Goal: Task Accomplishment & Management: Manage account settings

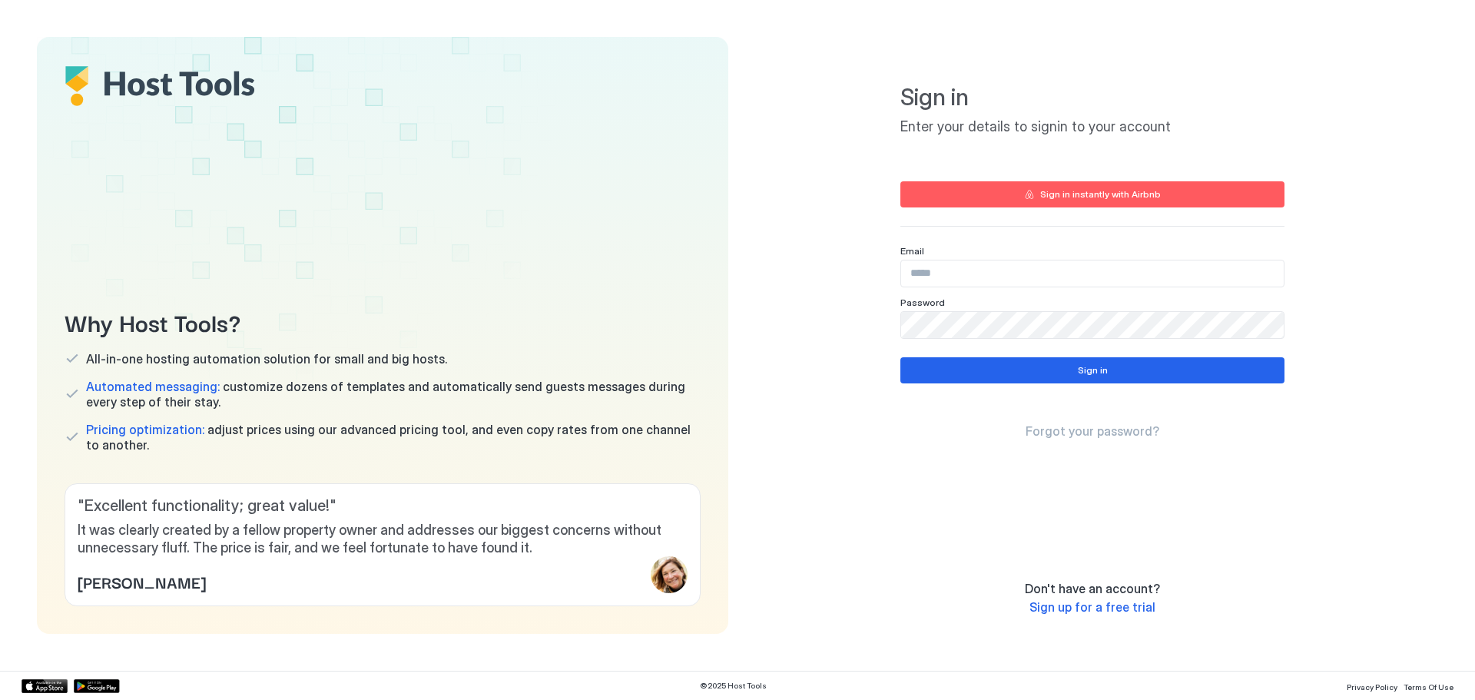
type input "**********"
click at [1422, 66] on div "**********" at bounding box center [1092, 335] width 691 height 597
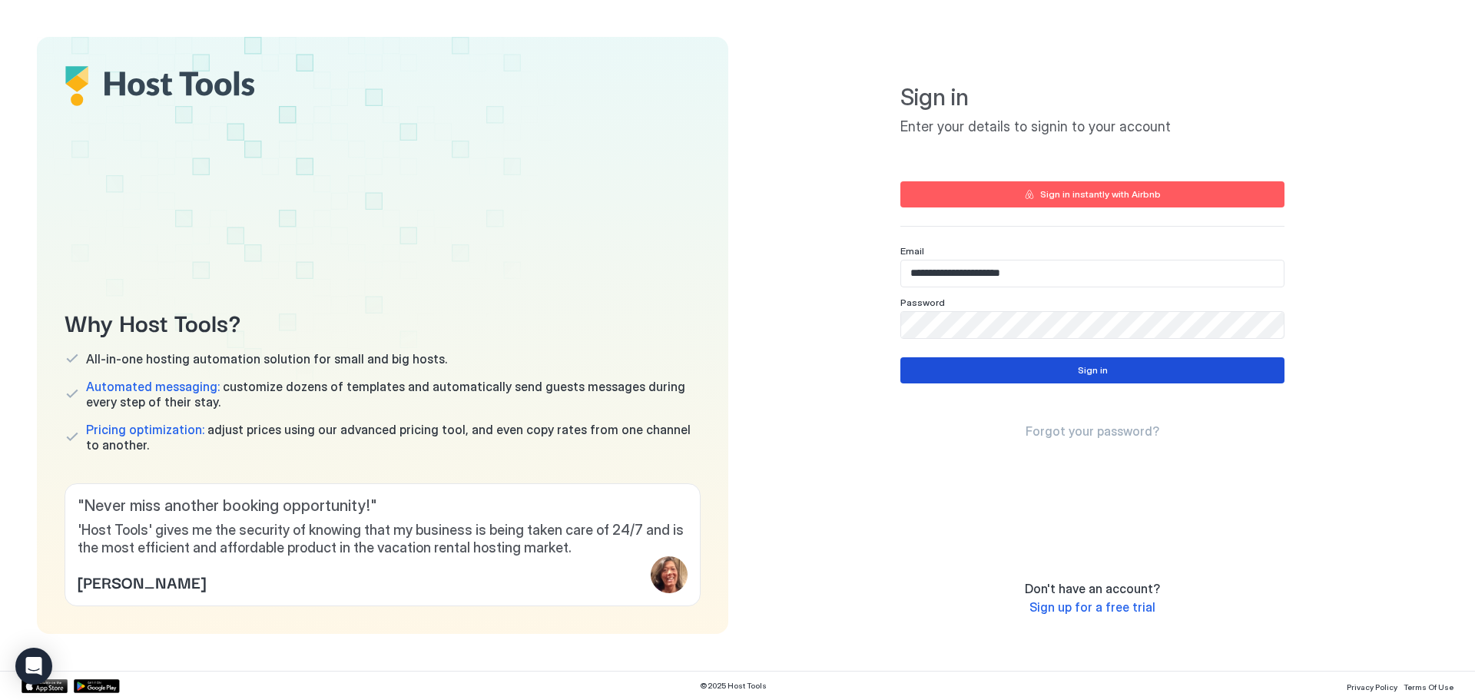
click at [1103, 373] on div "Sign in" at bounding box center [1093, 370] width 30 height 14
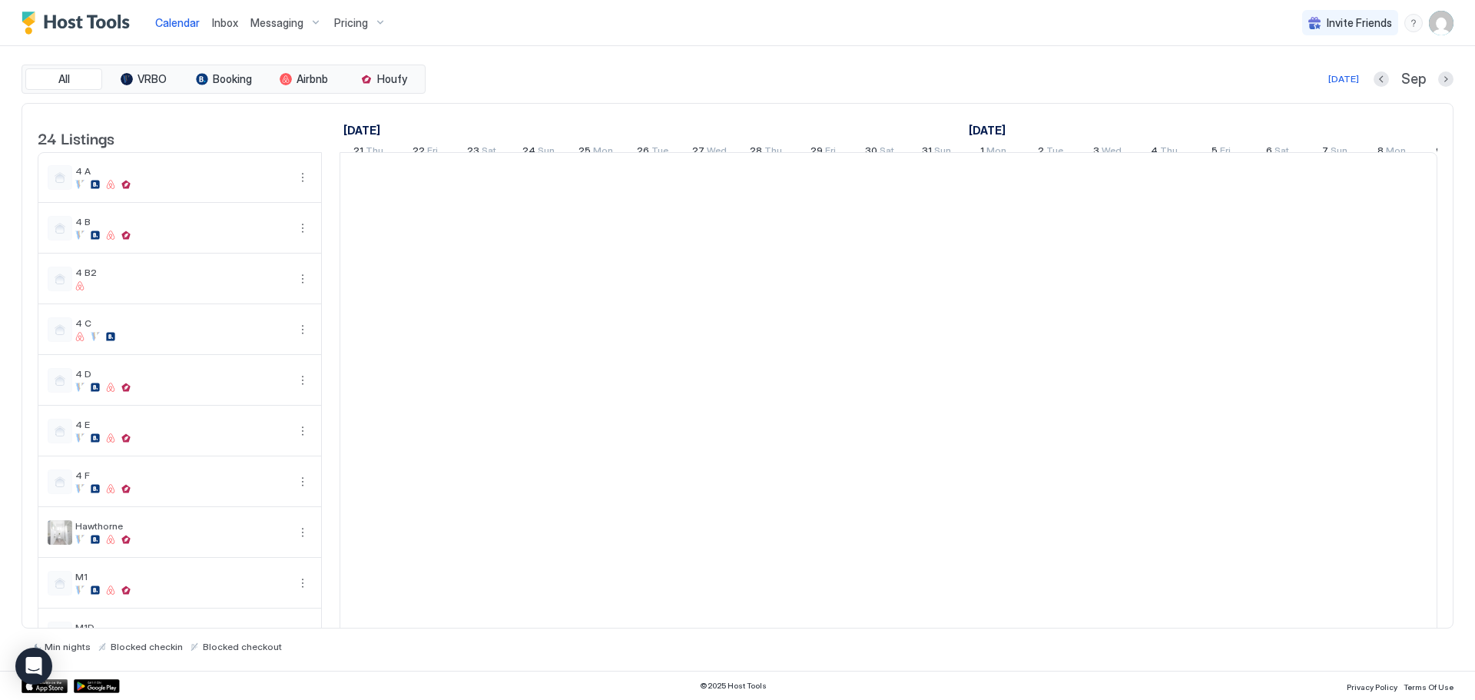
scroll to position [0, 854]
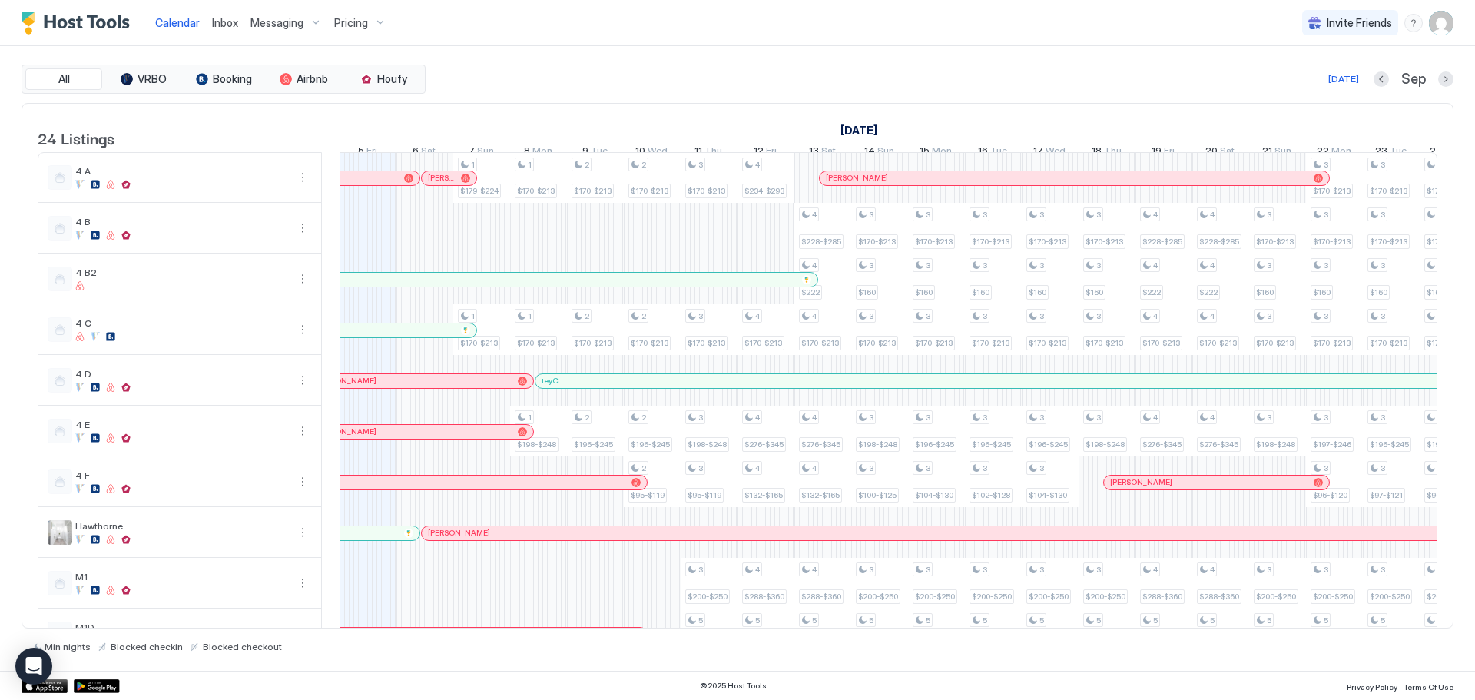
click at [1451, 18] on img "User profile" at bounding box center [1441, 23] width 25 height 25
click at [1302, 91] on span "Settings" at bounding box center [1302, 86] width 41 height 14
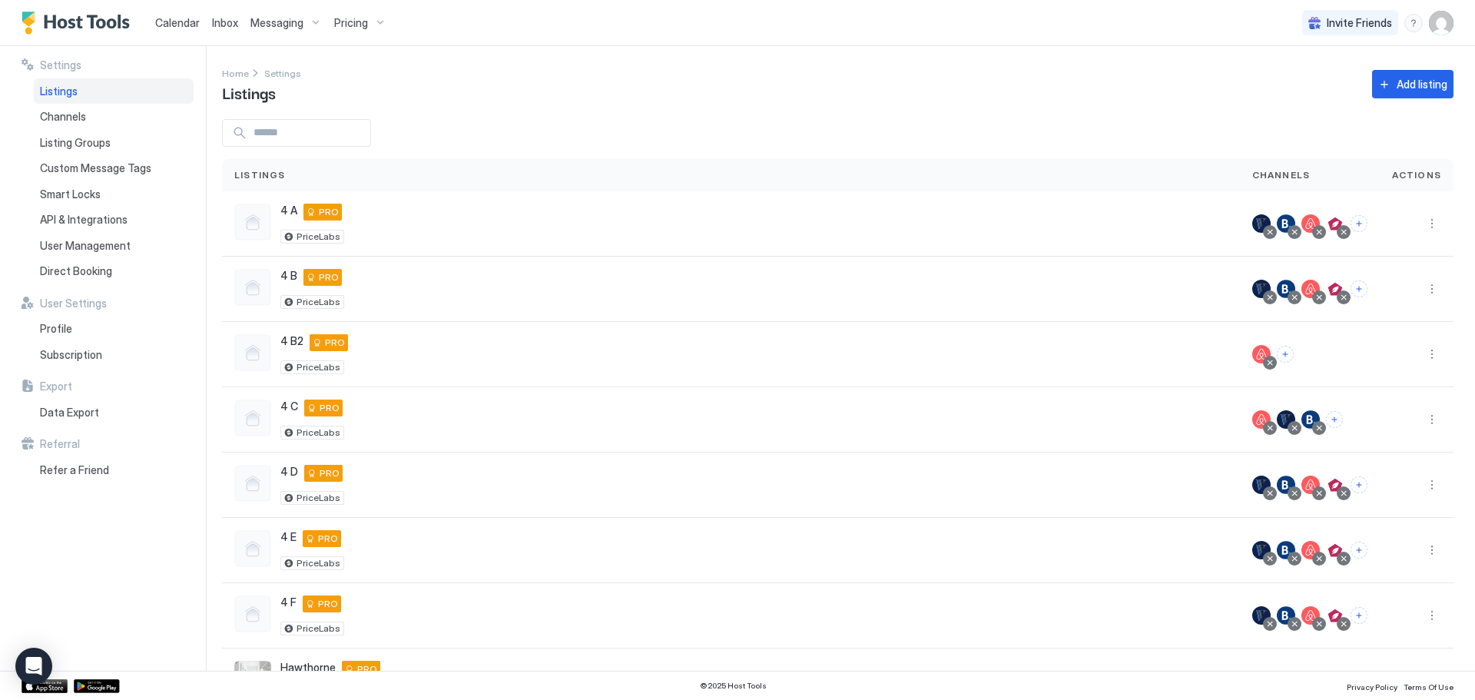
click at [467, 133] on div at bounding box center [838, 133] width 1232 height 28
click at [1424, 87] on div "Add listing" at bounding box center [1422, 84] width 51 height 16
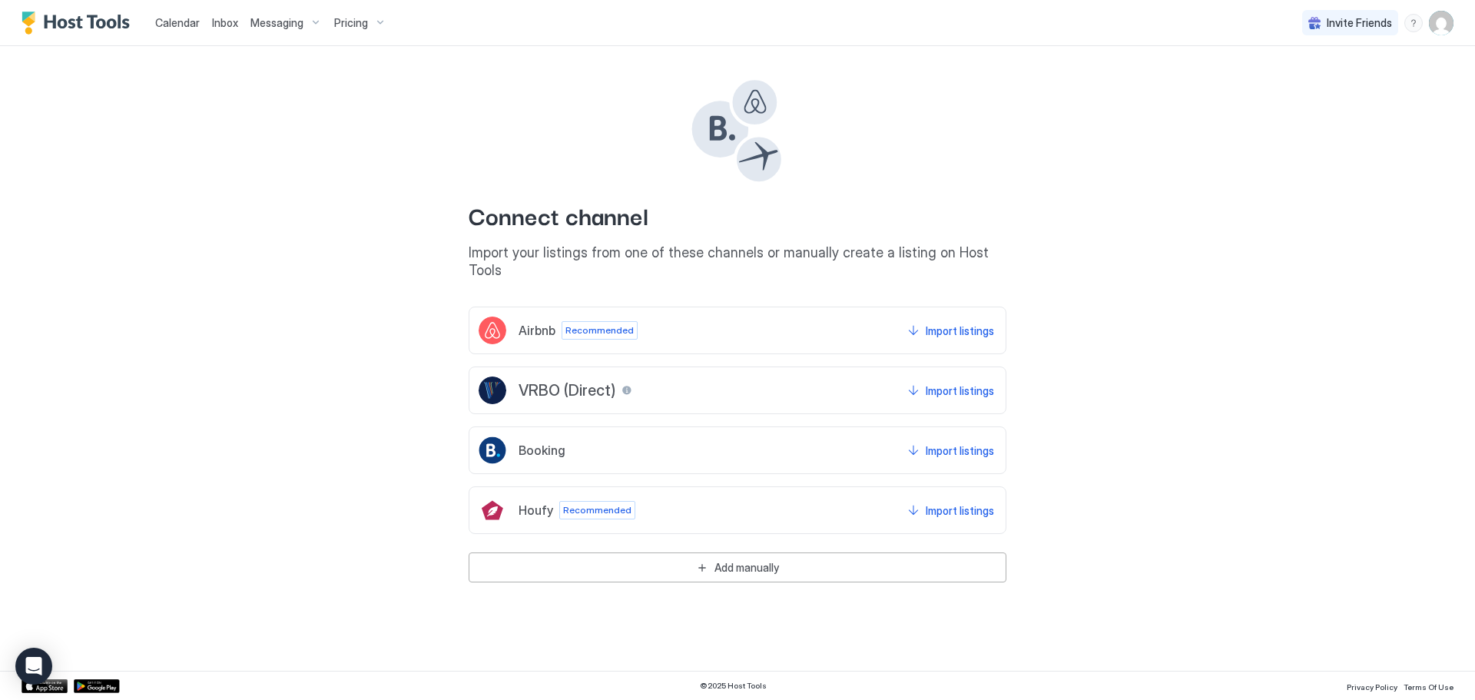
click at [997, 431] on div "Booking Import listings" at bounding box center [738, 450] width 538 height 48
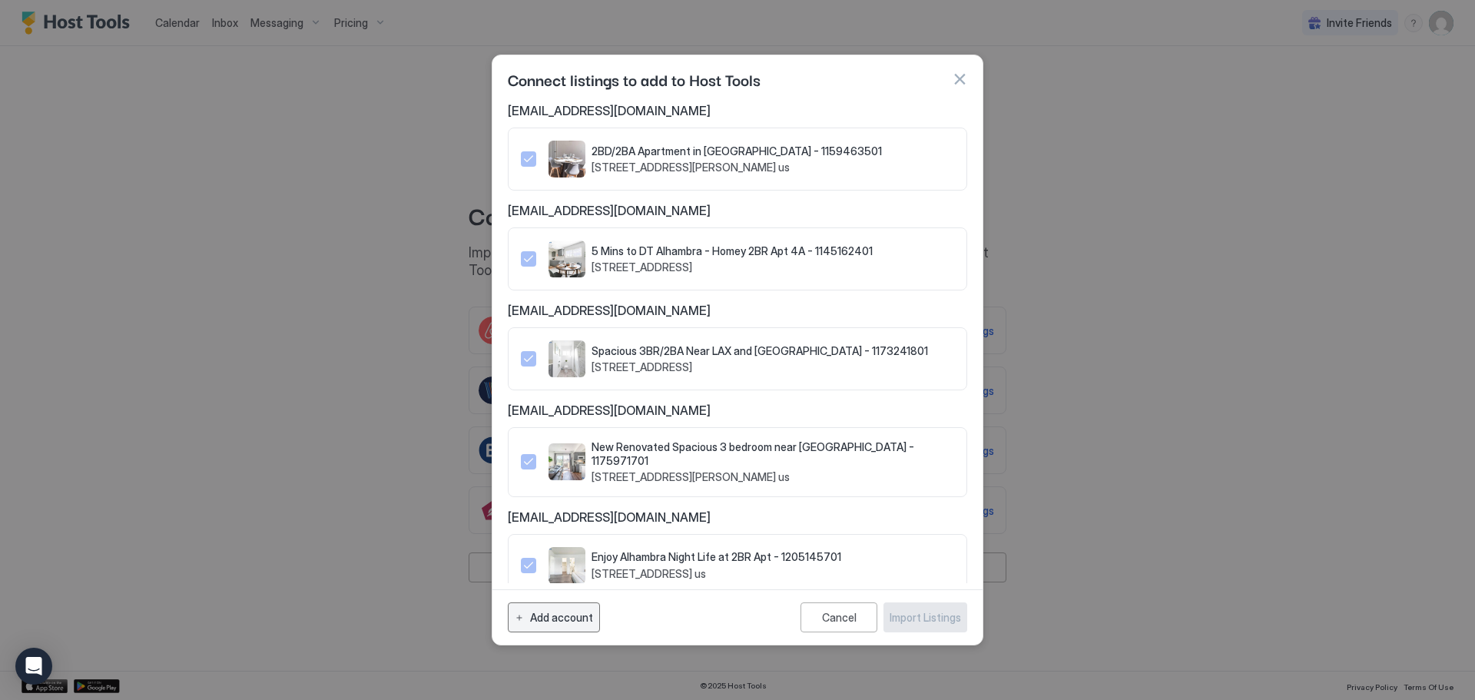
click at [561, 615] on div "Add account" at bounding box center [561, 617] width 63 height 16
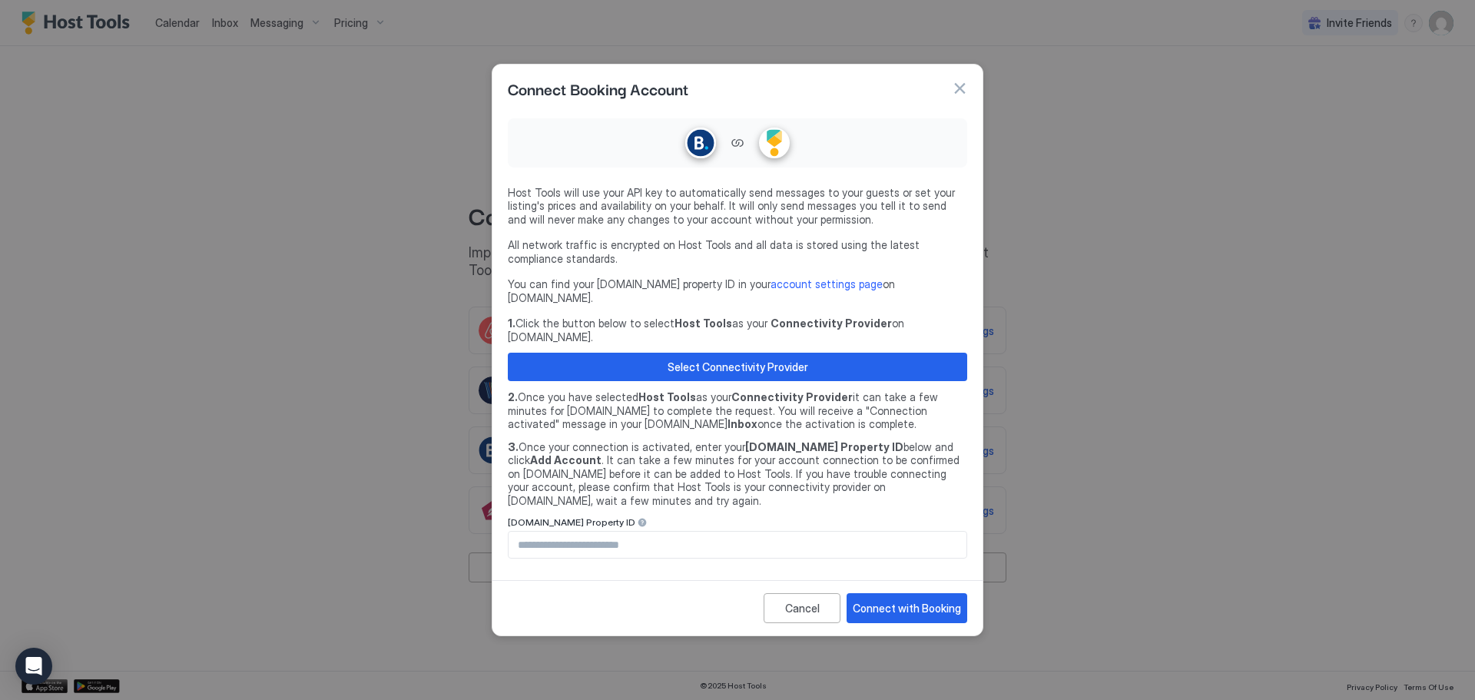
click at [724, 532] on input "Input Field" at bounding box center [738, 545] width 458 height 26
click at [1321, 284] on div at bounding box center [737, 350] width 1475 height 700
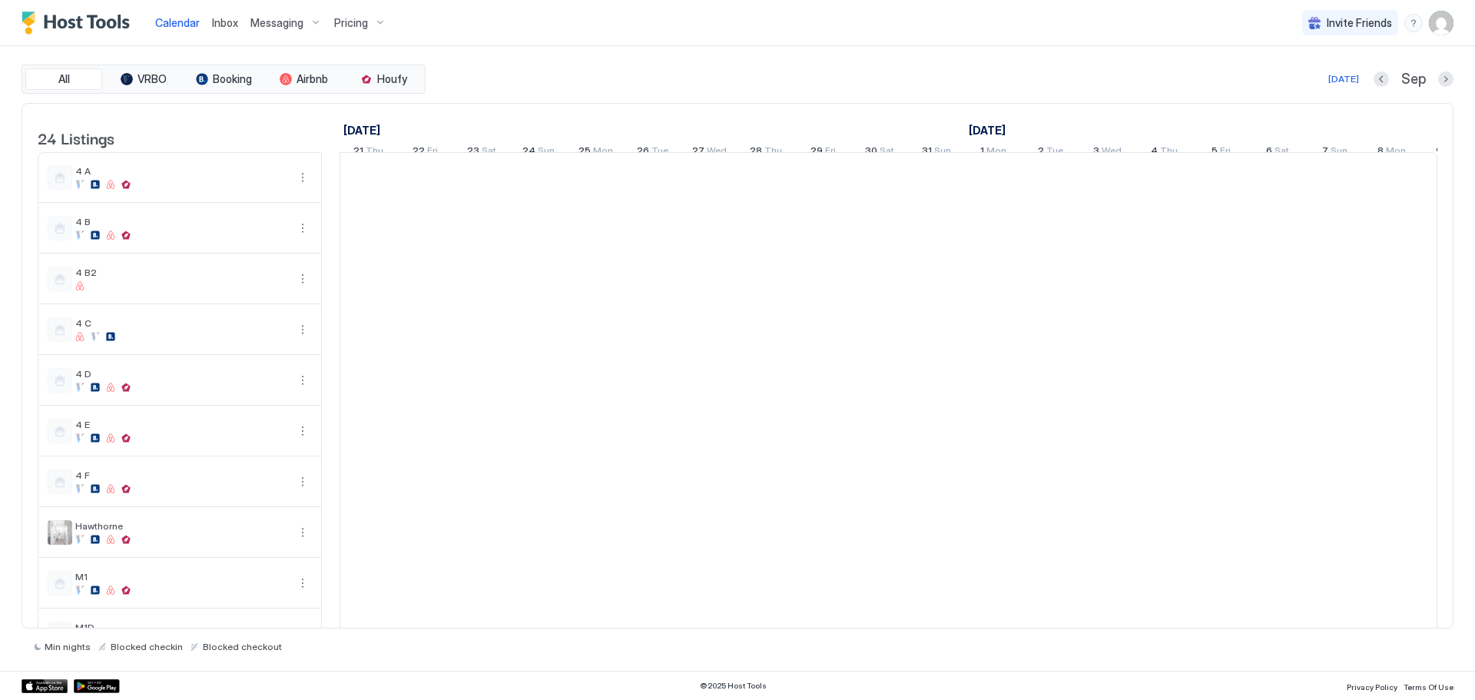
scroll to position [0, 854]
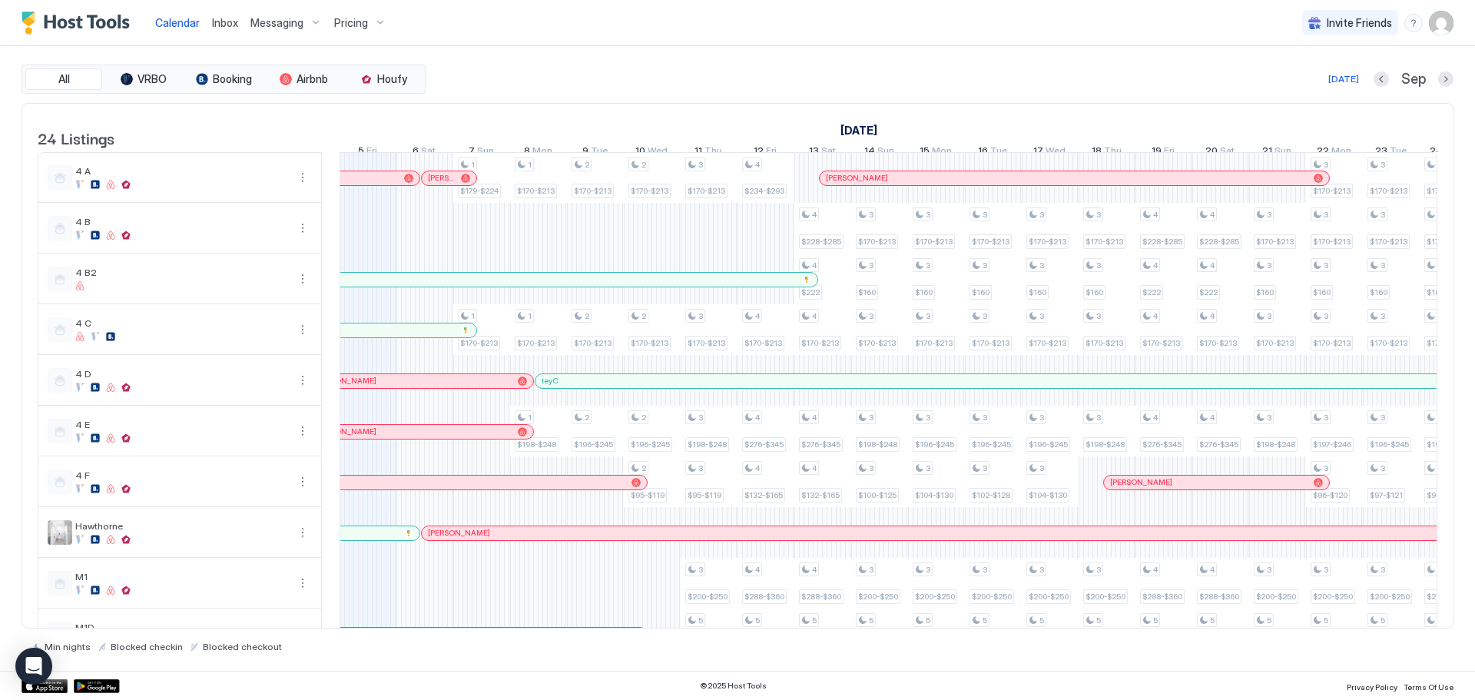
drag, startPoint x: 1437, startPoint y: 28, endPoint x: 1371, endPoint y: 50, distance: 70.5
click at [1437, 28] on img "User profile" at bounding box center [1441, 23] width 25 height 25
click at [1321, 91] on div "Settings" at bounding box center [1355, 86] width 195 height 27
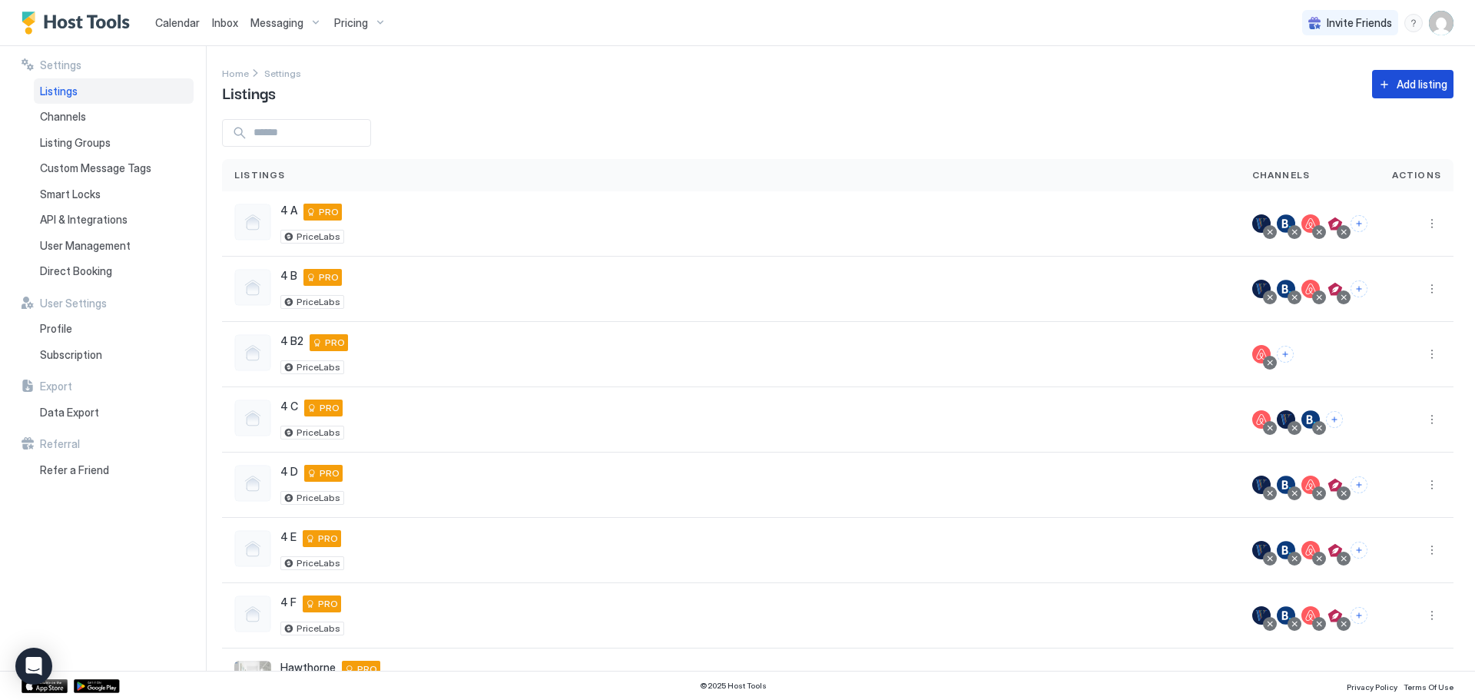
click at [1397, 81] on div "Add listing" at bounding box center [1422, 84] width 51 height 16
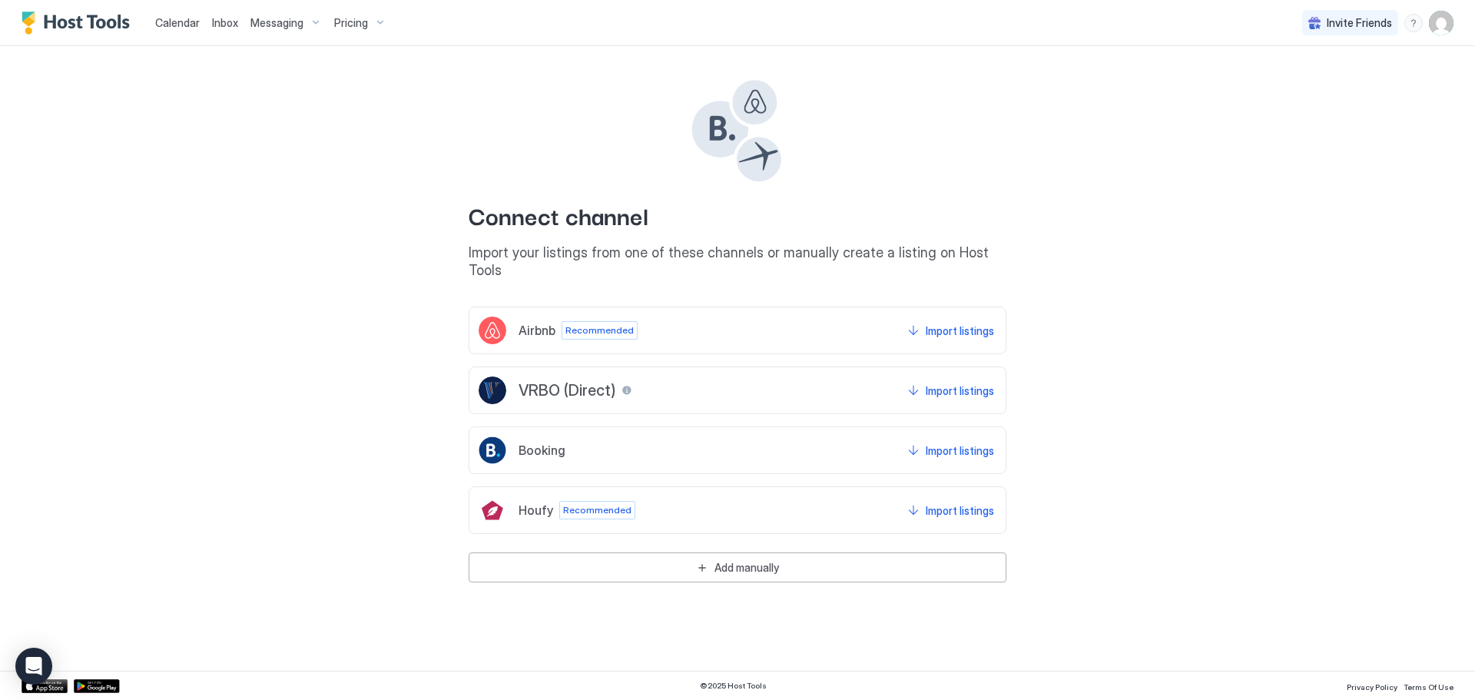
click at [748, 433] on div "Booking Import listings" at bounding box center [738, 450] width 538 height 48
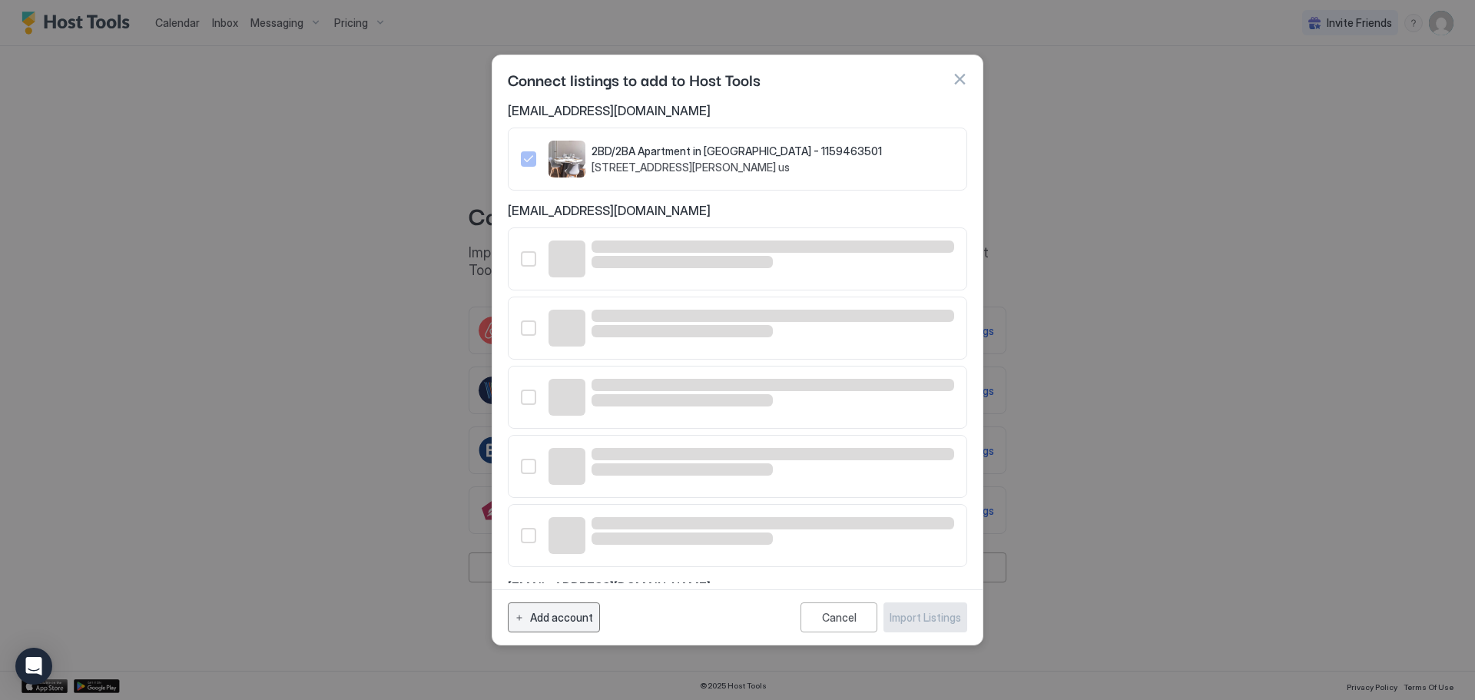
click at [563, 621] on div "Add account" at bounding box center [561, 617] width 63 height 16
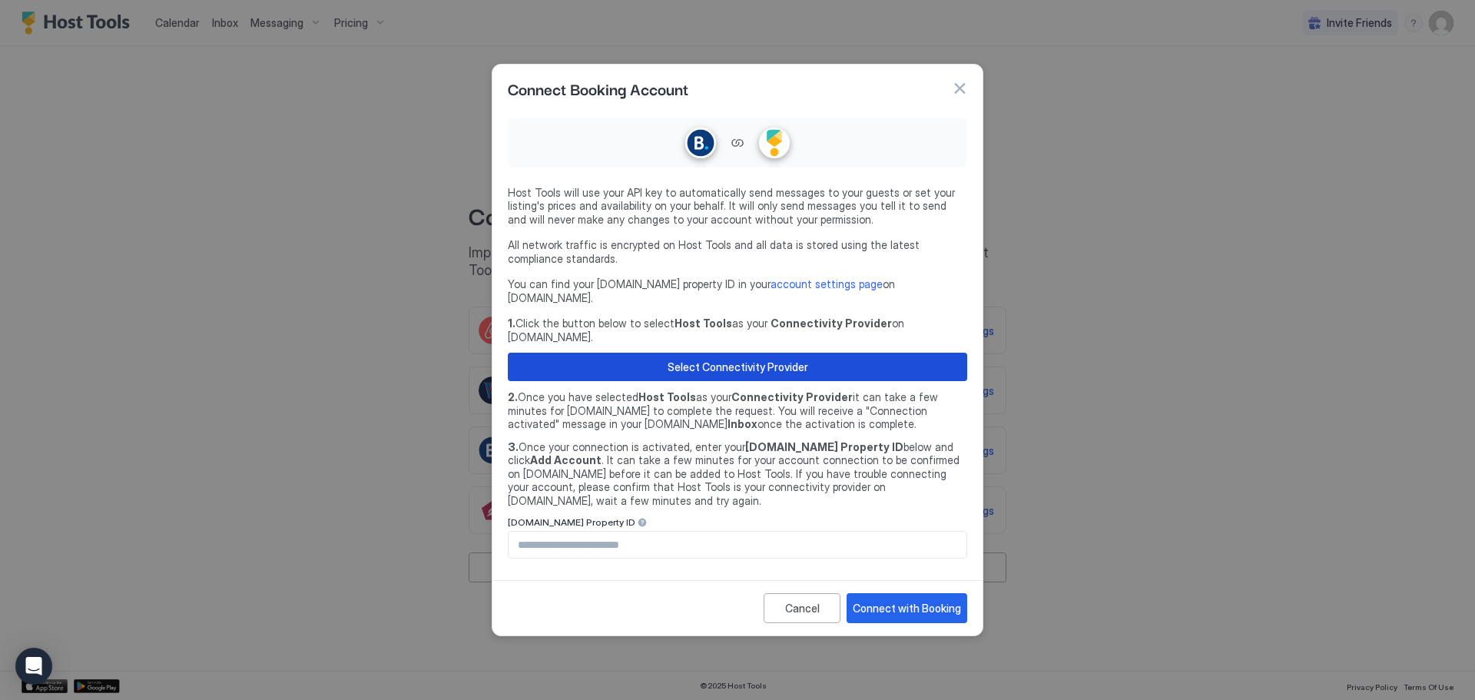
click at [840, 360] on button "Select Connectivity Provider" at bounding box center [737, 367] width 459 height 28
click at [808, 356] on button "Select Connectivity Provider" at bounding box center [737, 367] width 459 height 28
click at [720, 532] on input "Input Field" at bounding box center [738, 545] width 458 height 26
paste input "********"
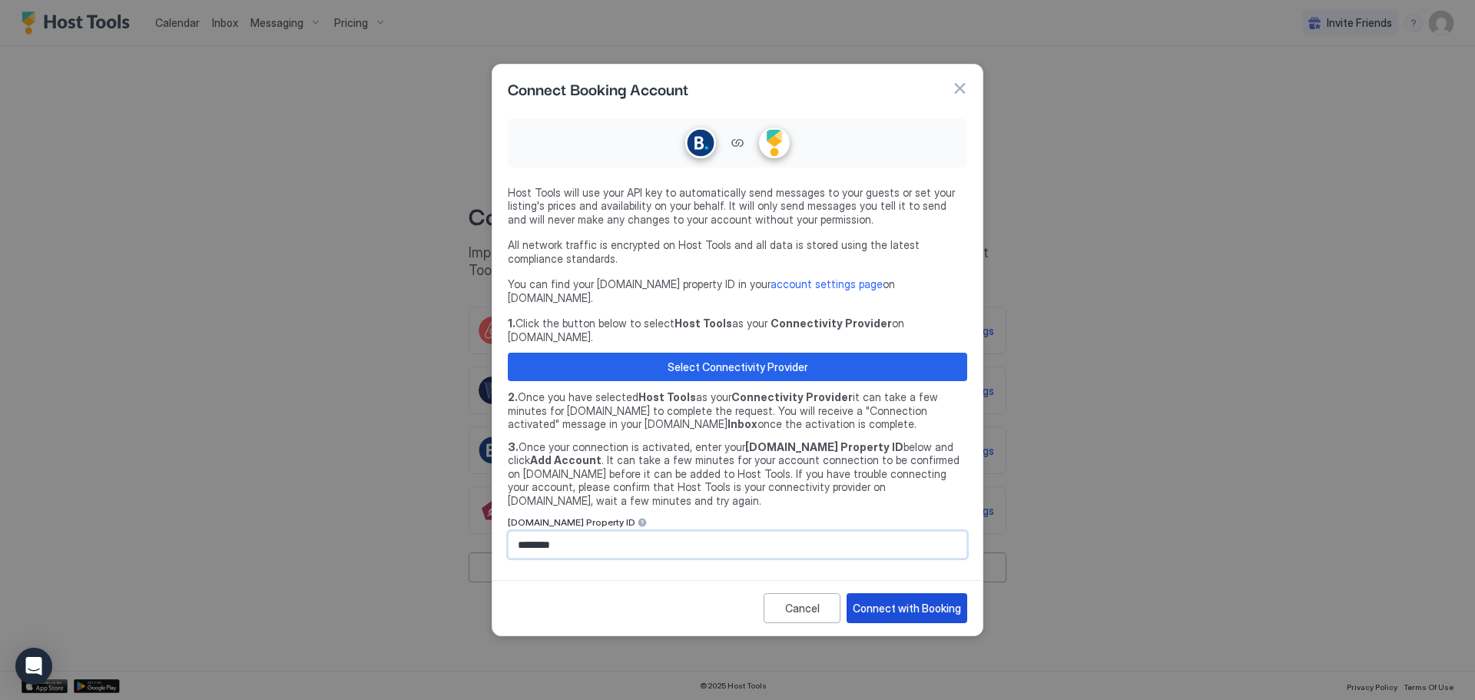
type input "********"
click at [925, 600] on div "Connect with Booking" at bounding box center [907, 608] width 108 height 16
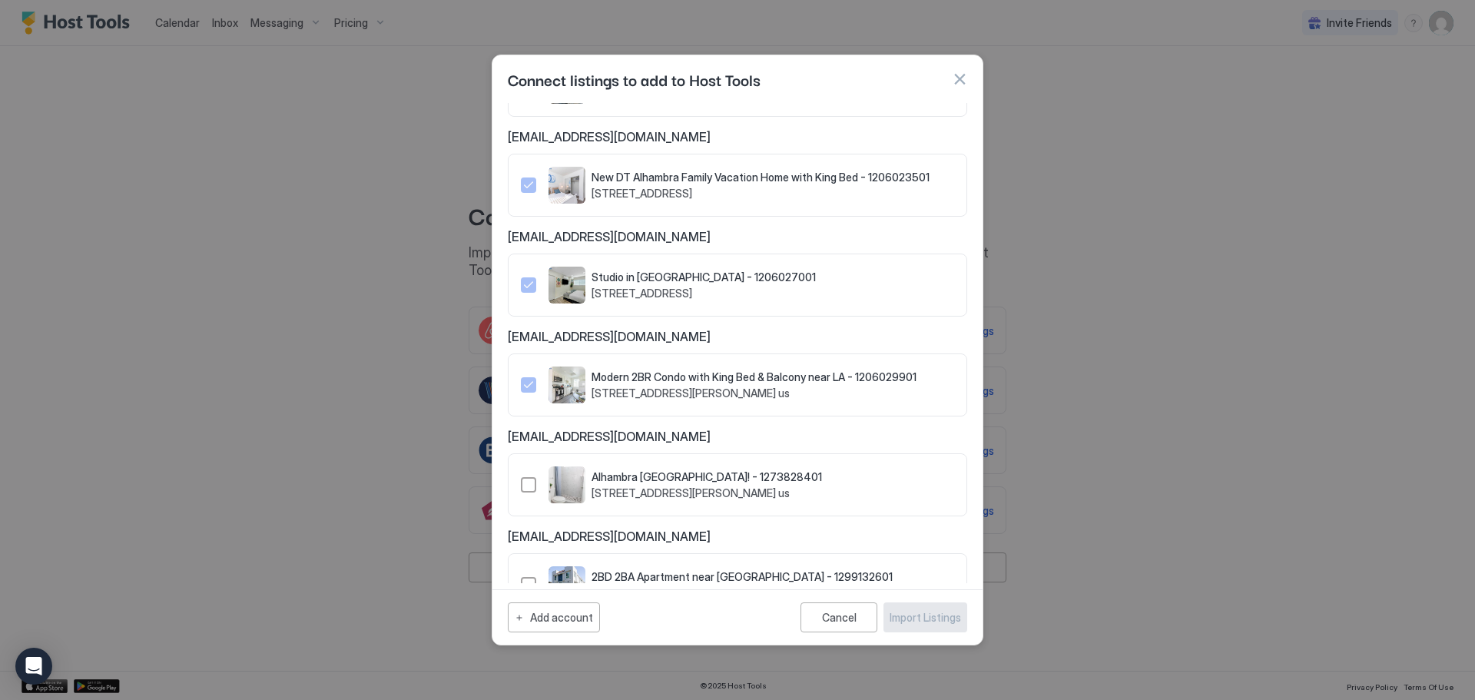
scroll to position [921, 0]
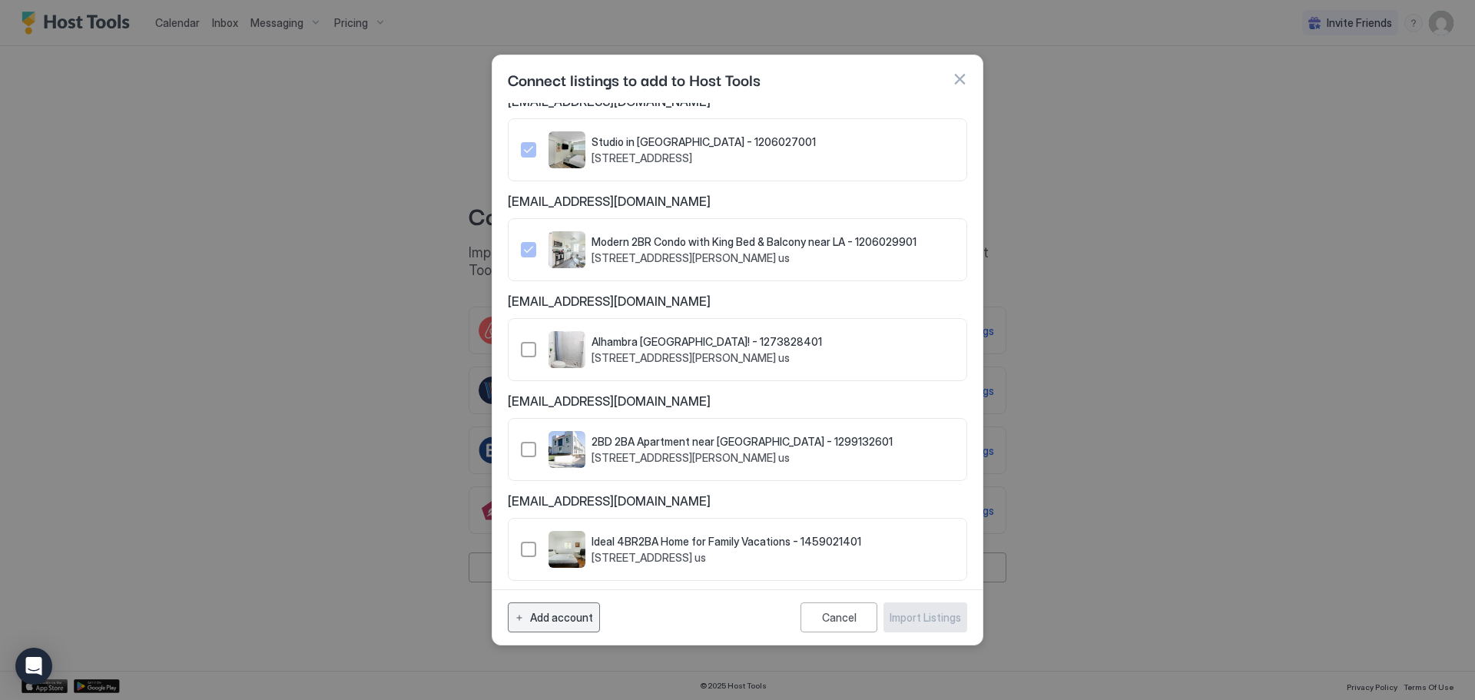
click at [557, 631] on button "Add account" at bounding box center [554, 617] width 92 height 30
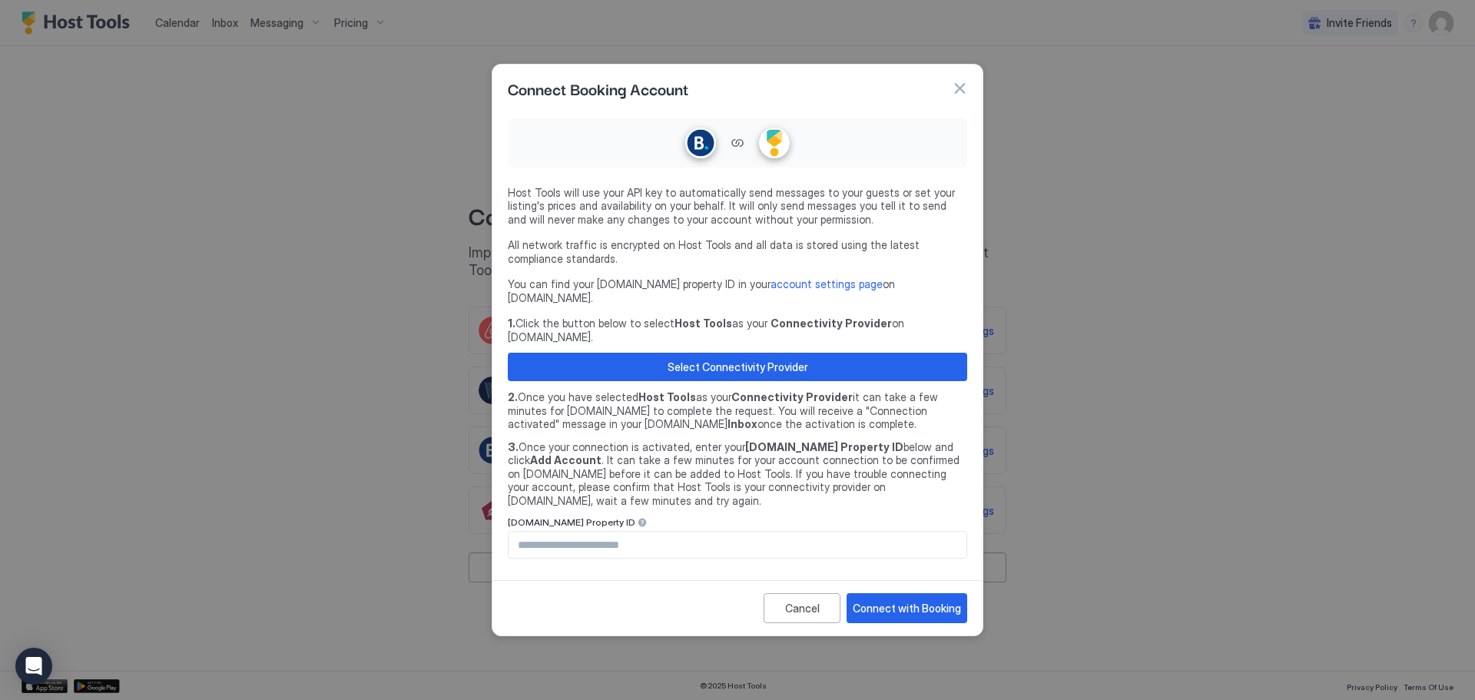
click at [611, 532] on input "Input Field" at bounding box center [738, 545] width 458 height 26
paste input "********"
type input "********"
click at [943, 600] on div "Connect with Booking" at bounding box center [907, 608] width 108 height 16
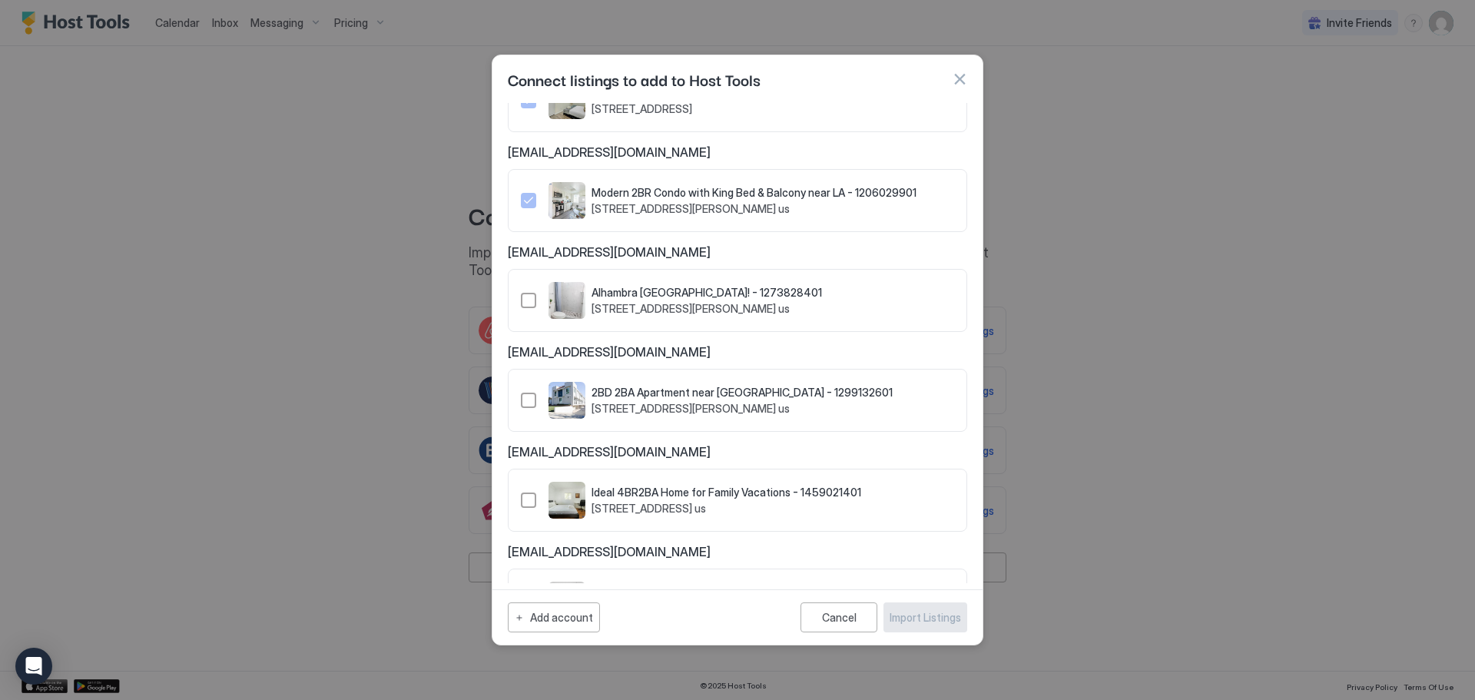
scroll to position [1021, 0]
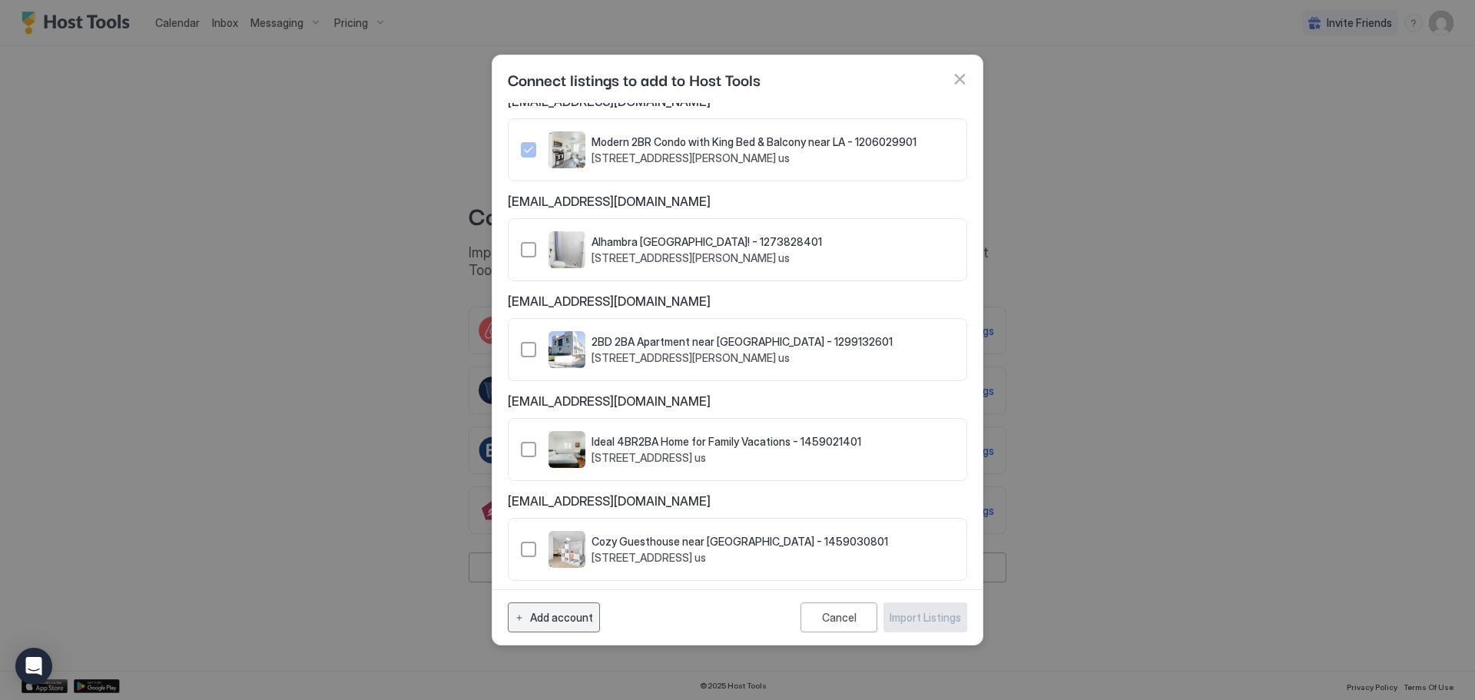
click at [575, 612] on div "Add account" at bounding box center [561, 617] width 63 height 16
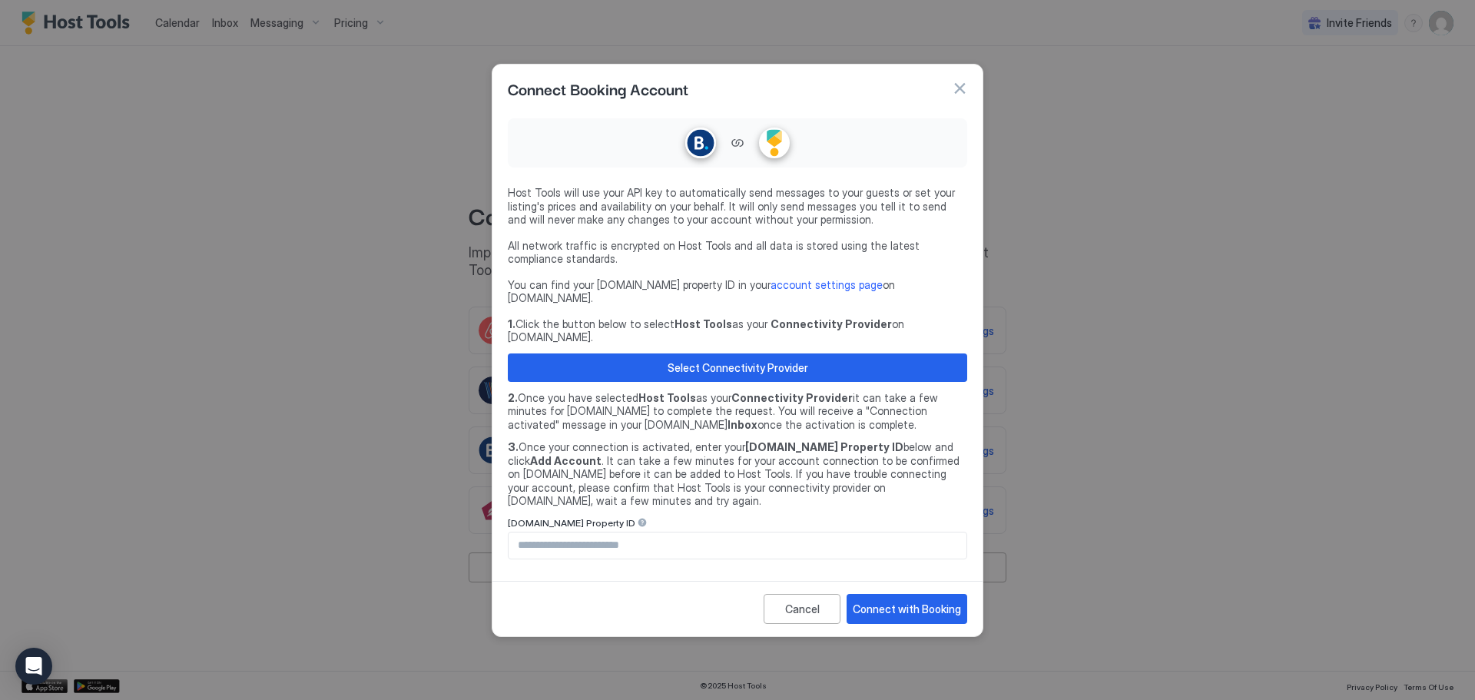
click at [595, 545] on div "Host Tools will use your API key to automatically send messages to your guests …" at bounding box center [737, 343] width 490 height 463
click at [608, 532] on input "Input Field" at bounding box center [738, 545] width 458 height 26
paste input "********"
type input "********"
click at [907, 600] on div "Connect with Booking" at bounding box center [907, 608] width 108 height 16
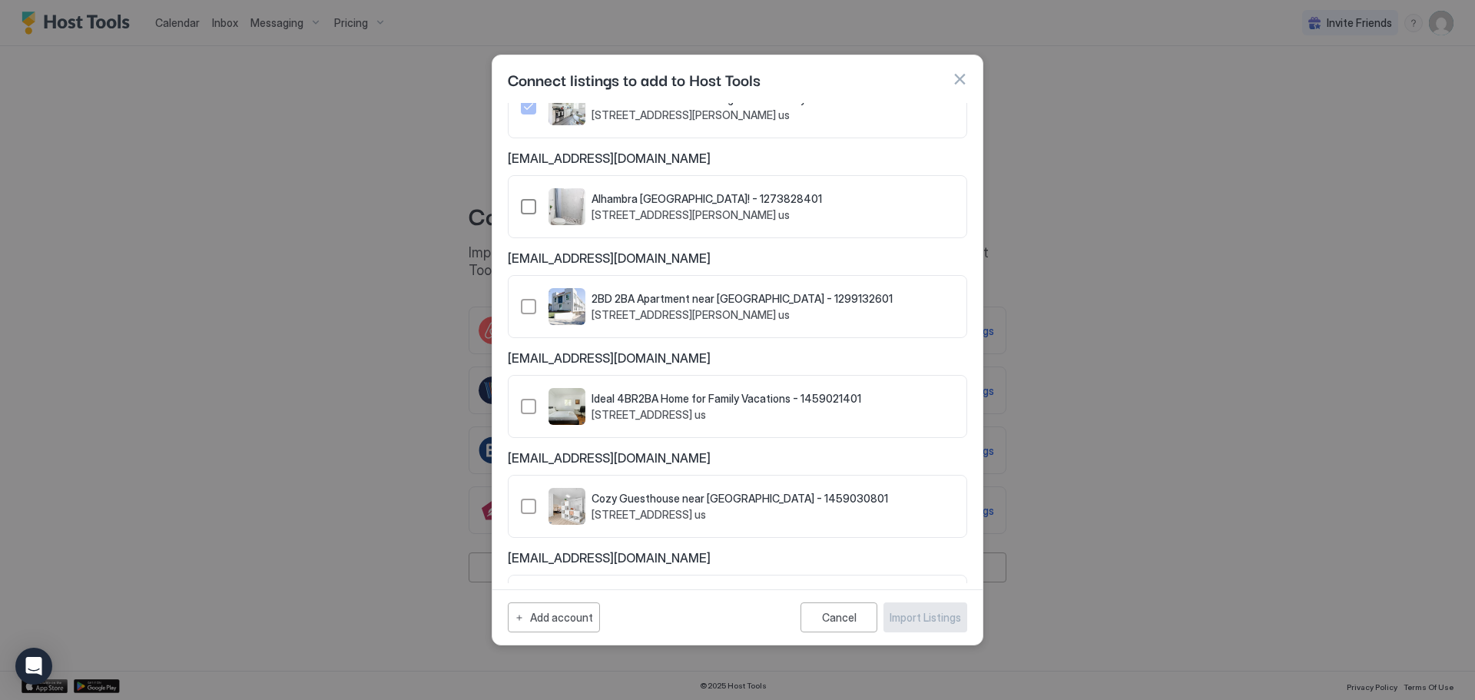
scroll to position [1121, 0]
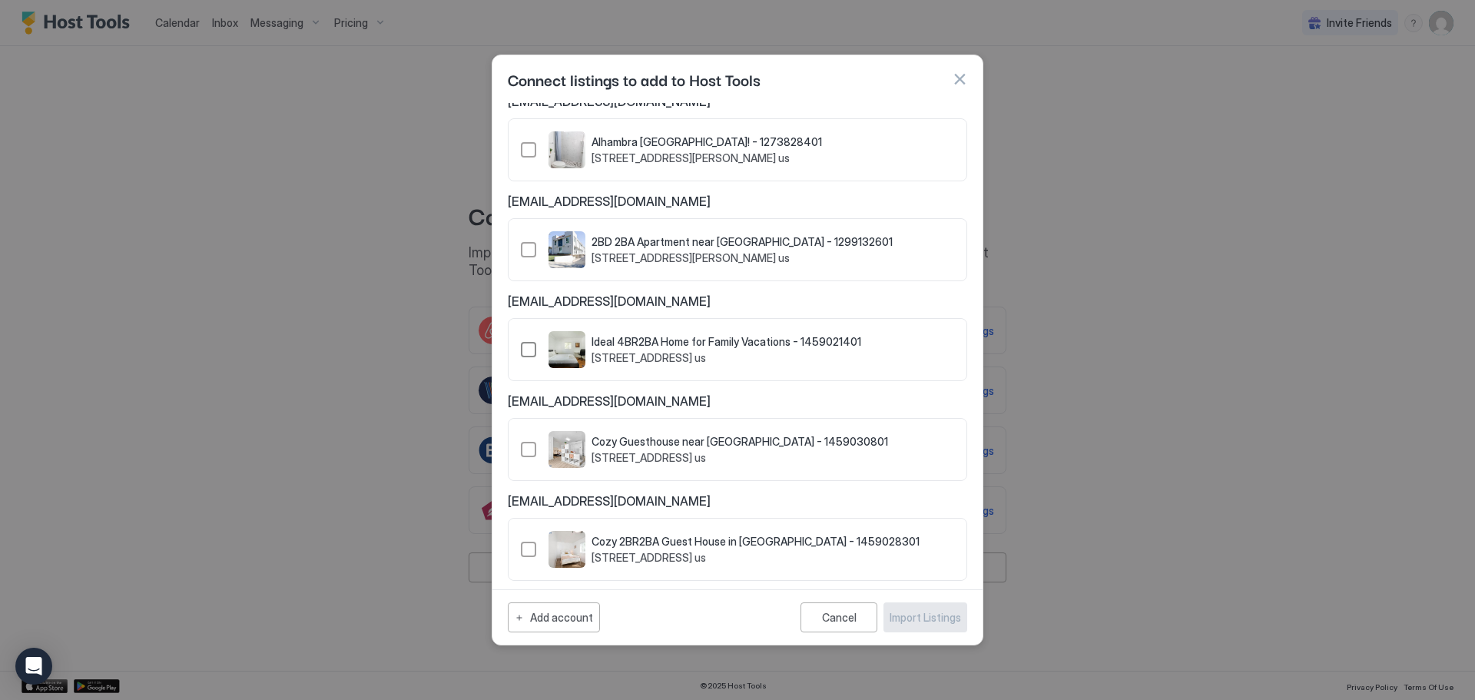
click at [526, 342] on div "1459021401" at bounding box center [528, 349] width 15 height 15
click at [523, 442] on div "1459030801" at bounding box center [528, 449] width 15 height 15
click at [526, 542] on div "1459028301" at bounding box center [528, 549] width 15 height 15
click at [943, 618] on div "Import Listings" at bounding box center [925, 617] width 71 height 16
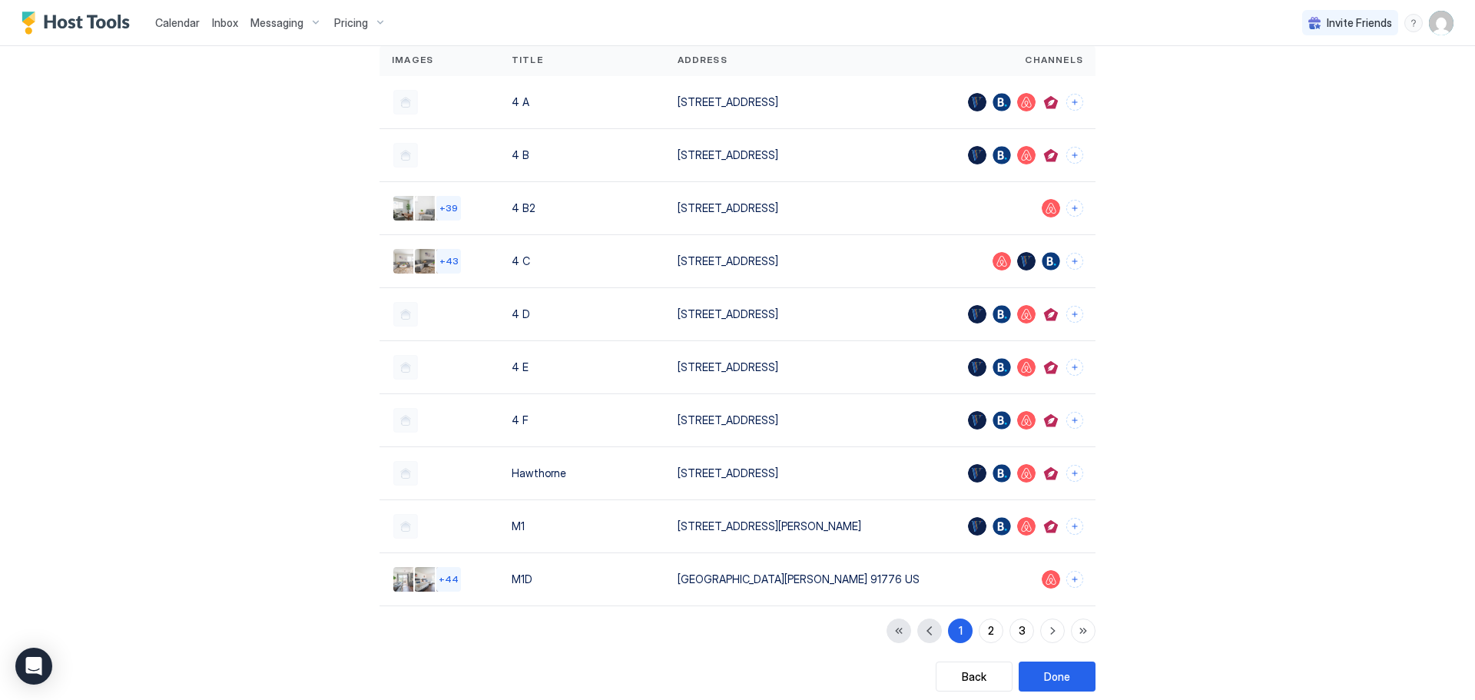
scroll to position [141, 0]
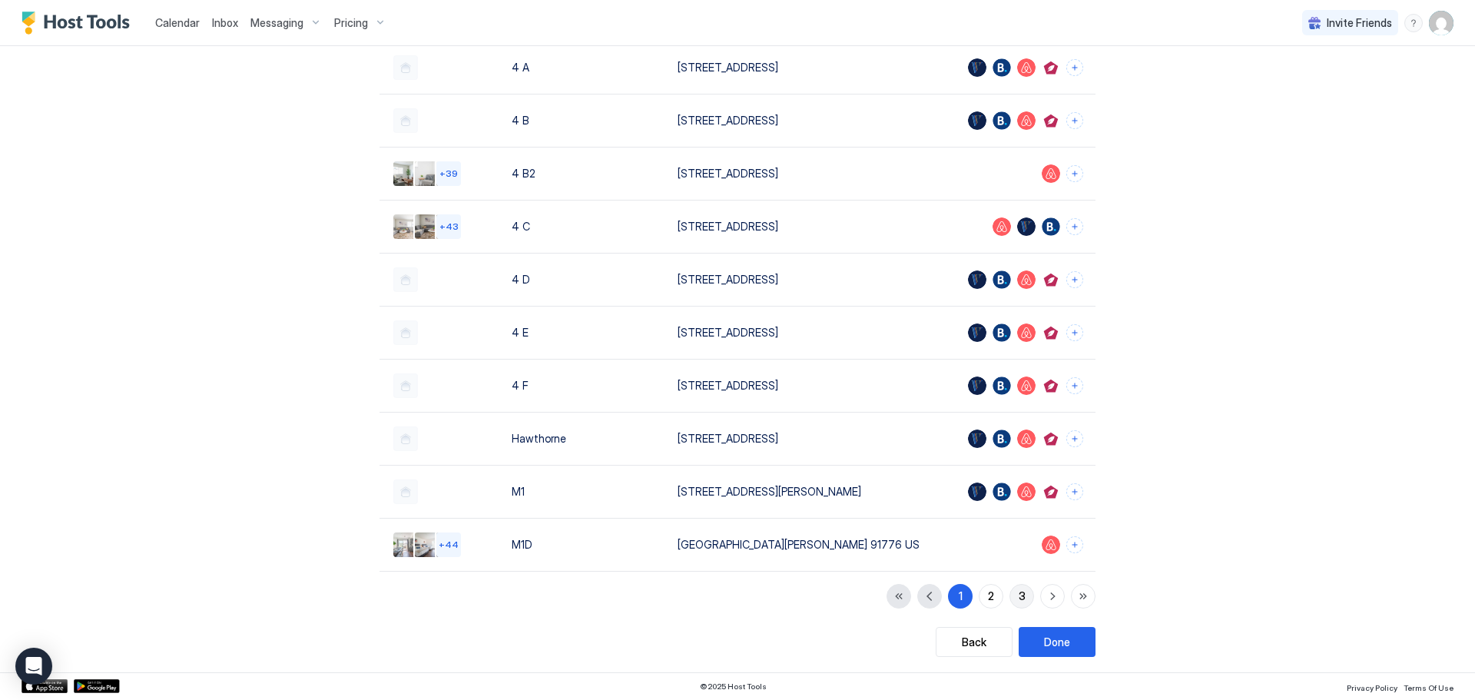
click at [1010, 597] on button "3" at bounding box center [1022, 596] width 25 height 25
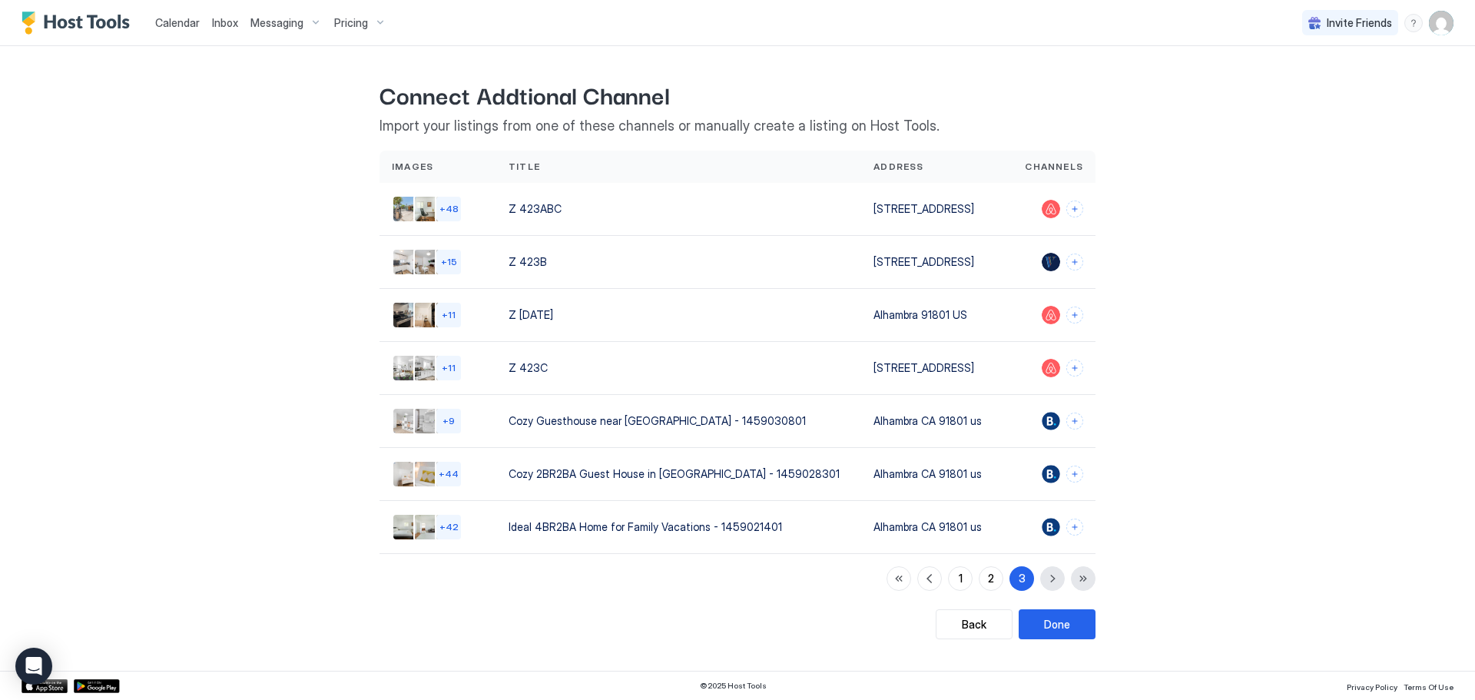
scroll to position [0, 0]
click at [1070, 423] on button "Connect channels" at bounding box center [1074, 421] width 17 height 17
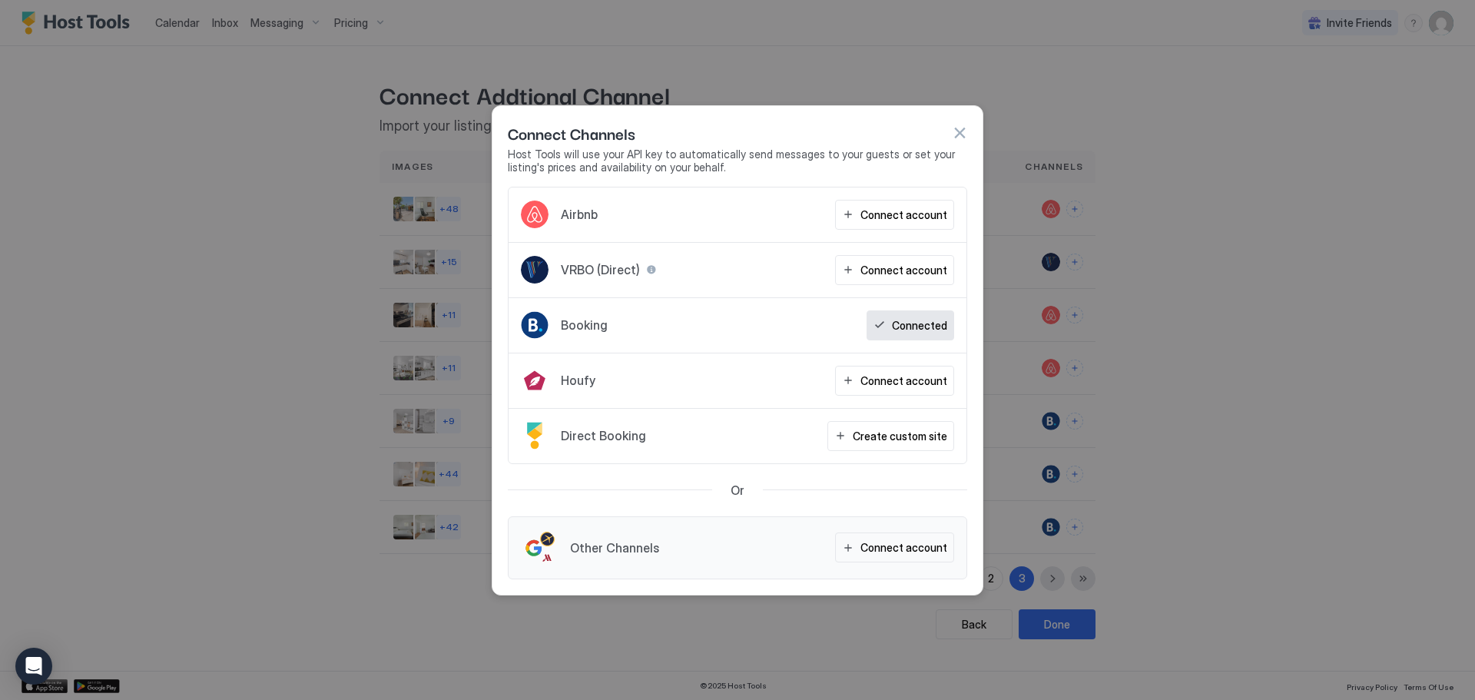
click at [960, 132] on button "button" at bounding box center [959, 132] width 15 height 15
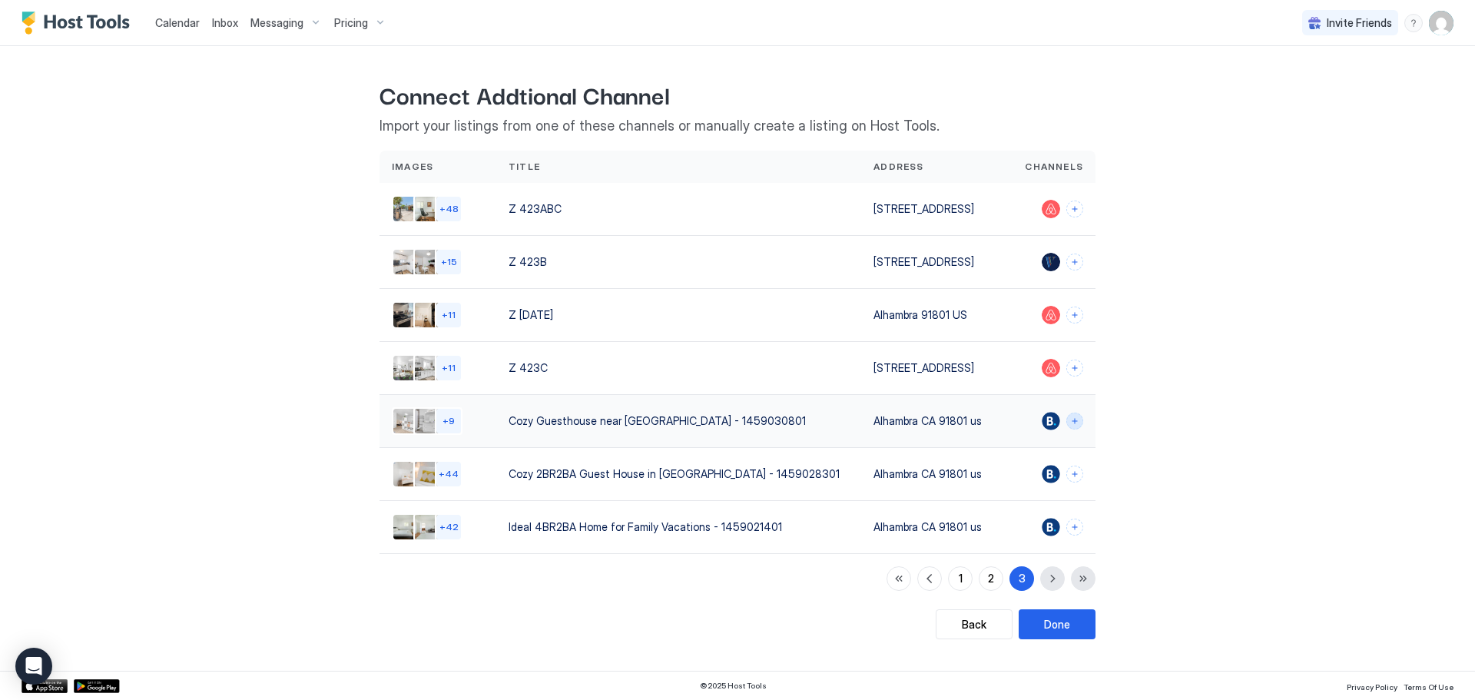
click at [1075, 419] on button "Connect channels" at bounding box center [1074, 421] width 17 height 17
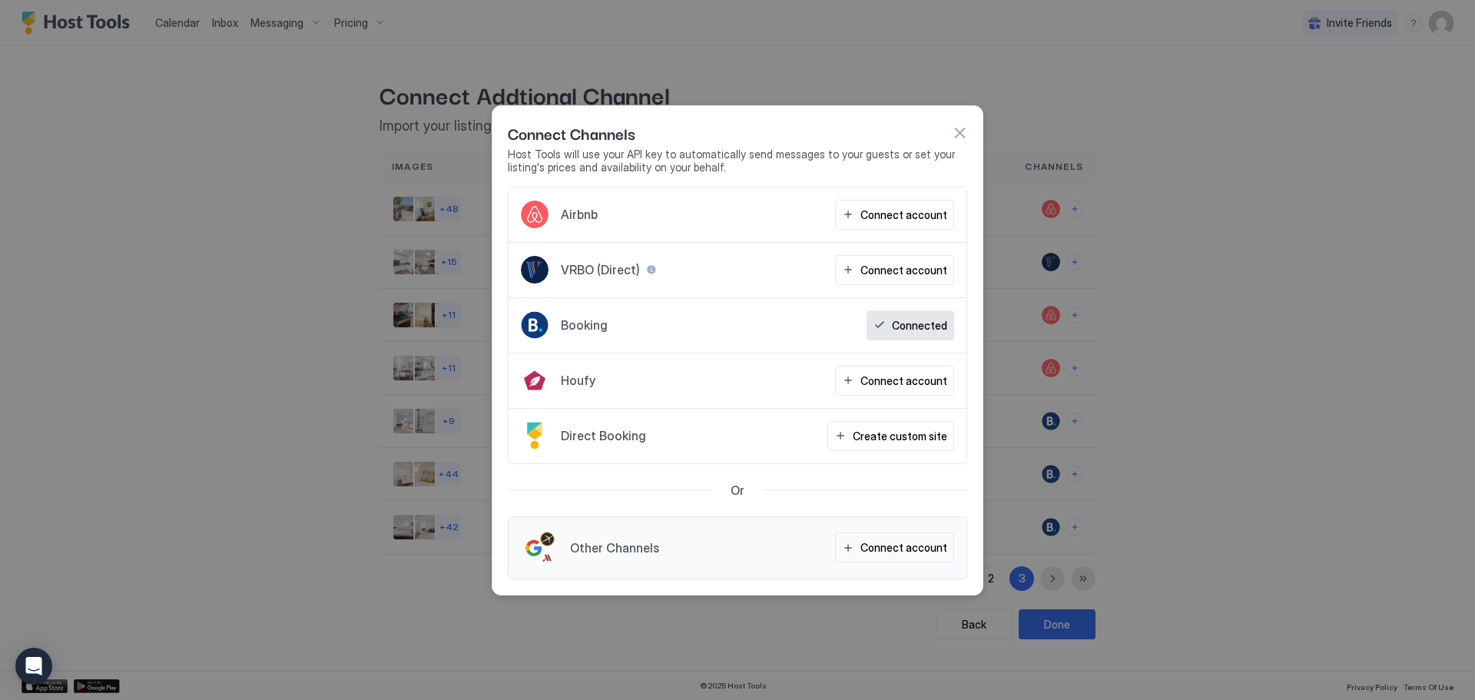
click at [958, 131] on button "button" at bounding box center [959, 132] width 15 height 15
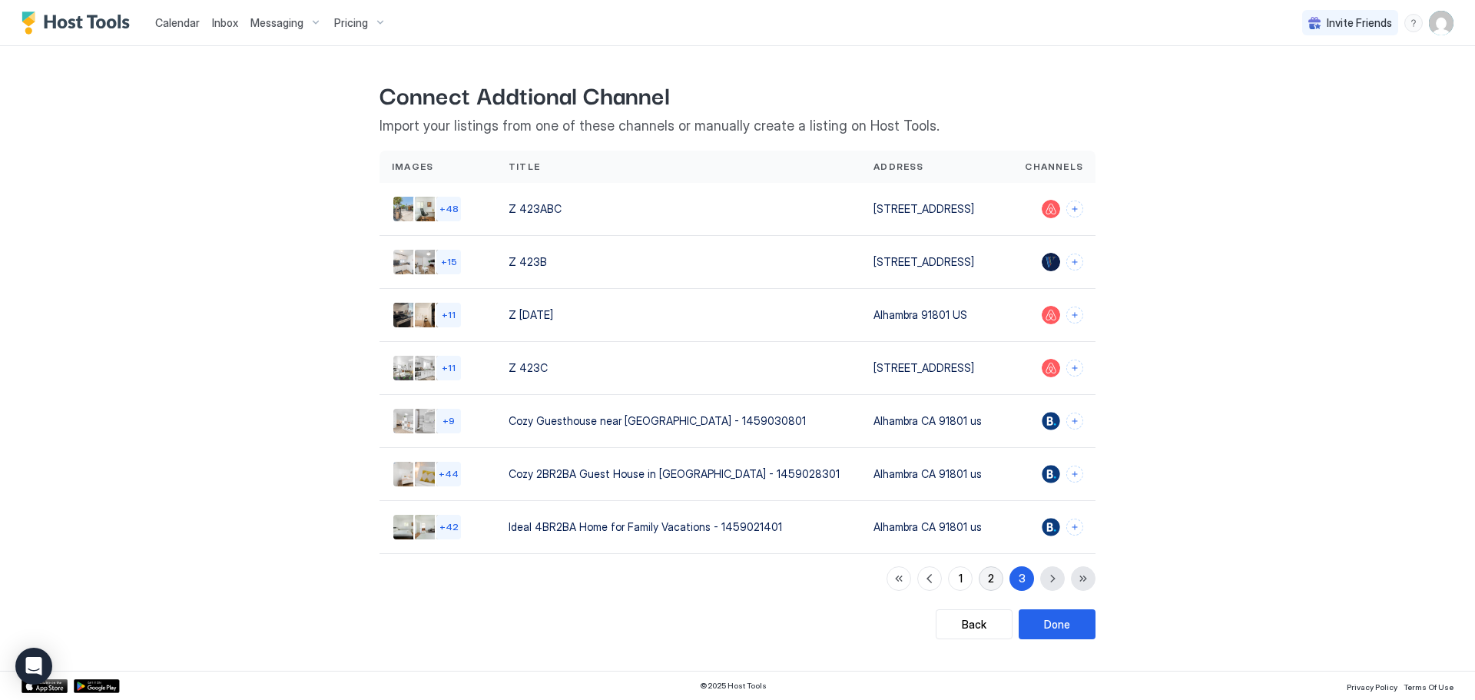
click at [986, 586] on button "2" at bounding box center [991, 578] width 25 height 25
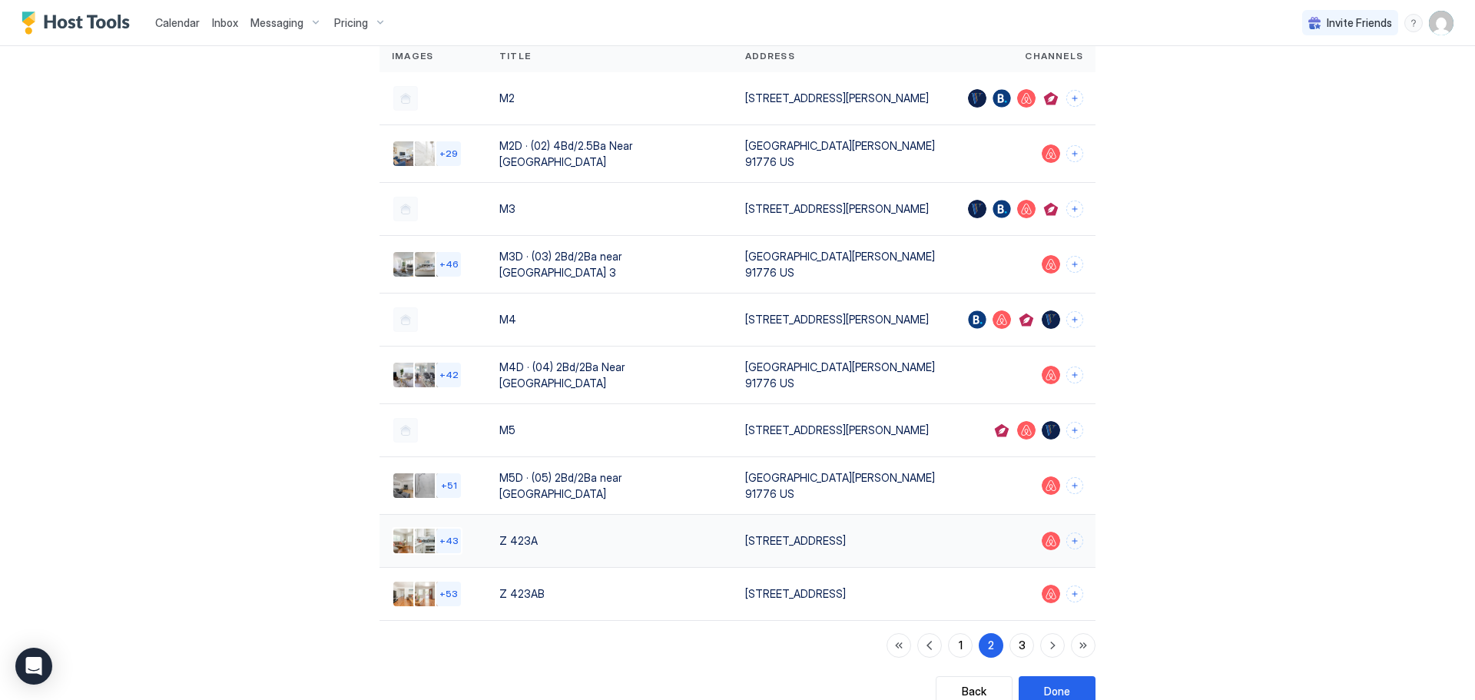
scroll to position [146, 0]
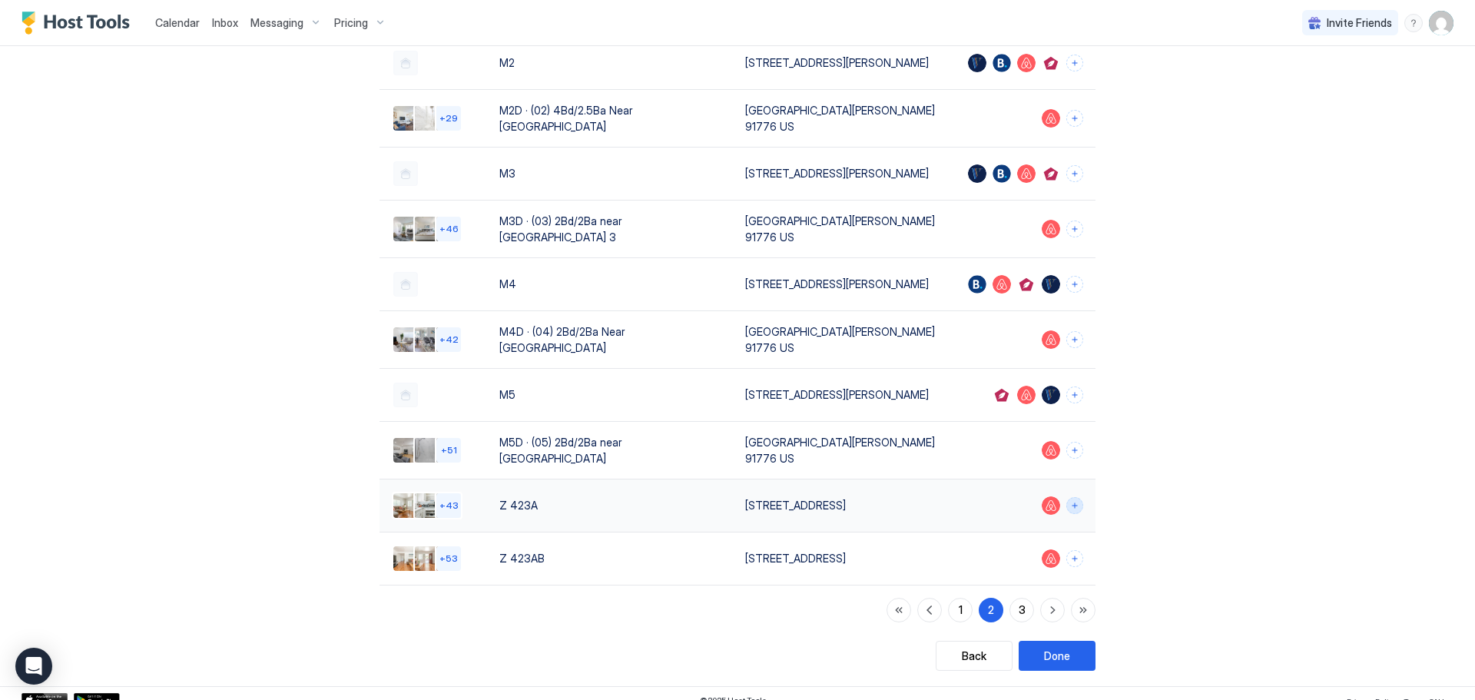
click at [1066, 497] on button "Connect channels" at bounding box center [1074, 505] width 17 height 17
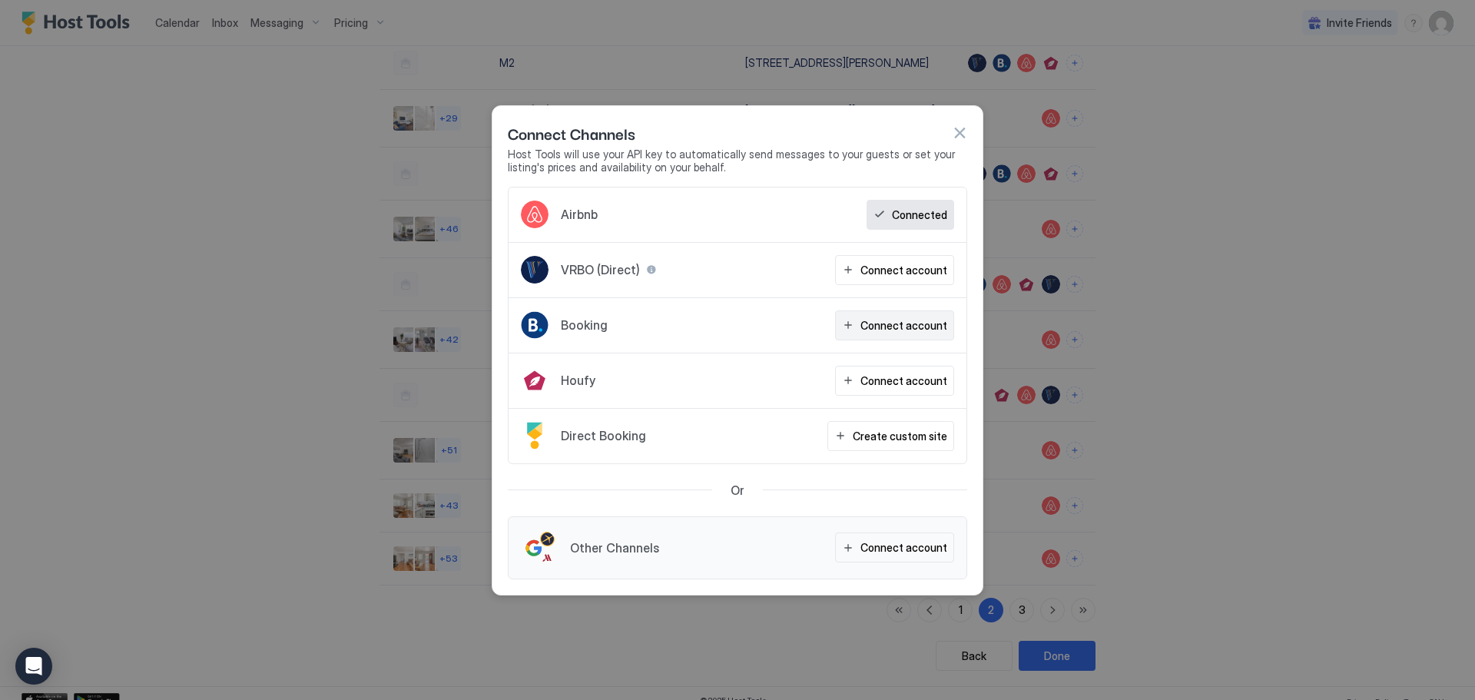
click at [927, 330] on div "Connect account" at bounding box center [903, 325] width 87 height 16
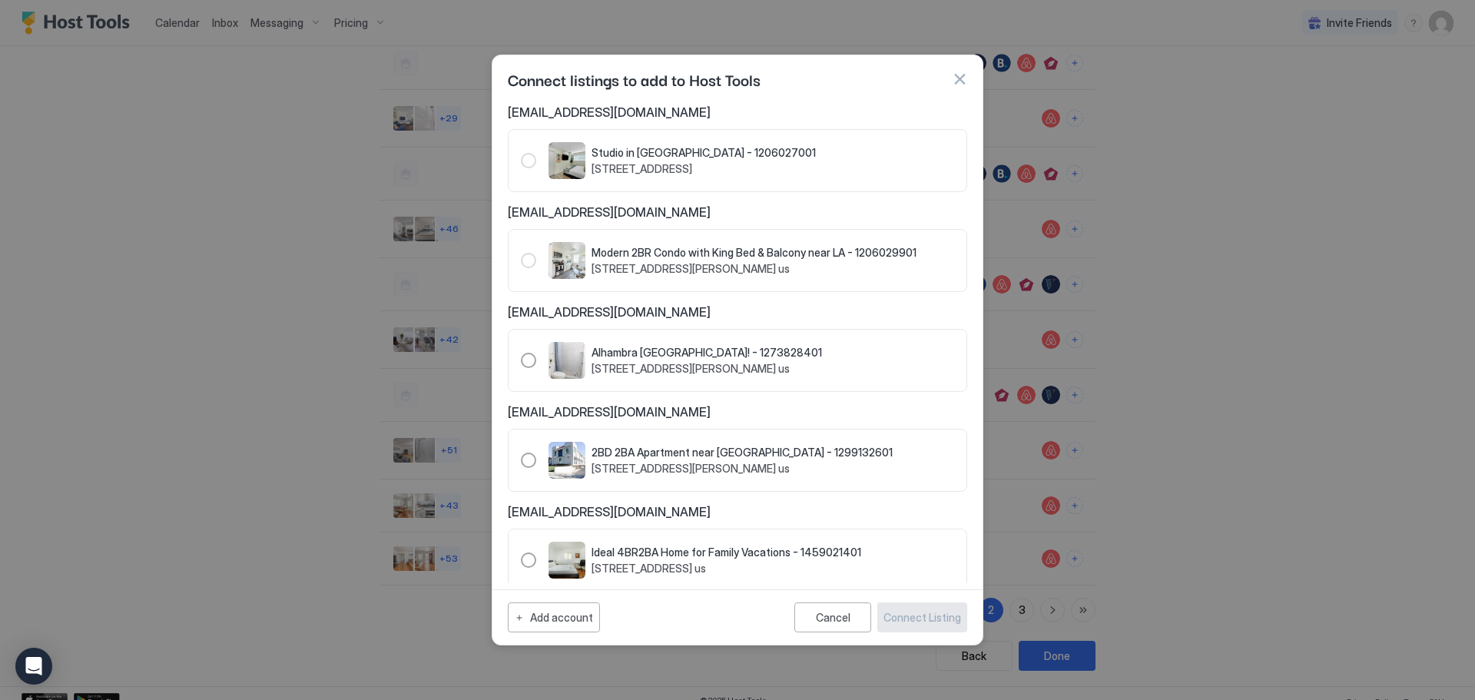
scroll to position [1121, 0]
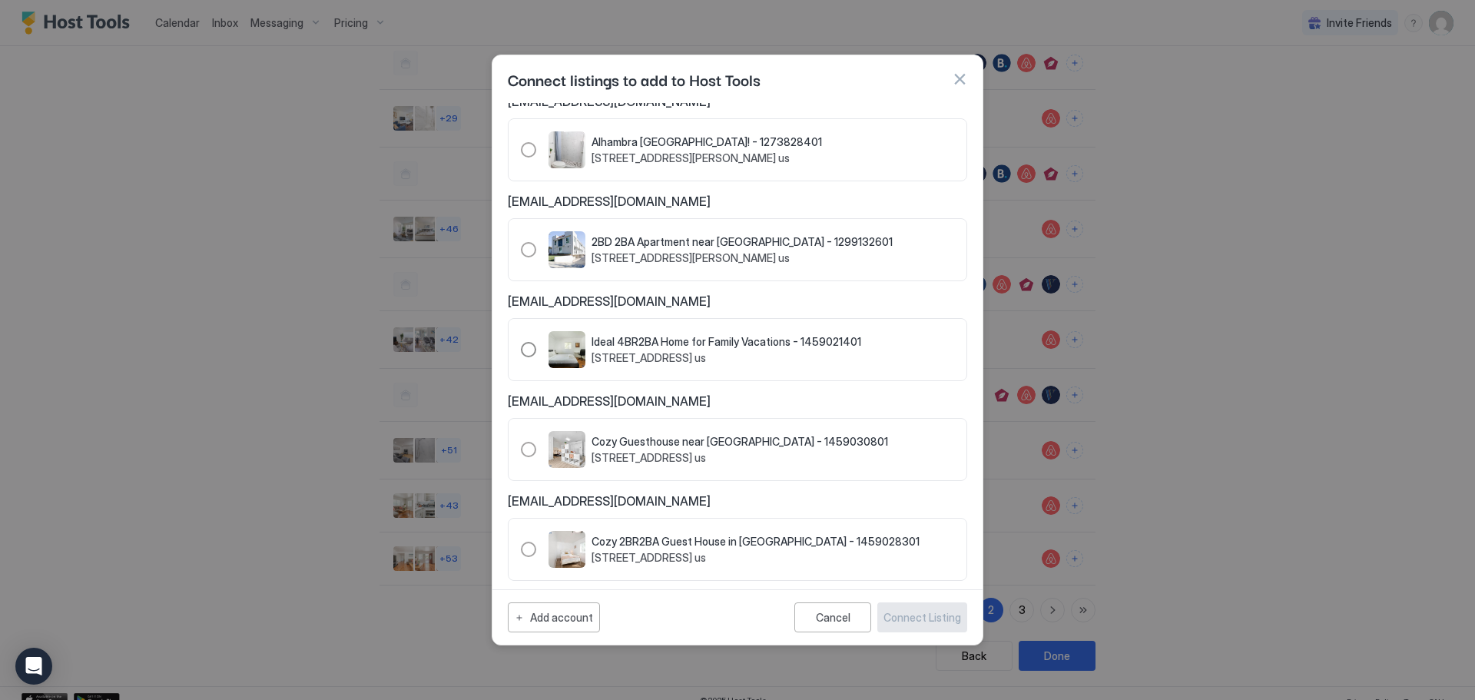
click at [523, 342] on div "1459021401" at bounding box center [528, 349] width 15 height 15
click at [923, 619] on div "Connect Listing" at bounding box center [923, 617] width 78 height 16
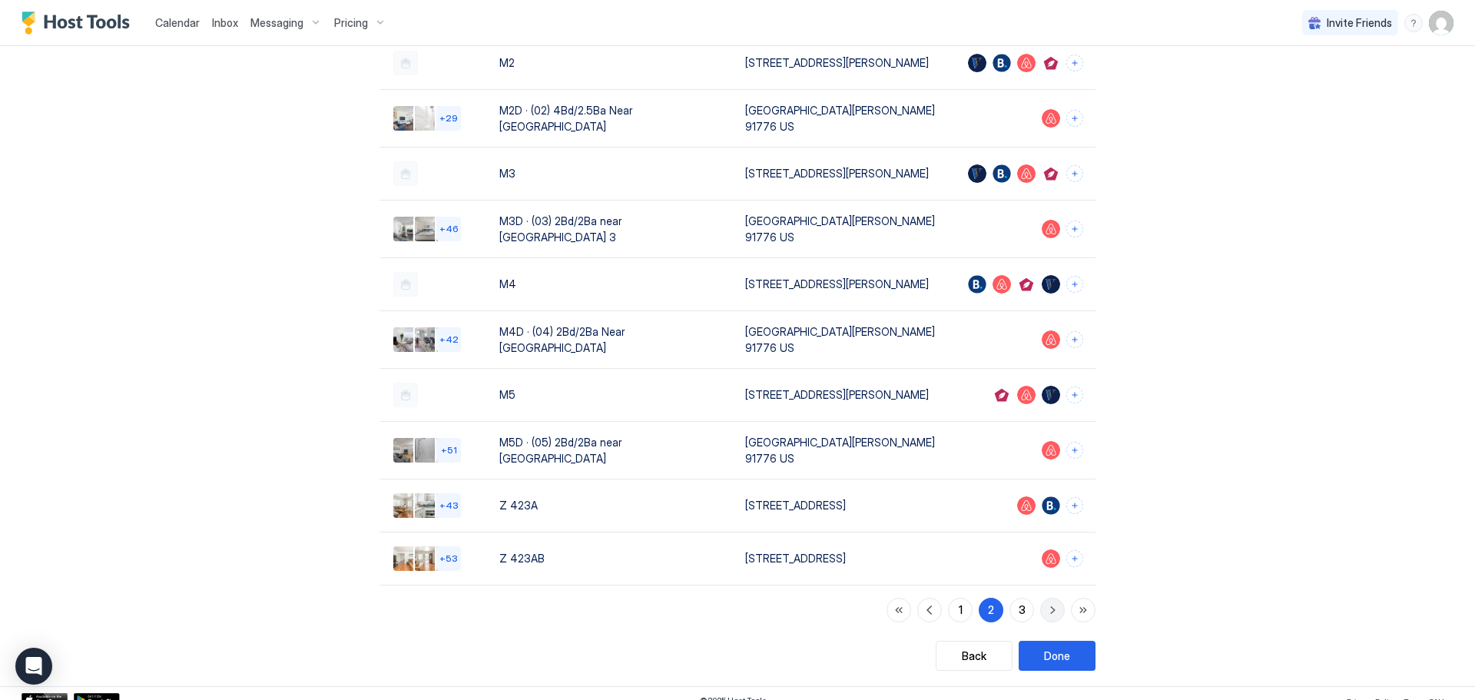
click at [1043, 598] on button "button" at bounding box center [1052, 610] width 25 height 25
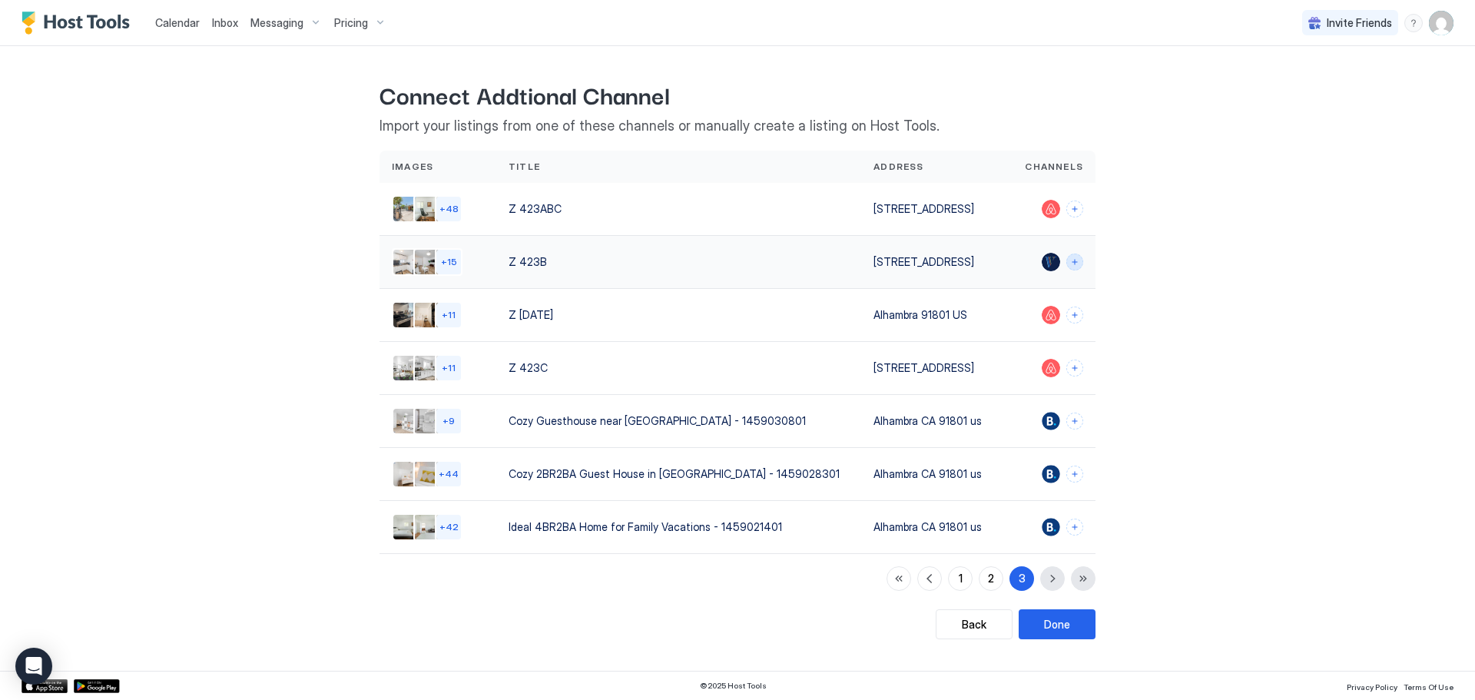
click at [1083, 260] on button "Connect channels" at bounding box center [1074, 262] width 17 height 17
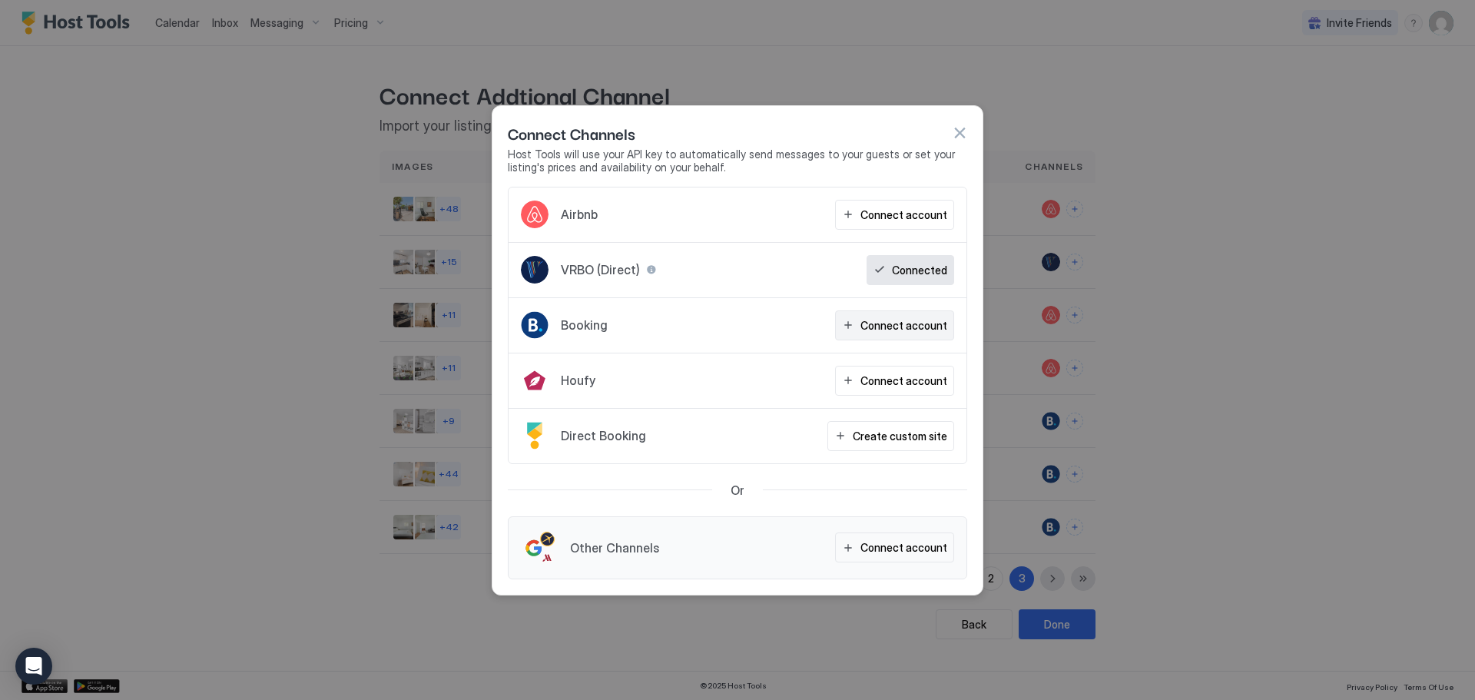
click at [894, 322] on div "Connect account" at bounding box center [903, 325] width 87 height 16
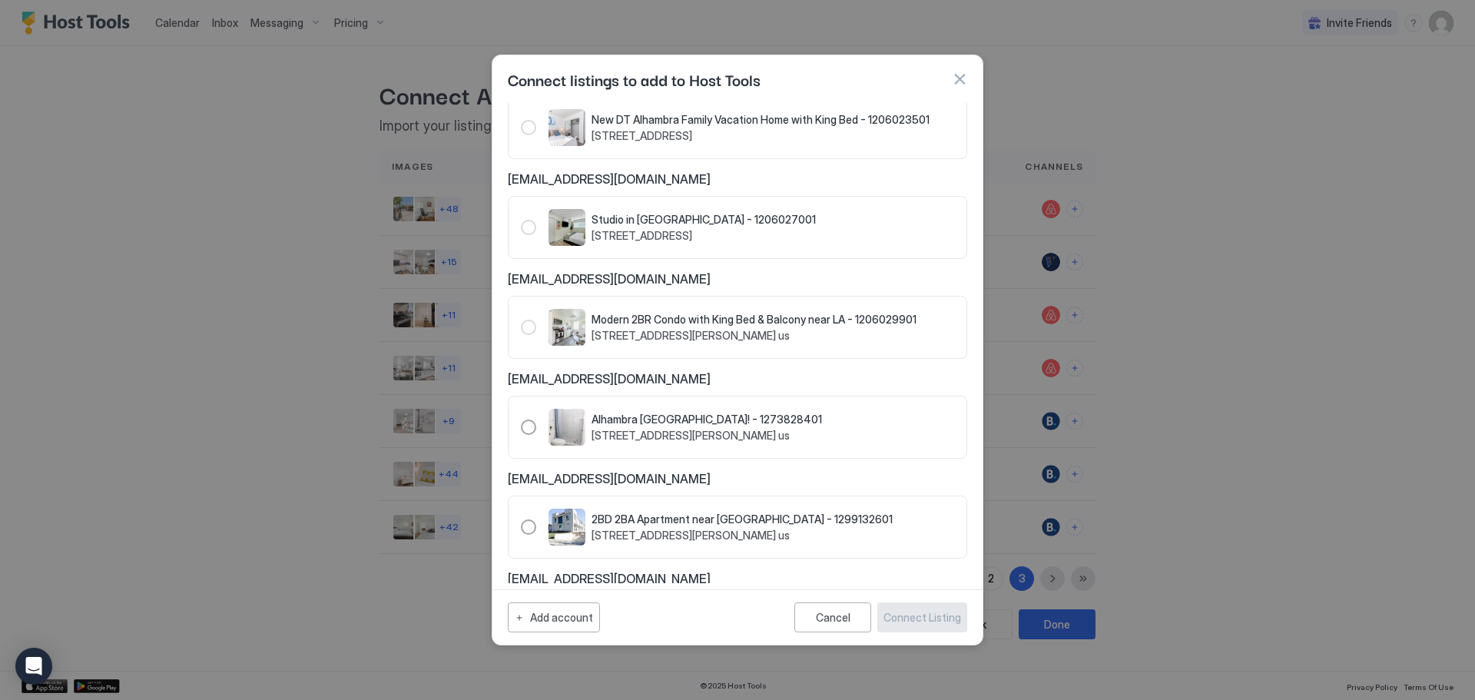
scroll to position [1121, 0]
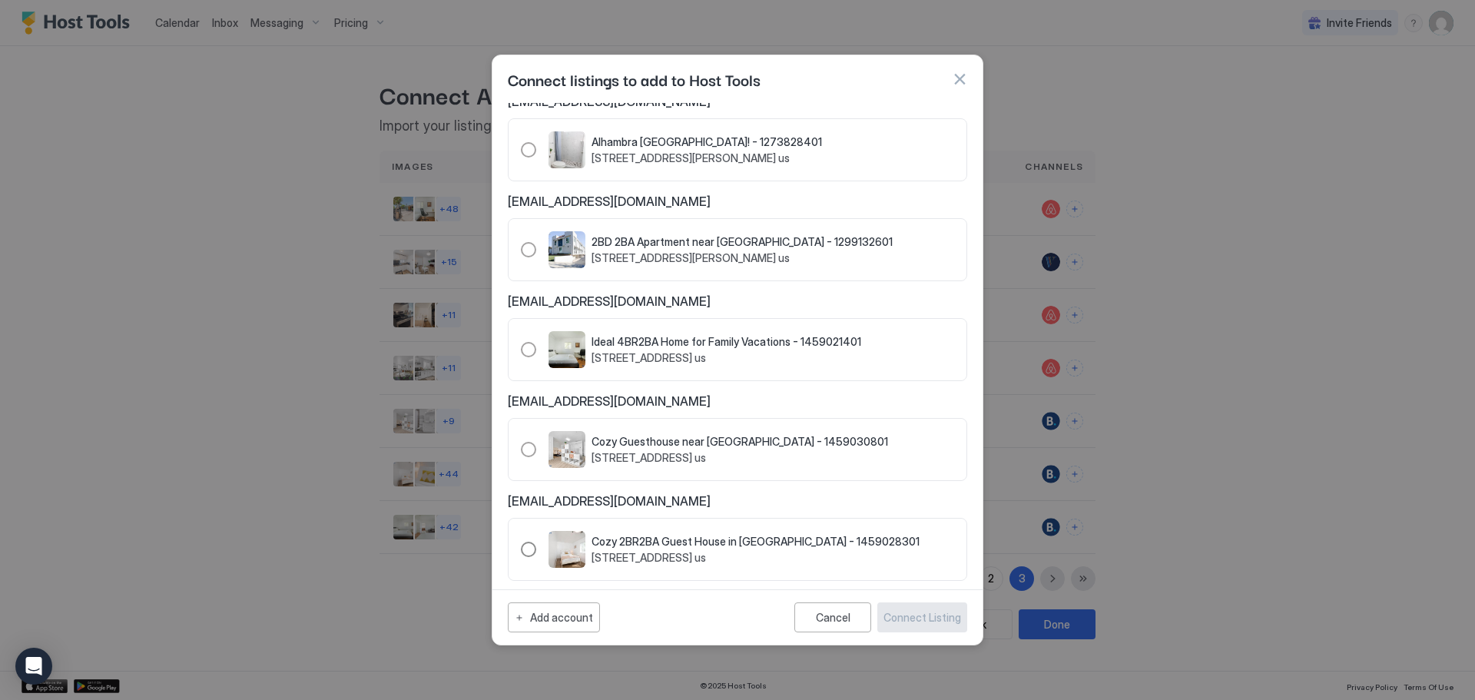
click at [532, 542] on div "1459028301" at bounding box center [528, 549] width 15 height 15
click at [940, 621] on div "Connect Listing" at bounding box center [923, 617] width 78 height 16
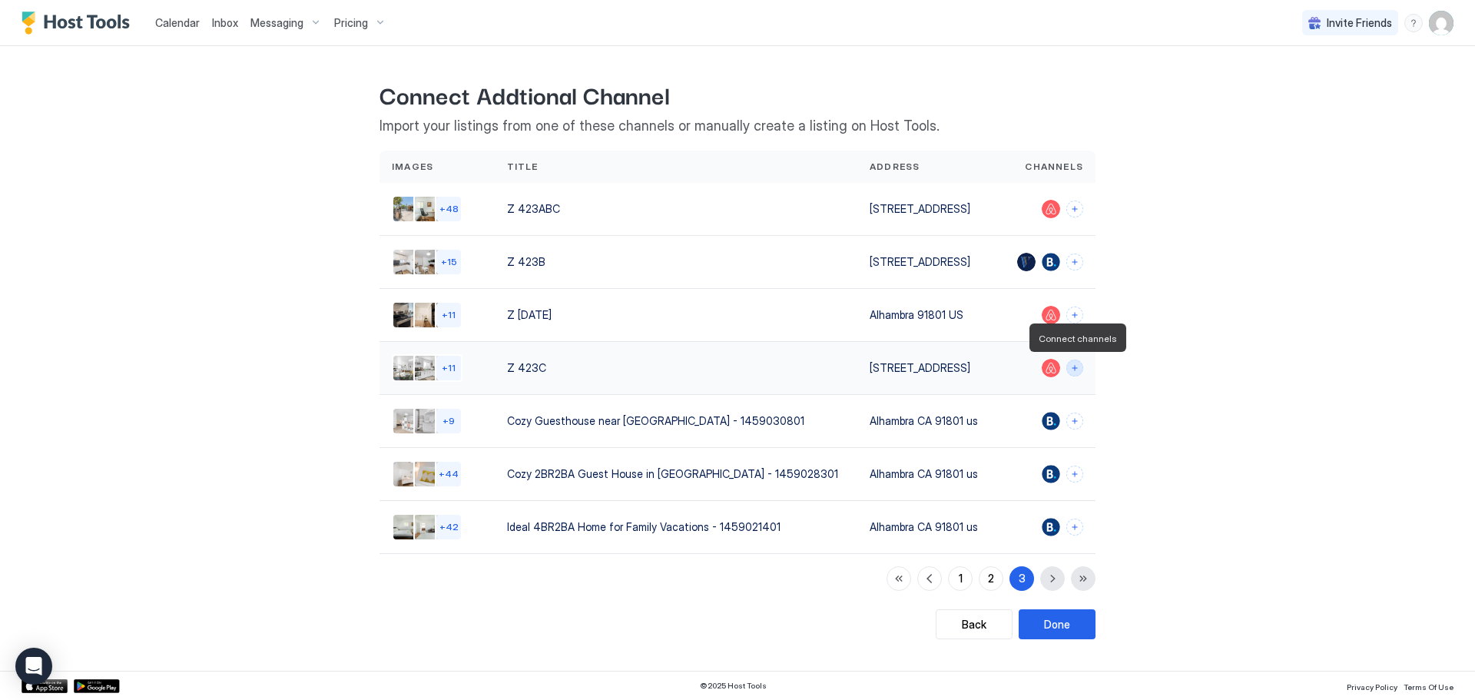
click at [1074, 368] on button "Connect channels" at bounding box center [1074, 368] width 17 height 17
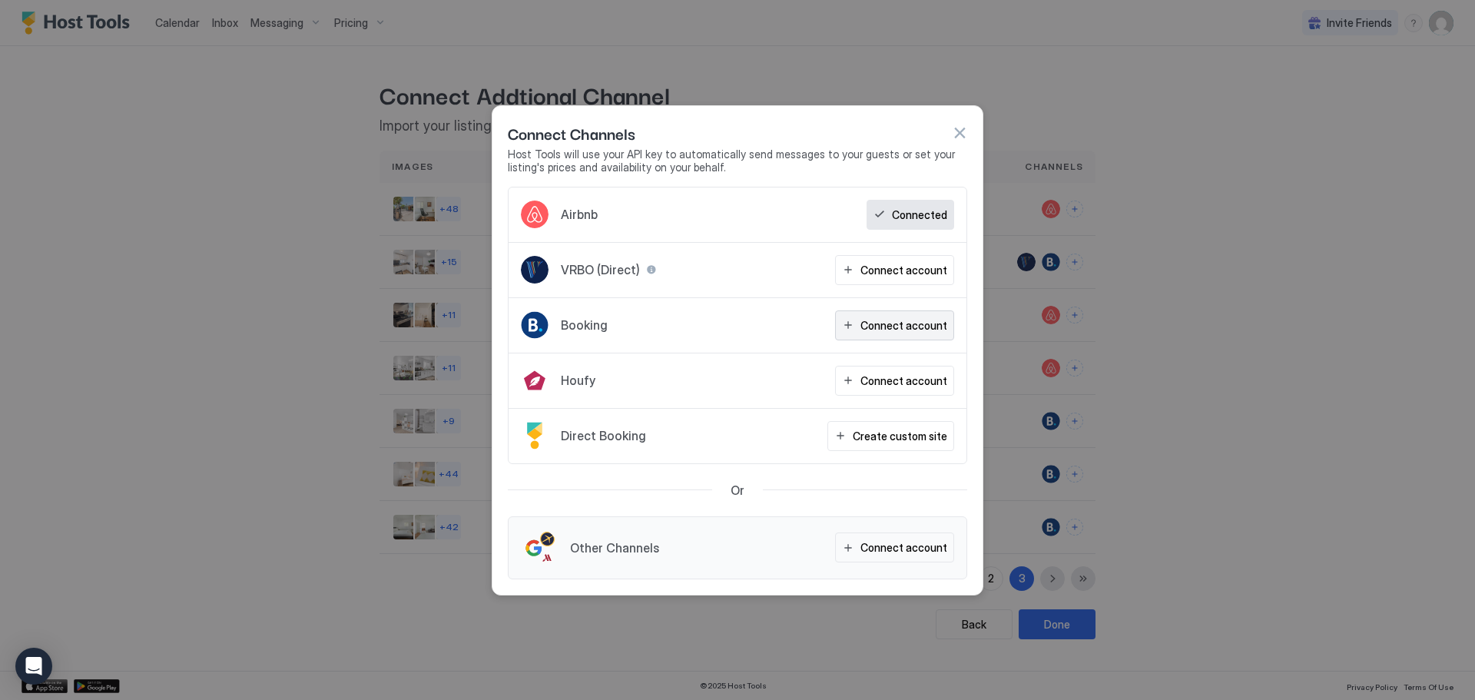
click at [906, 335] on button "Connect account" at bounding box center [894, 325] width 119 height 30
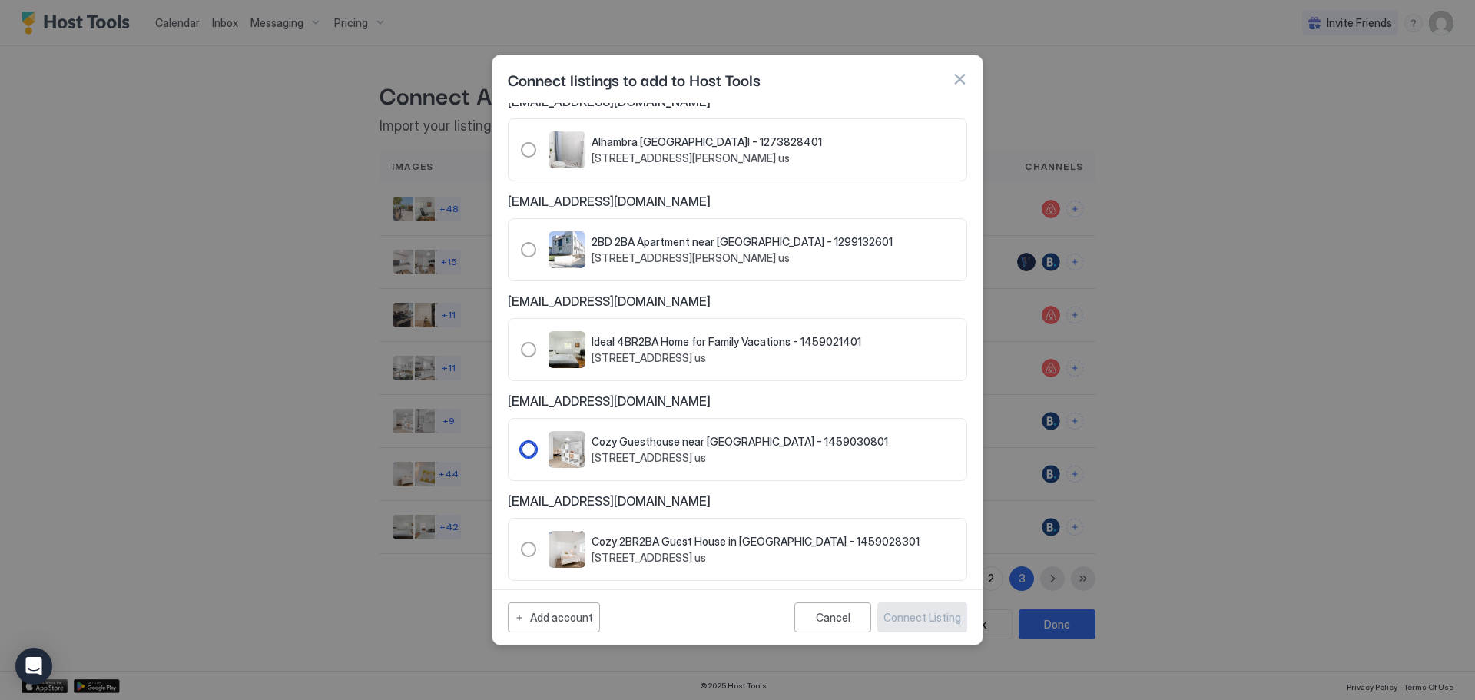
click at [529, 431] on div "Cozy Guesthouse near Downtown Alhambra - 1459030801 423 South 8th Street C Alha…" at bounding box center [704, 449] width 367 height 37
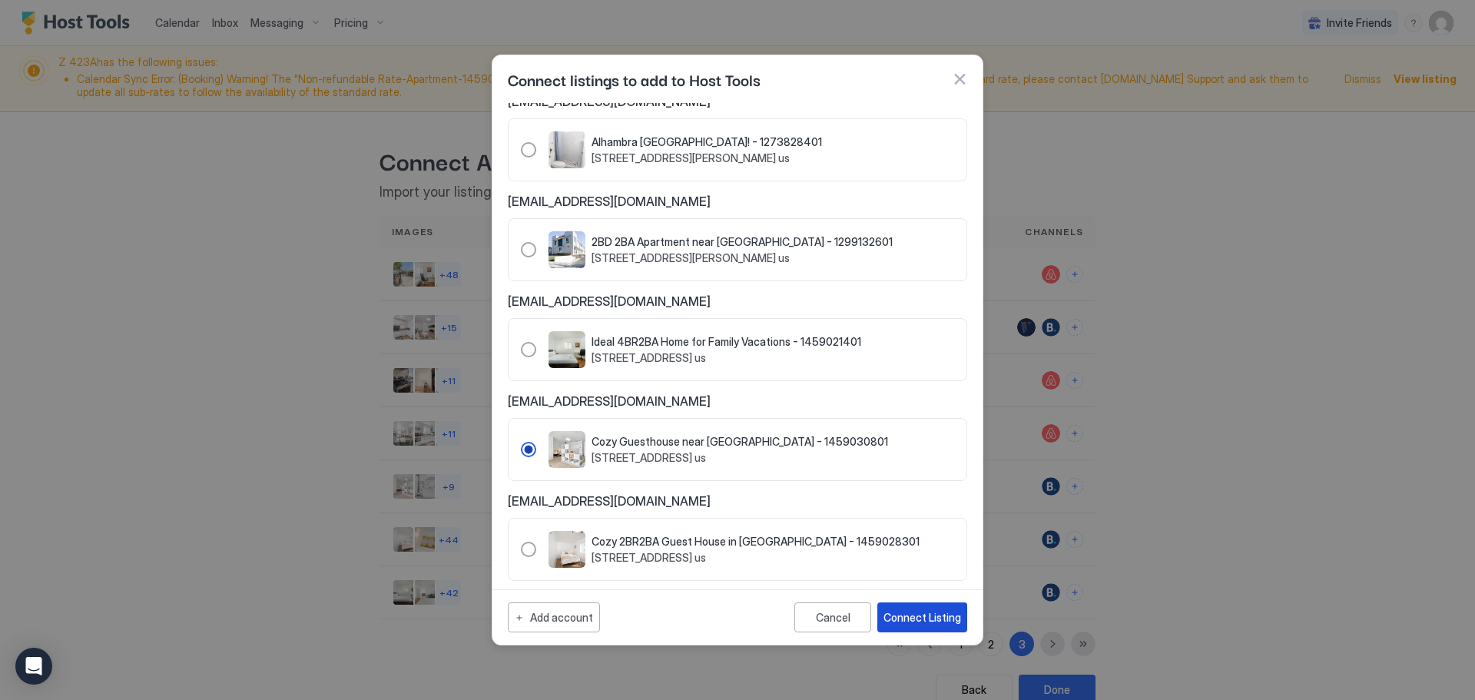
click at [933, 608] on button "Connect Listing" at bounding box center [922, 617] width 90 height 30
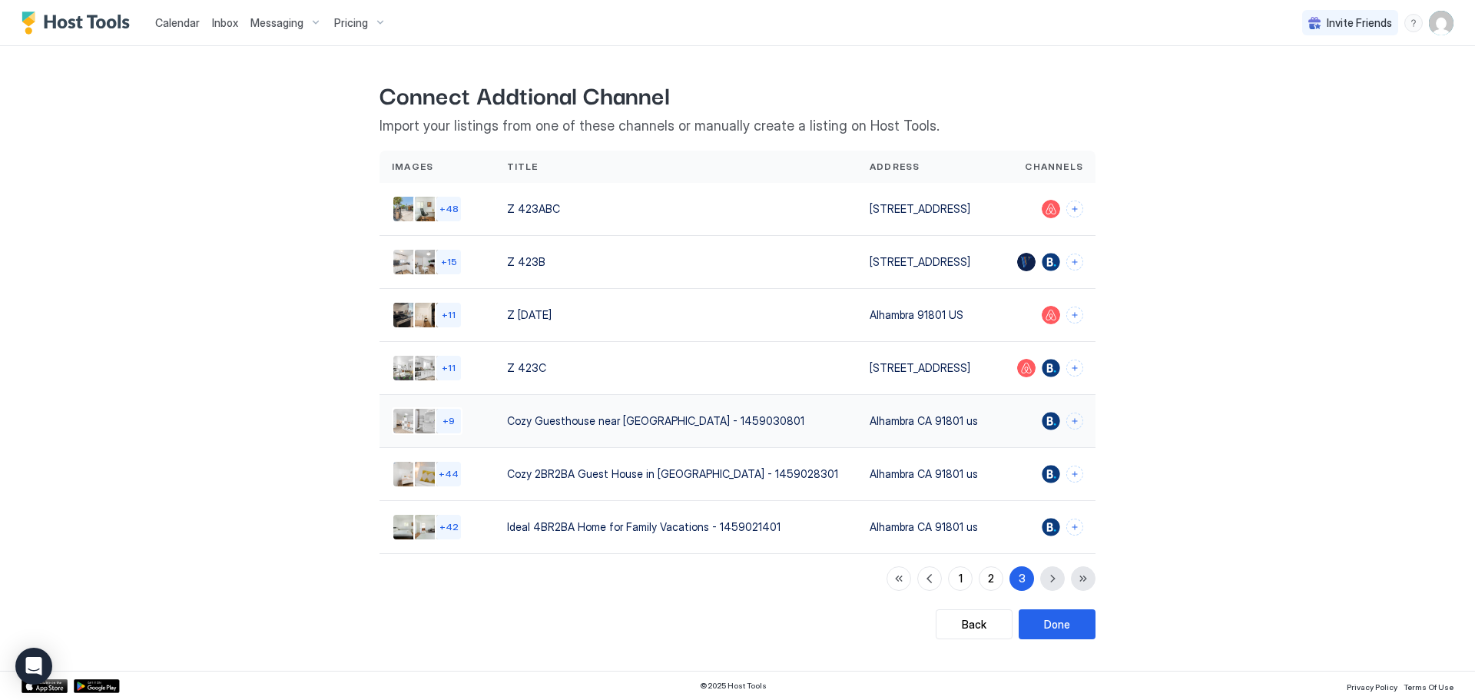
click at [870, 423] on div "Alhambra CA 91801 us" at bounding box center [928, 421] width 116 height 16
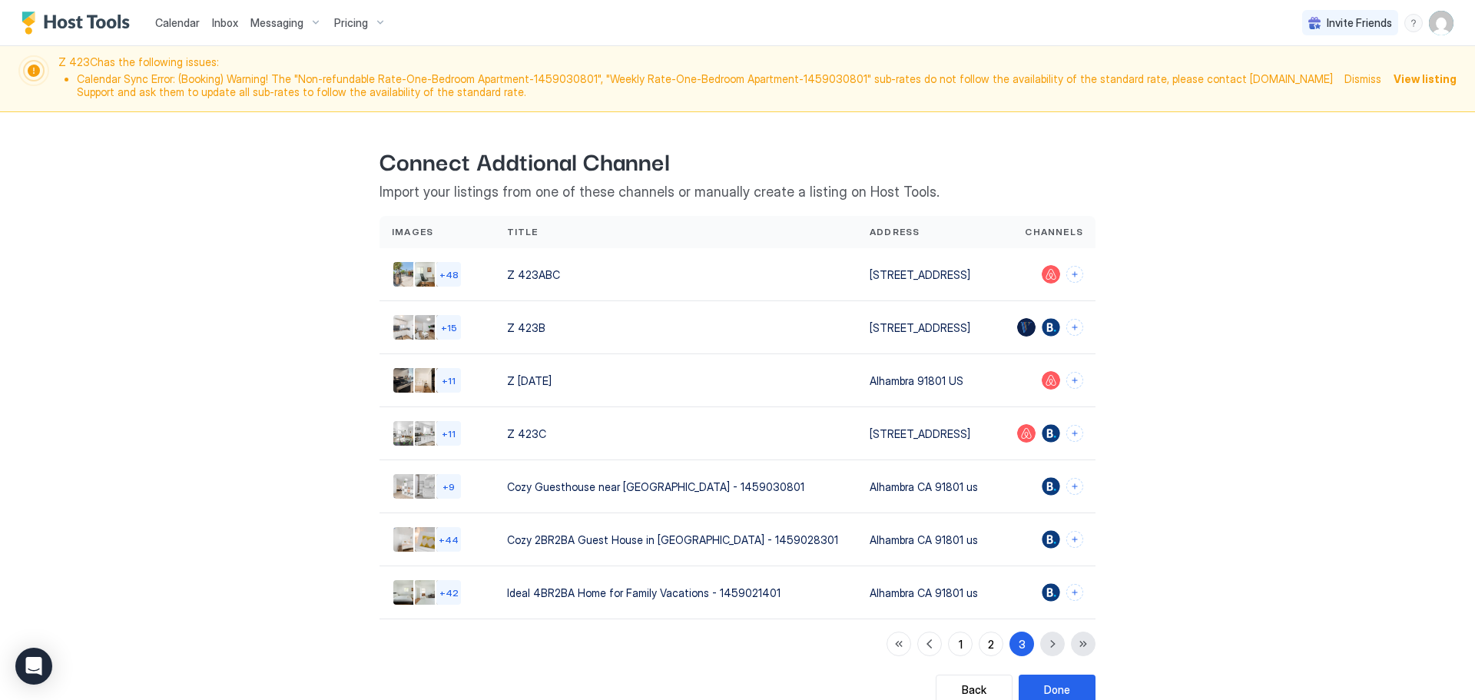
click at [1437, 20] on img "User profile" at bounding box center [1441, 23] width 25 height 25
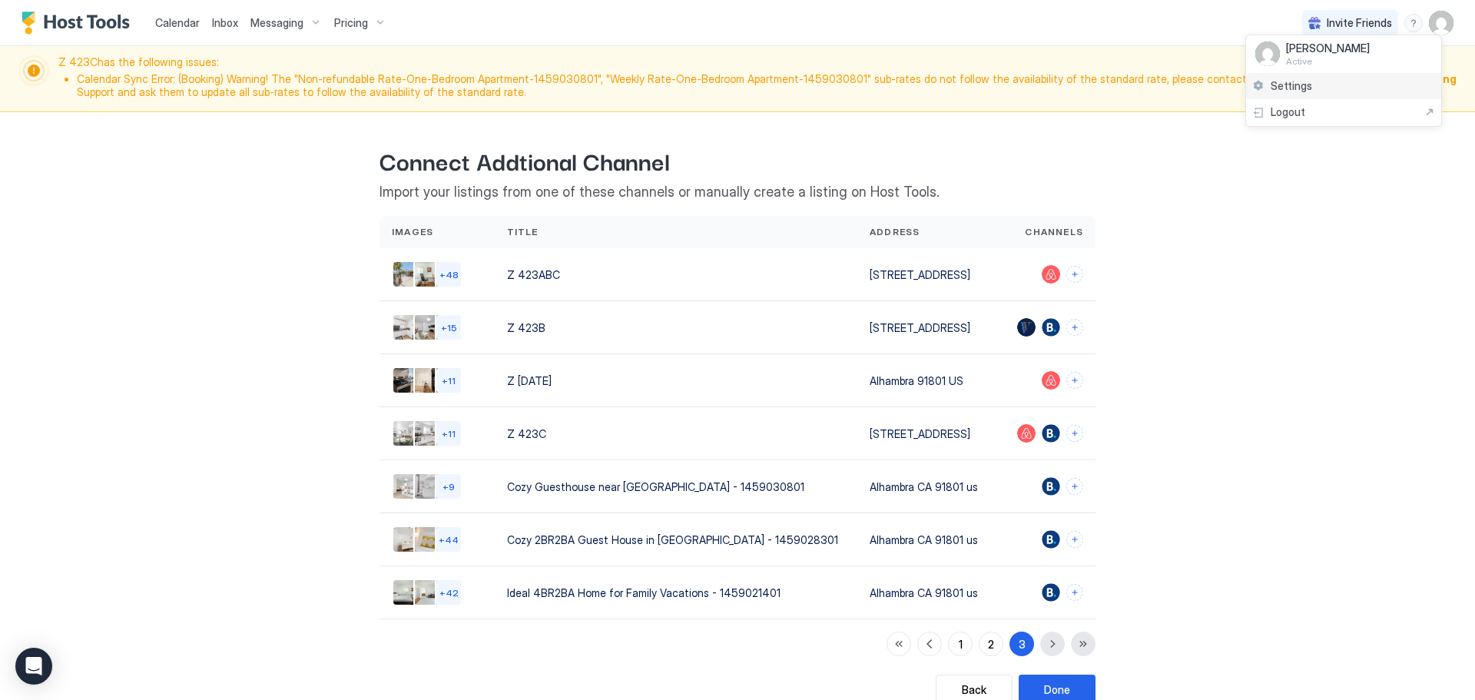
click at [1301, 85] on span "Settings" at bounding box center [1291, 86] width 41 height 14
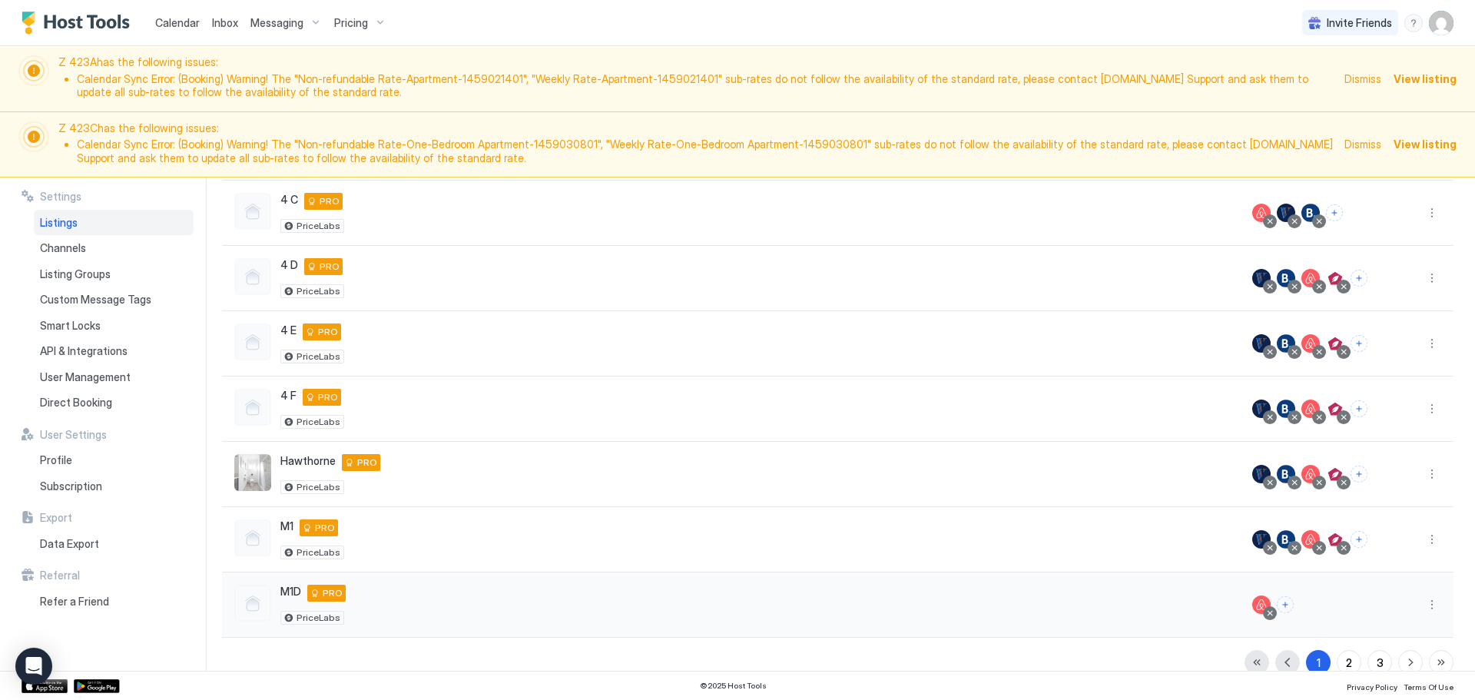
scroll to position [360, 0]
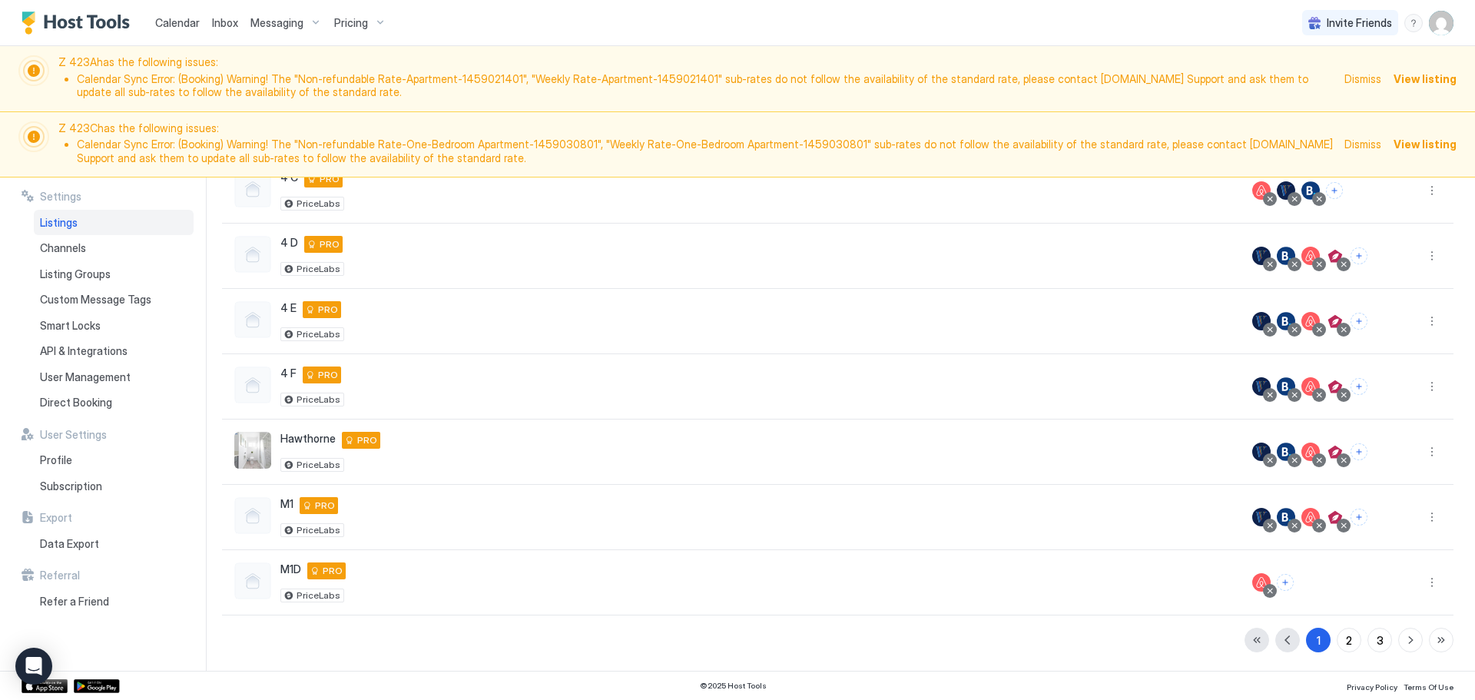
click at [1381, 615] on div at bounding box center [1417, 582] width 74 height 65
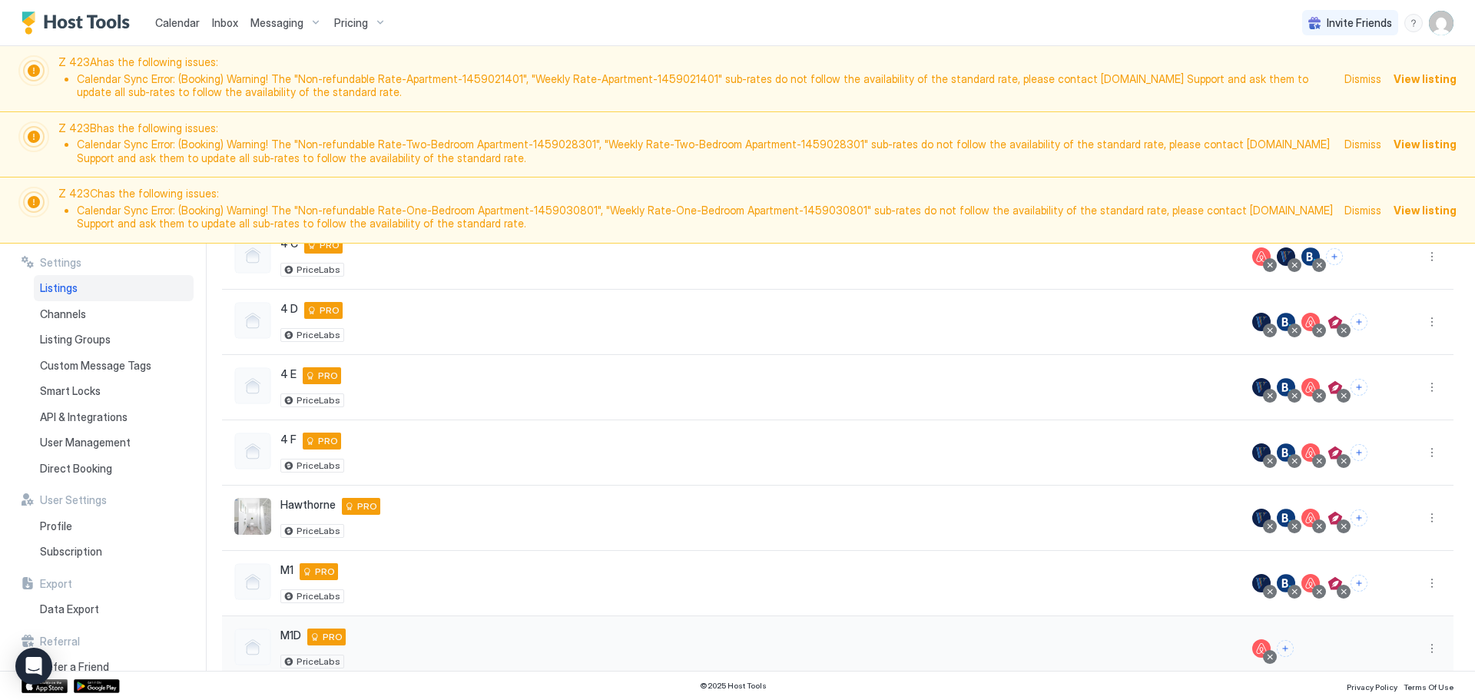
scroll to position [426, 0]
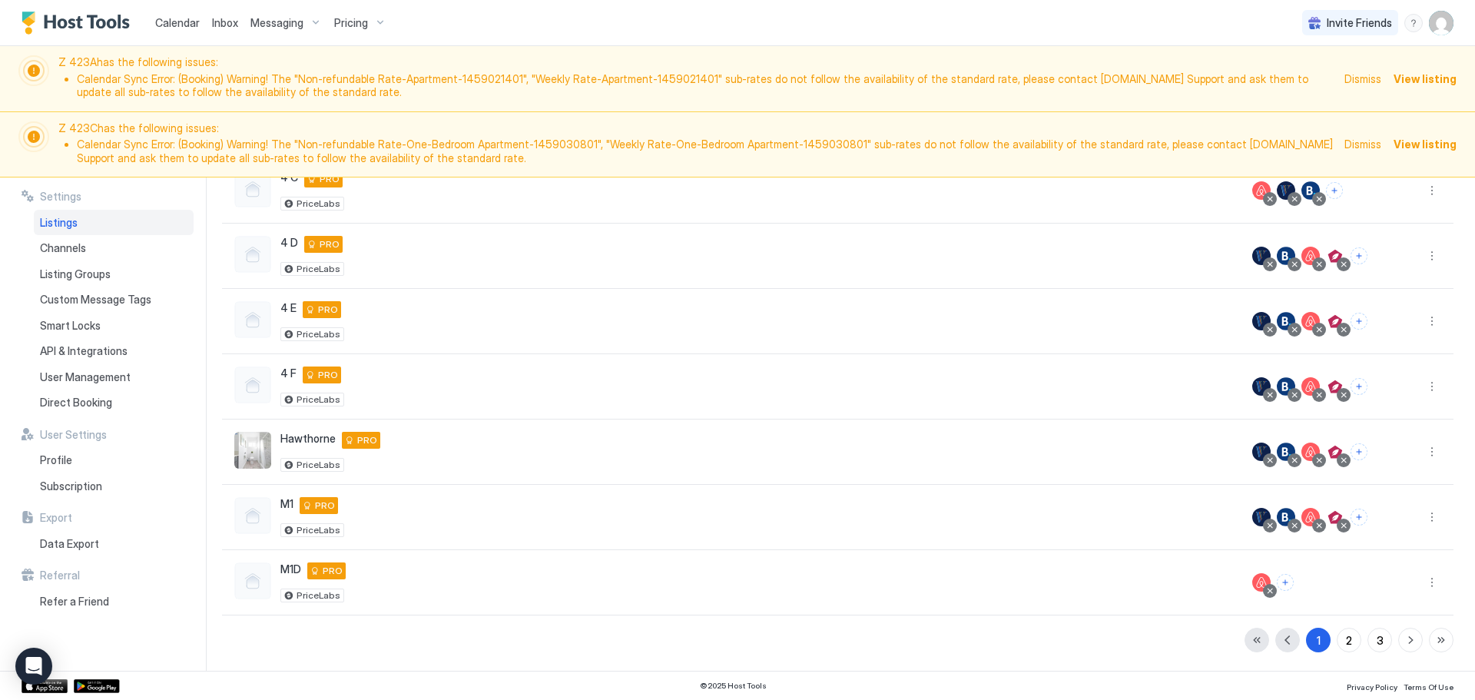
click at [1374, 78] on span "Dismiss" at bounding box center [1363, 79] width 37 height 16
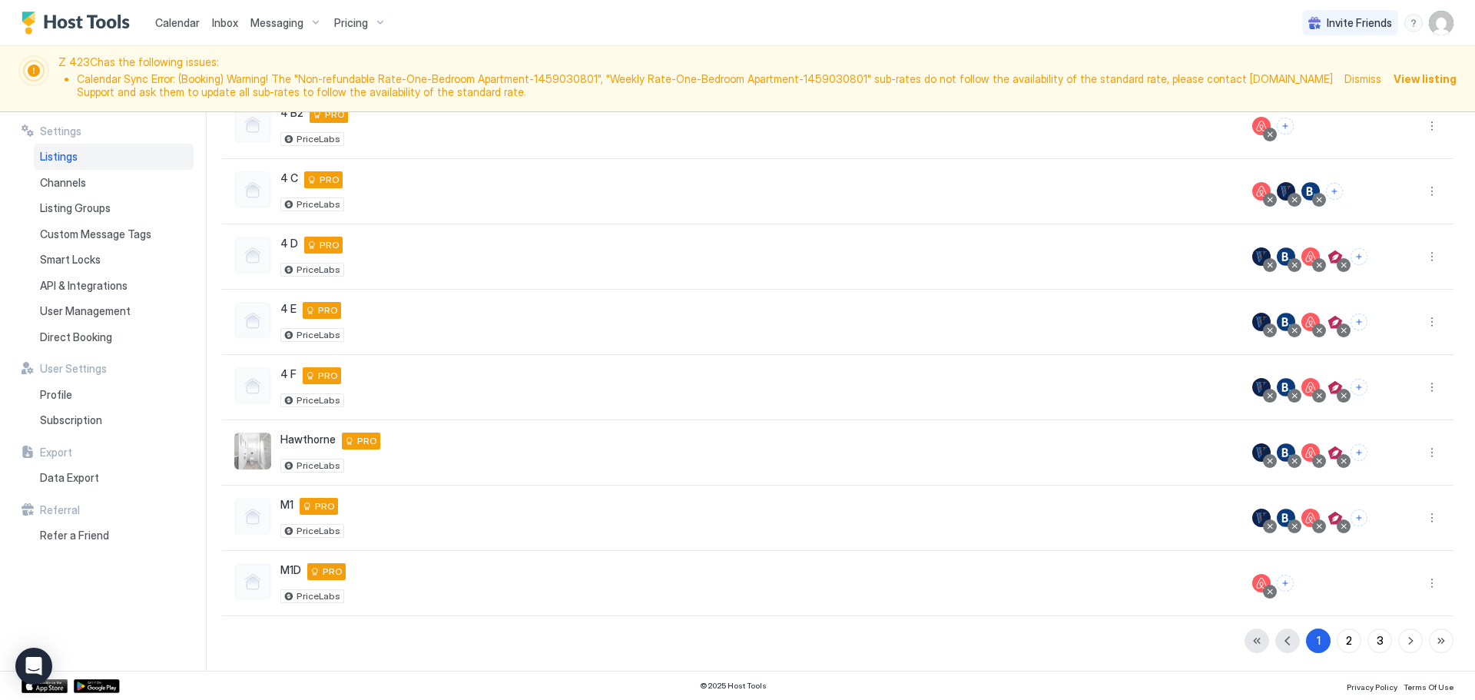
scroll to position [294, 0]
click at [1374, 78] on span "Dismiss" at bounding box center [1363, 79] width 37 height 16
click at [1374, 80] on span "Dismiss" at bounding box center [1363, 79] width 37 height 16
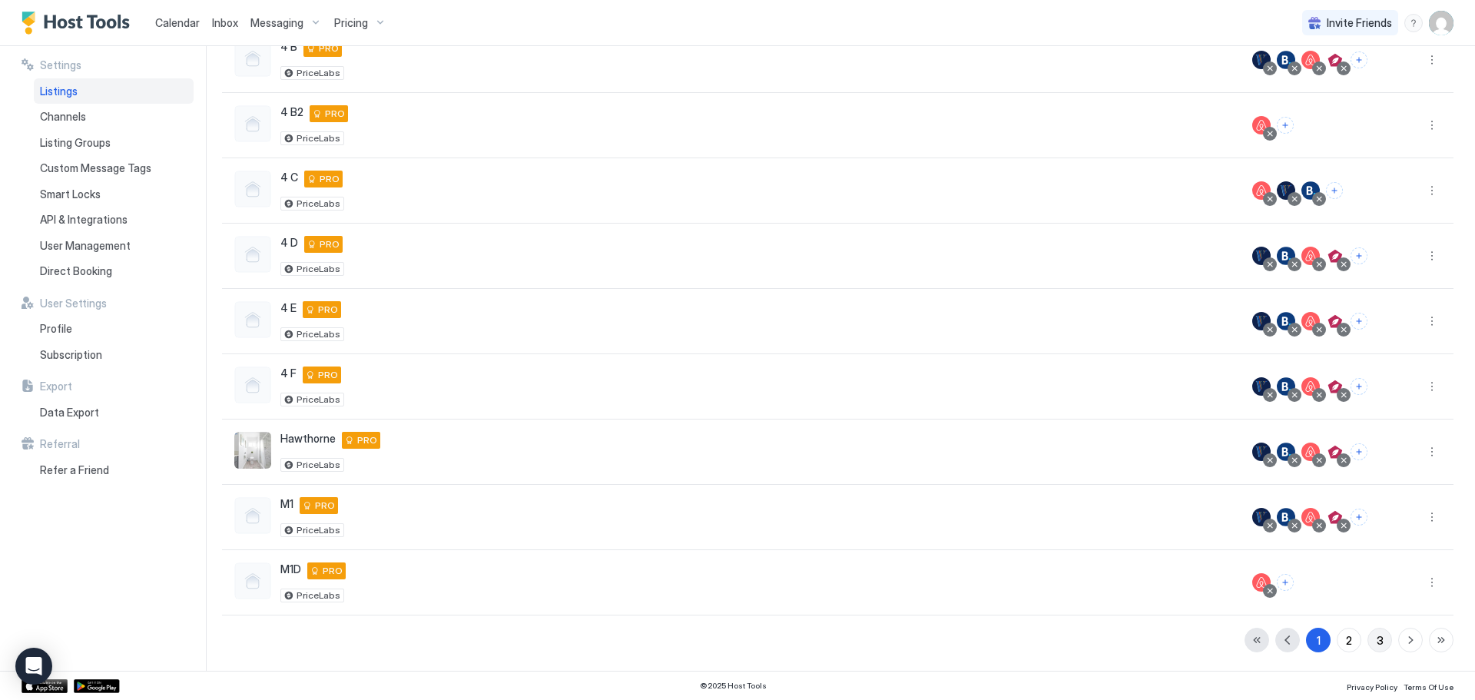
click at [1364, 642] on div "Listings Channels Actions 4 A 20 North 4th Street, Alhambra, CA 91801 US PRO Pr…" at bounding box center [838, 271] width 1232 height 762
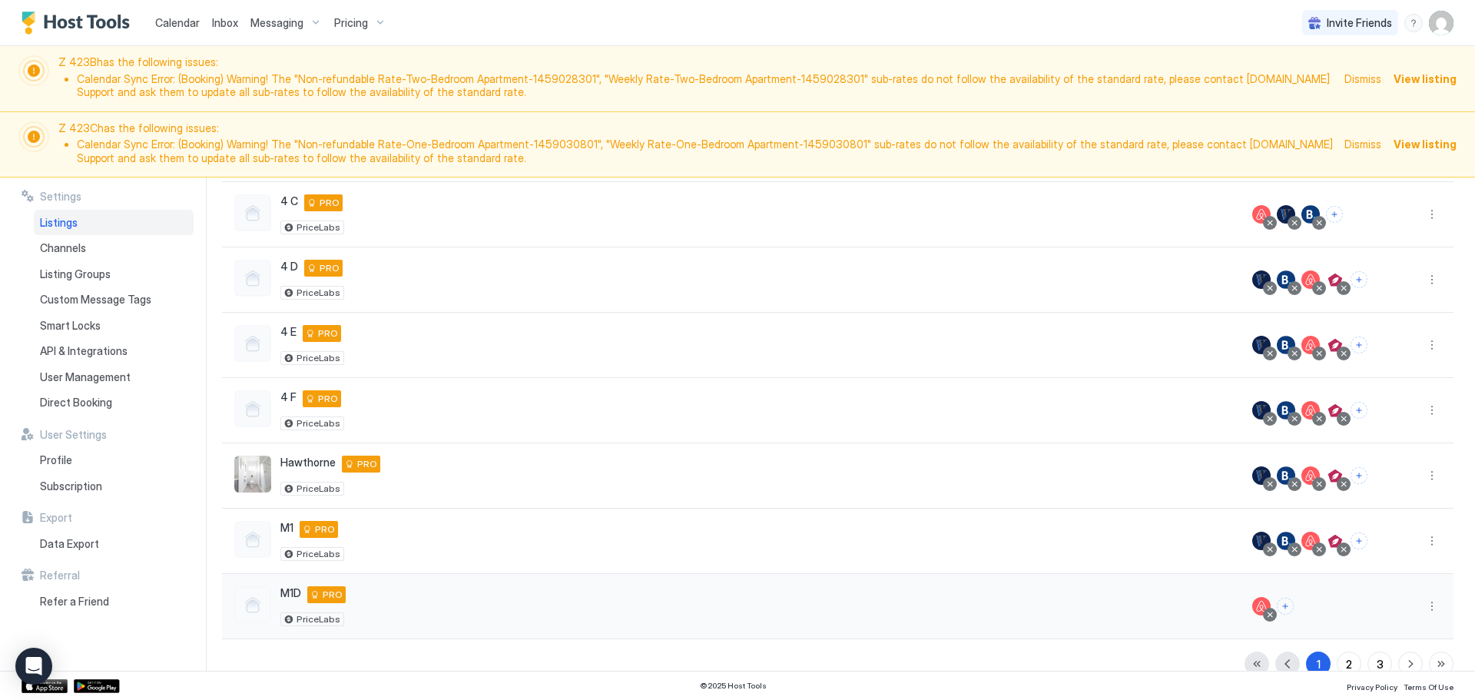
scroll to position [360, 0]
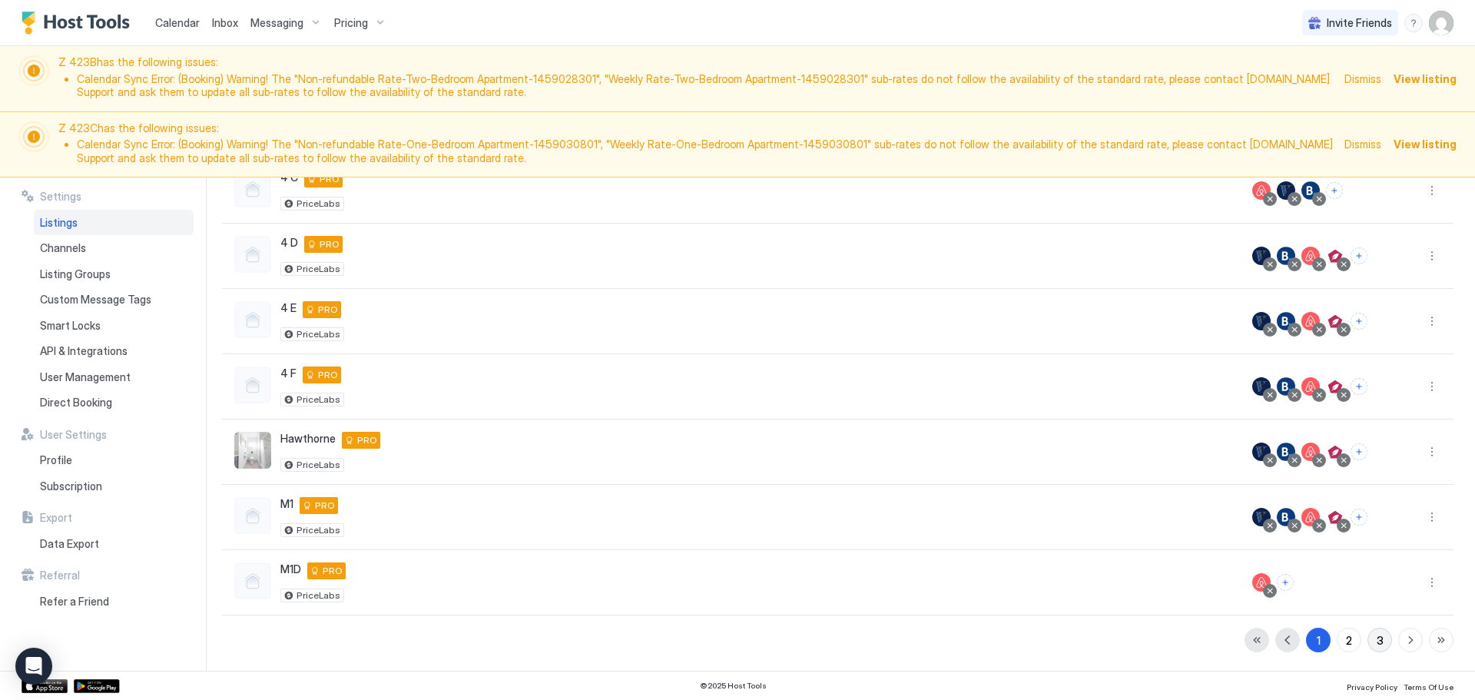
click at [1371, 649] on button "3" at bounding box center [1380, 640] width 25 height 25
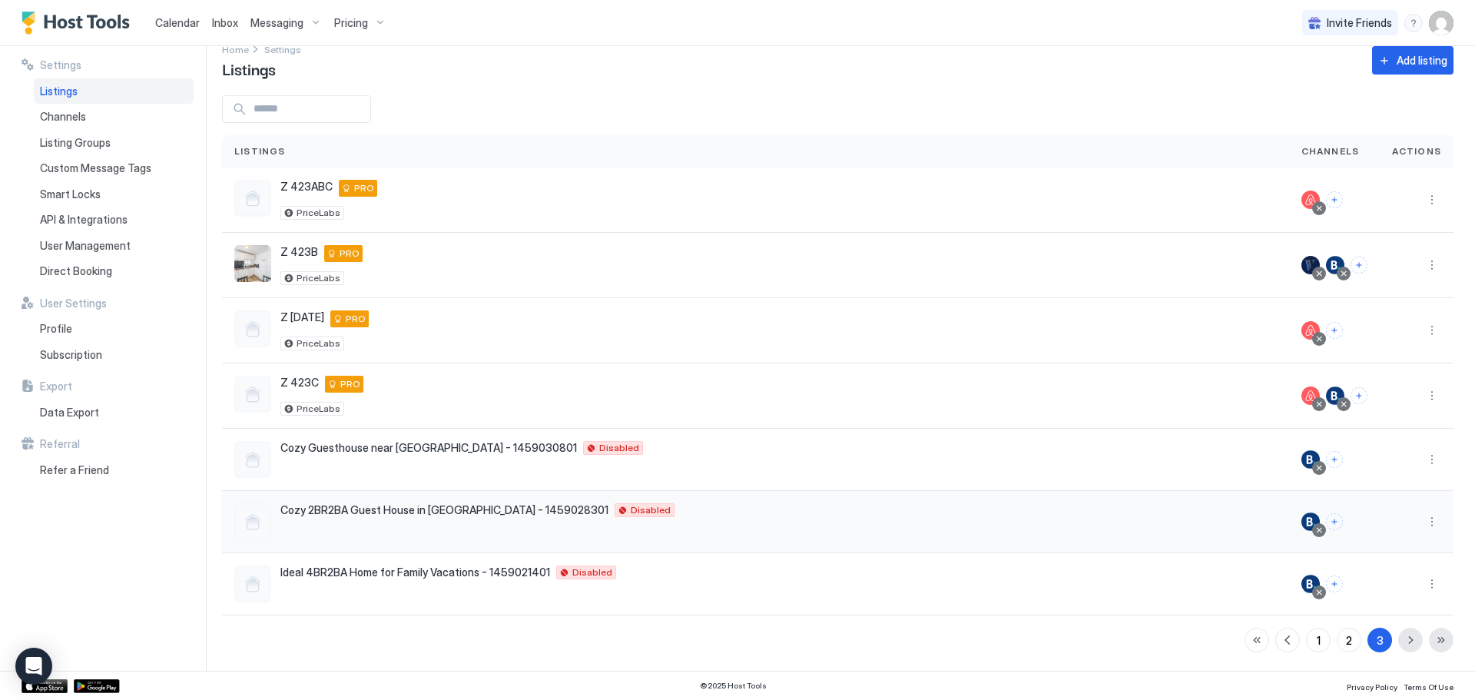
scroll to position [24, 0]
click at [1423, 460] on button "More options" at bounding box center [1432, 459] width 18 height 18
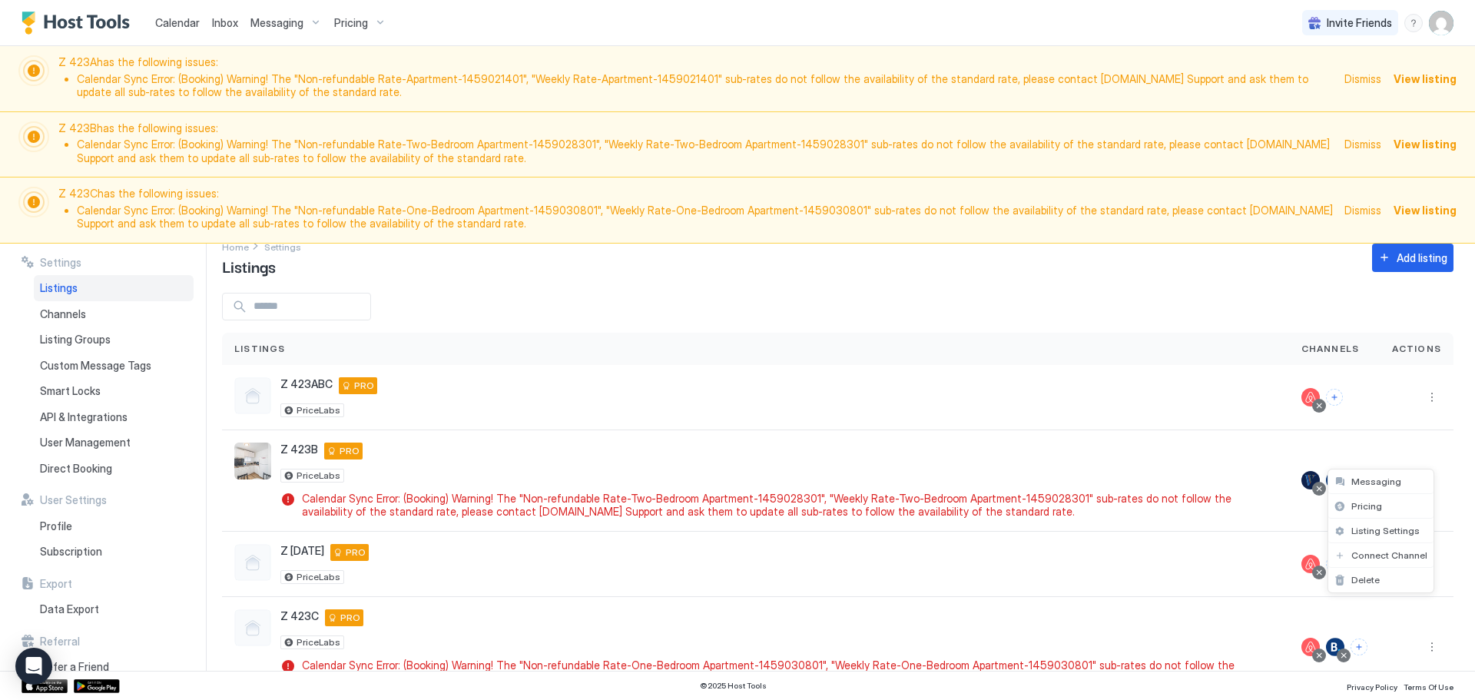
click at [1211, 289] on div at bounding box center [737, 350] width 1475 height 700
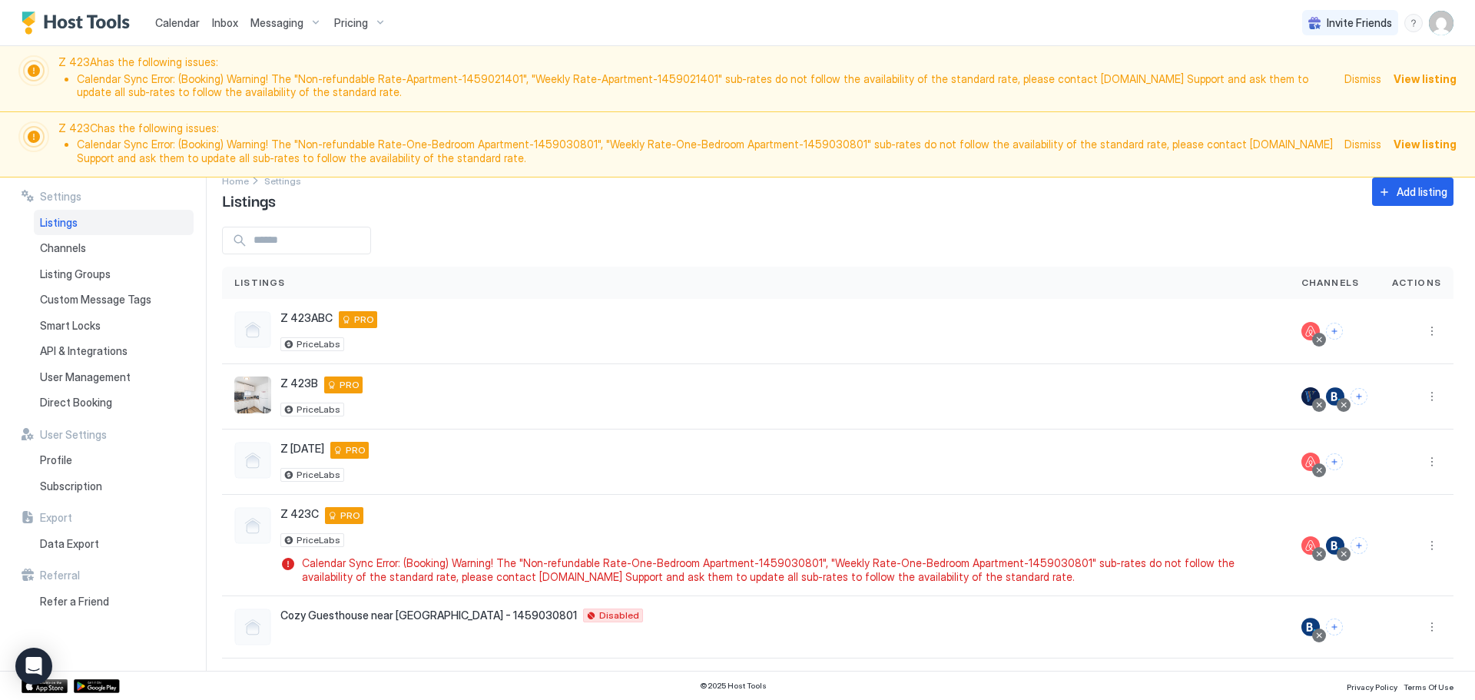
click at [1381, 82] on span "Dismiss" at bounding box center [1363, 79] width 37 height 16
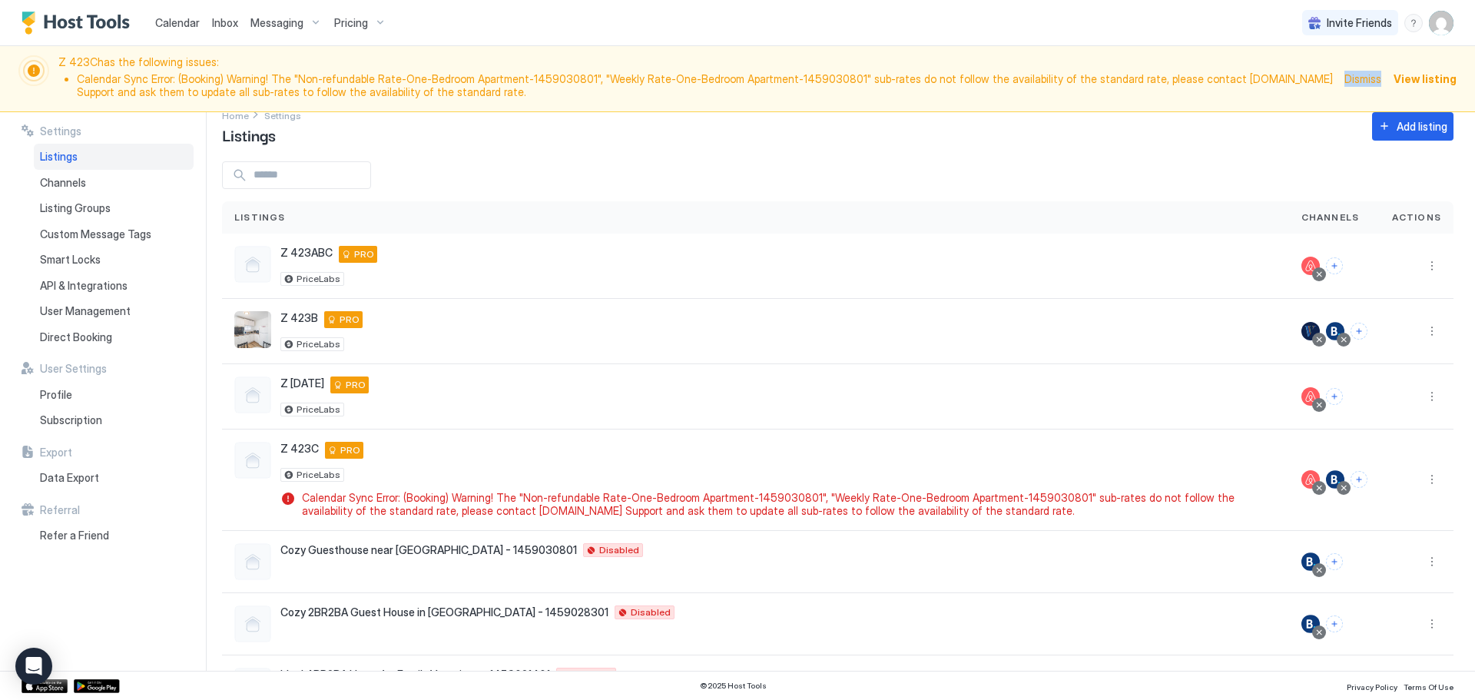
click at [1381, 82] on span "Dismiss" at bounding box center [1363, 79] width 37 height 16
click at [1364, 69] on div "Dismiss View listing" at bounding box center [1401, 78] width 112 height 47
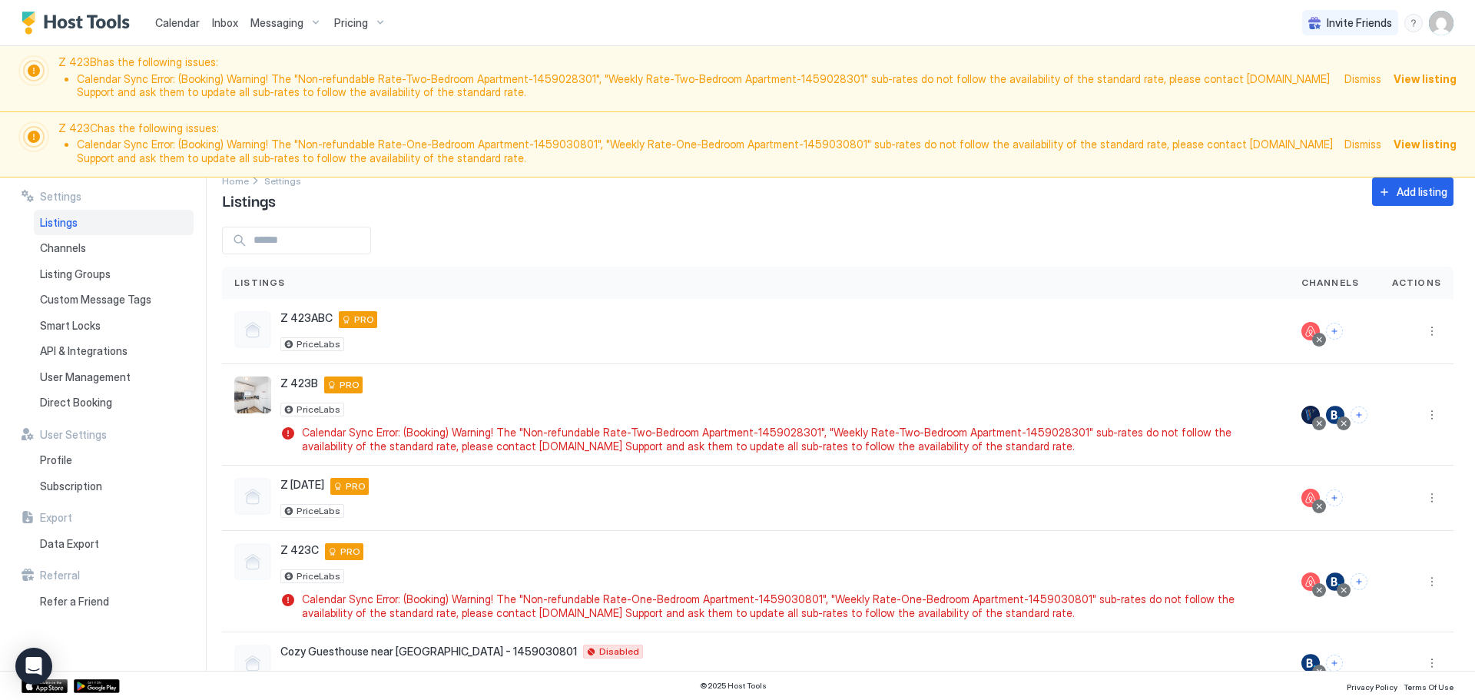
click at [1364, 78] on span "Dismiss" at bounding box center [1363, 79] width 37 height 16
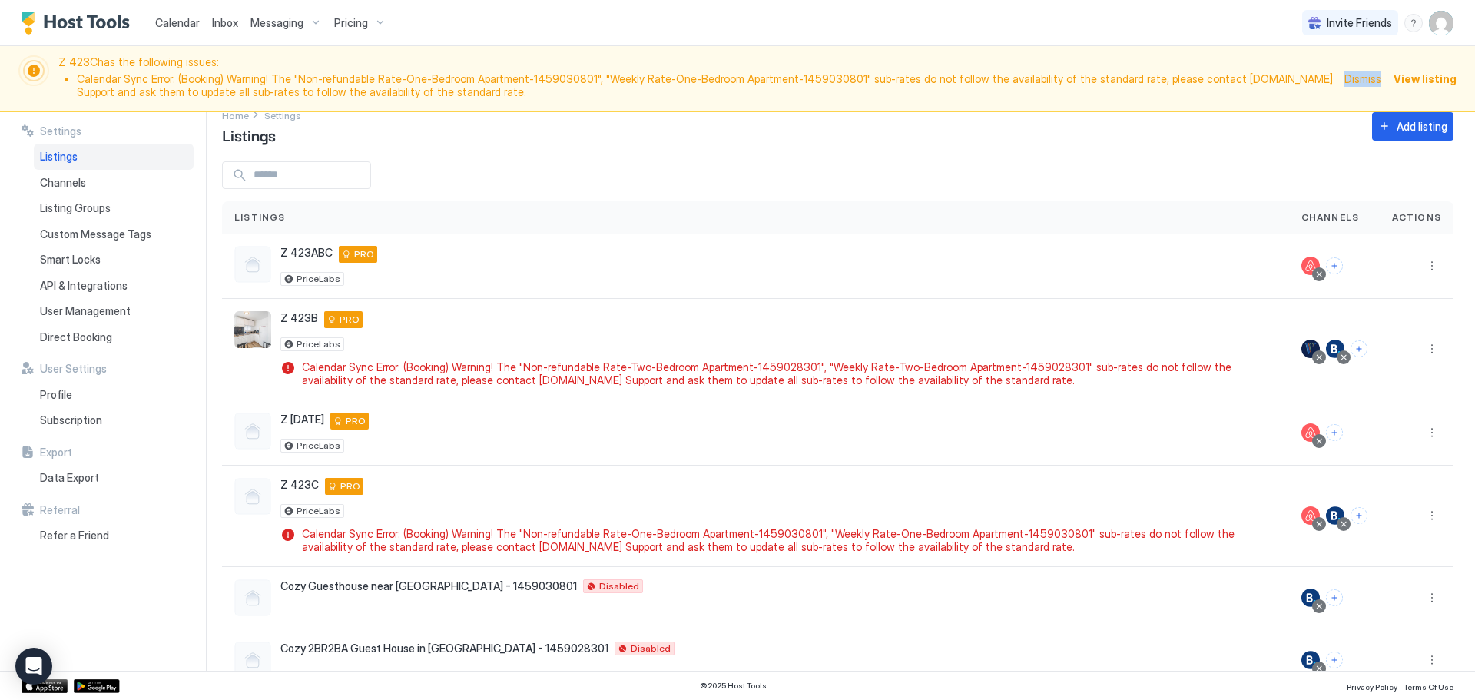
click at [1364, 78] on span "Dismiss" at bounding box center [1363, 79] width 37 height 16
click at [1363, 80] on span "Dismiss" at bounding box center [1363, 79] width 37 height 16
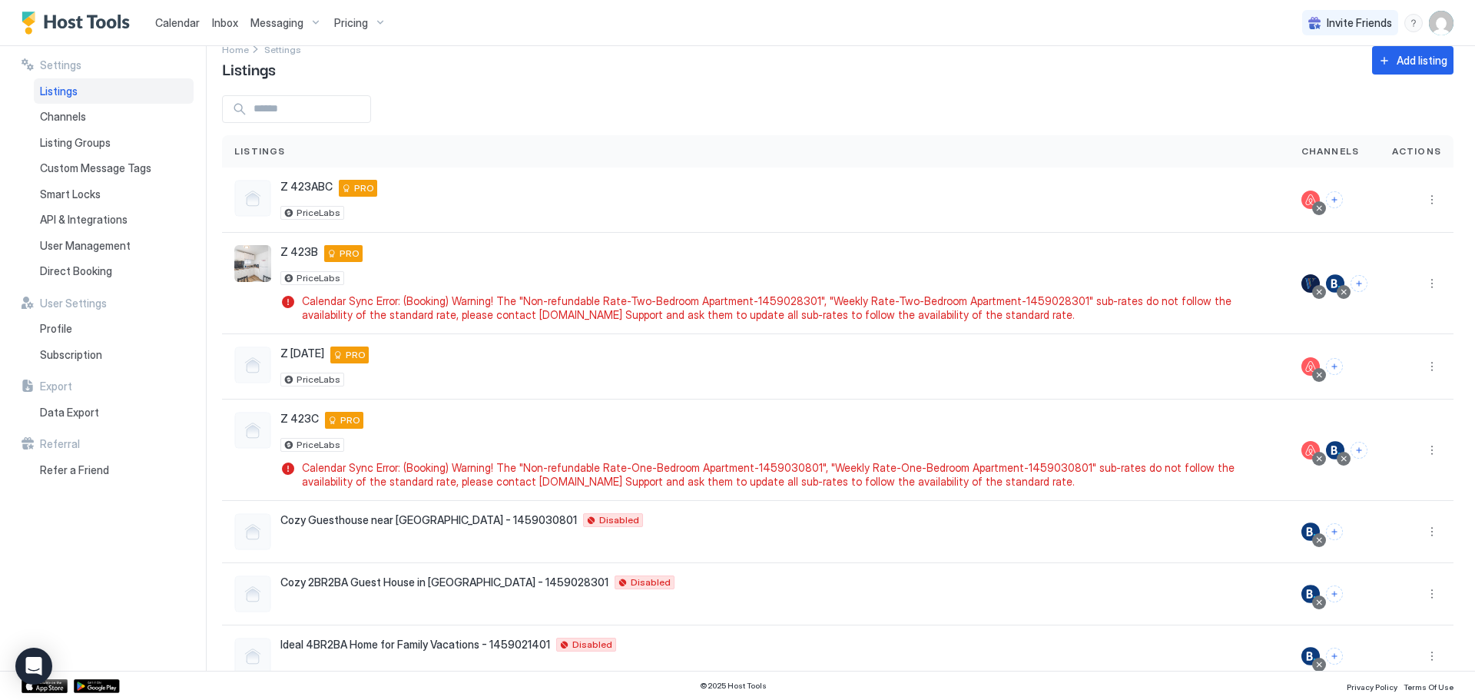
click at [1225, 138] on div "Listings" at bounding box center [755, 151] width 1067 height 32
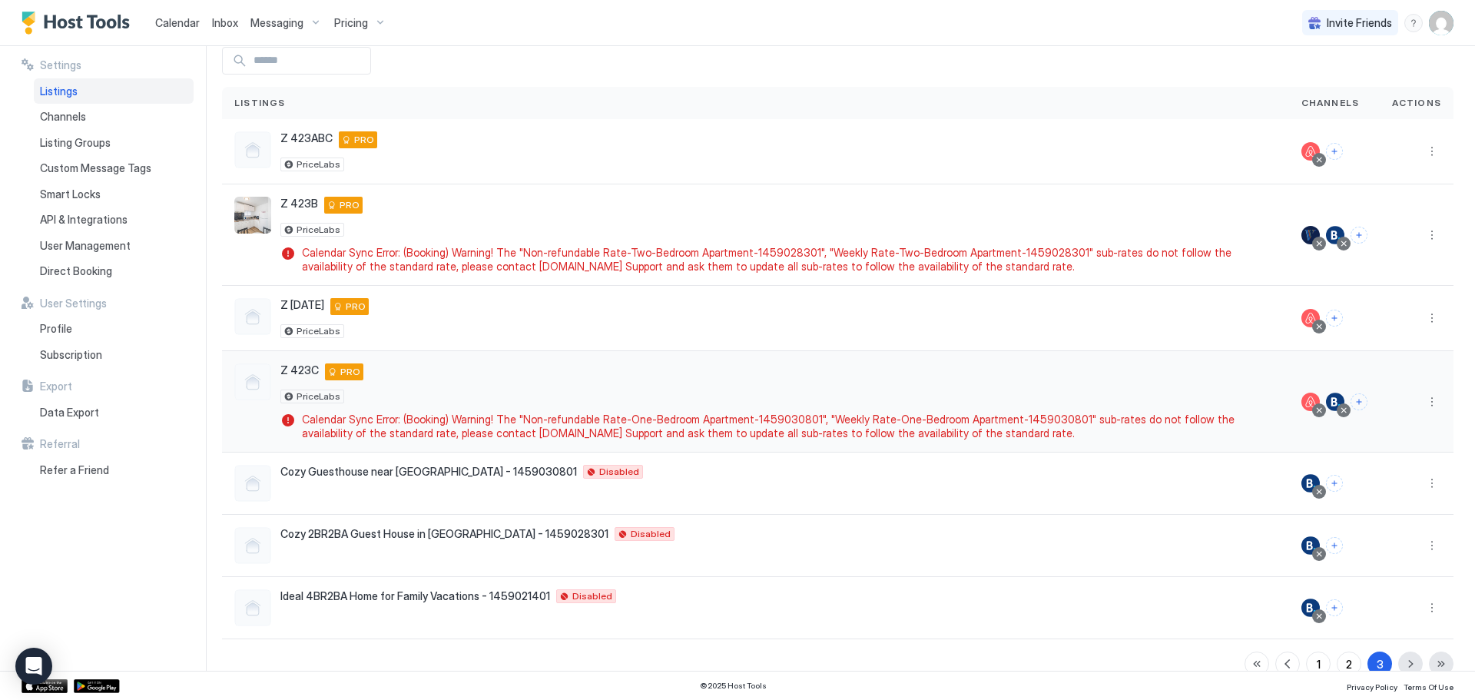
scroll to position [96, 0]
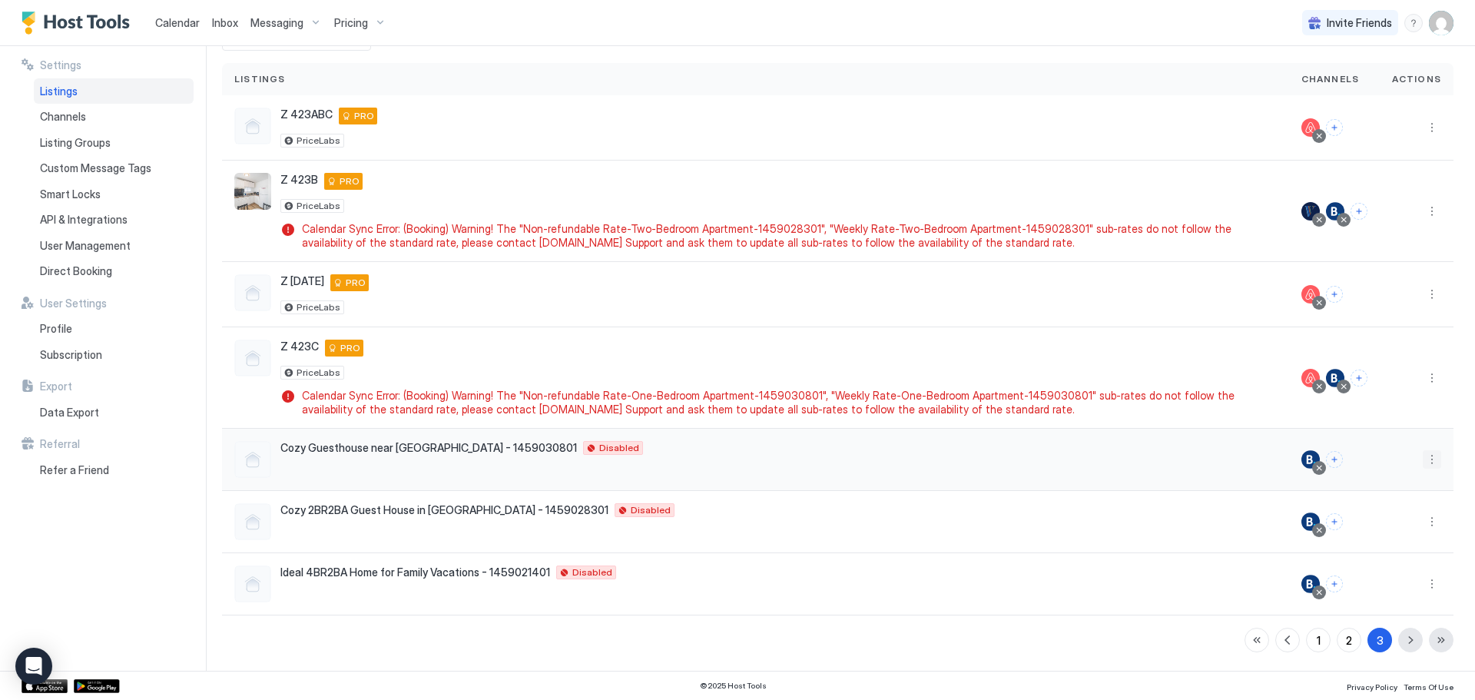
click at [1423, 464] on button "More options" at bounding box center [1432, 459] width 18 height 18
click at [1383, 579] on div "Delete" at bounding box center [1380, 580] width 105 height 25
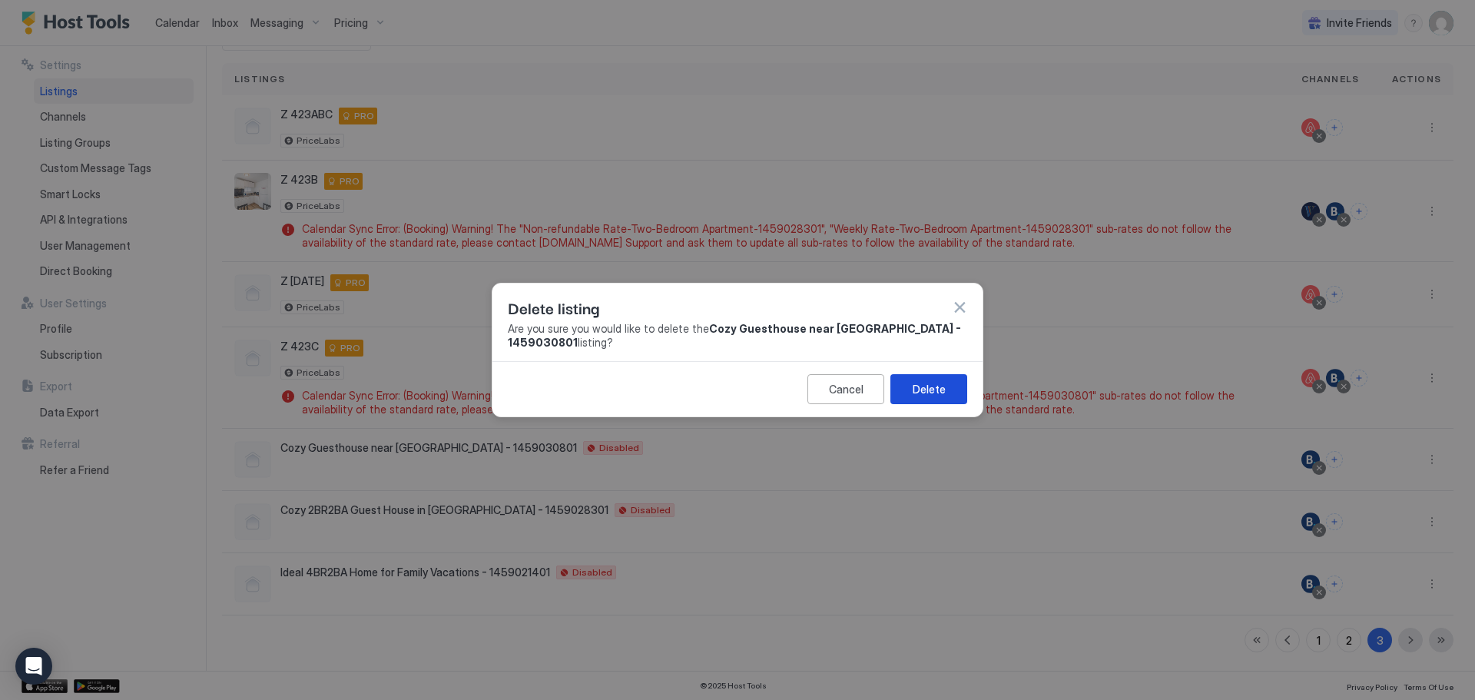
click at [947, 390] on button "Delete" at bounding box center [928, 389] width 77 height 30
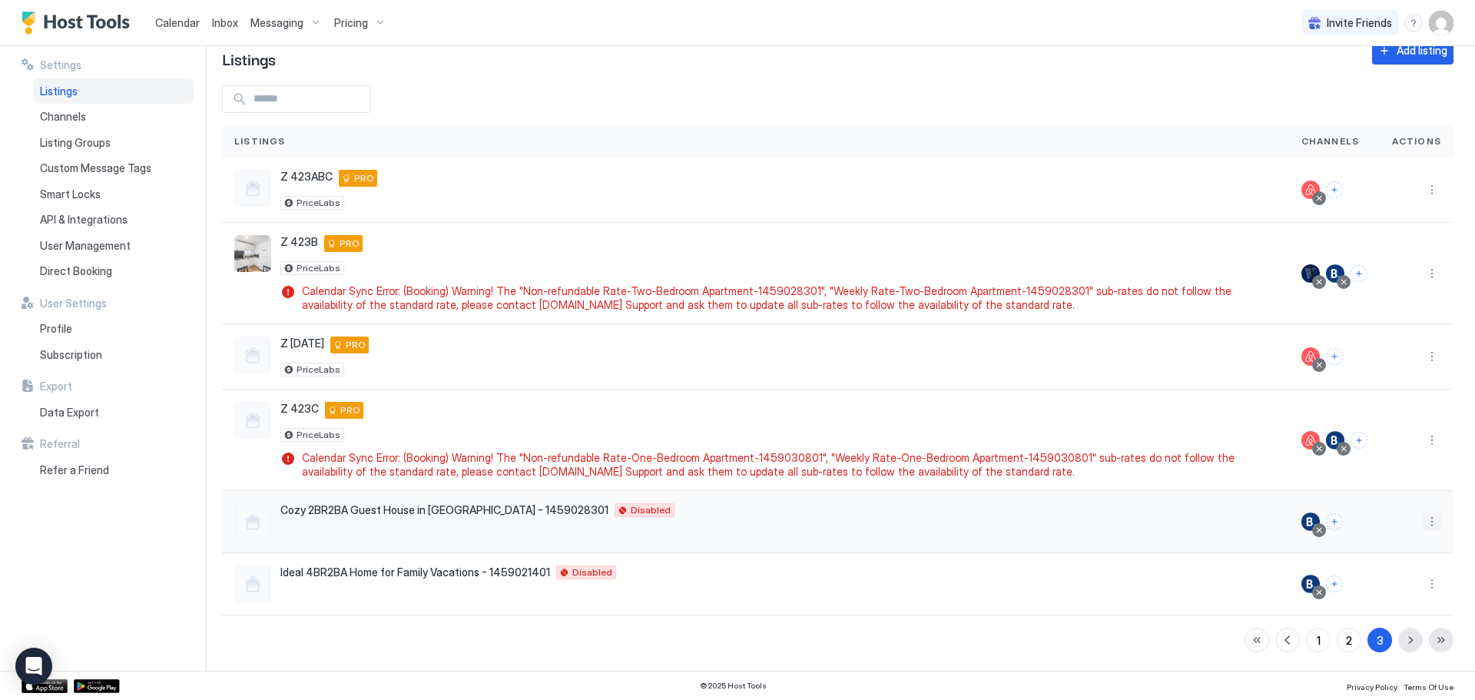
click at [1423, 519] on button "More options" at bounding box center [1432, 521] width 18 height 18
click at [1370, 639] on span "Delete" at bounding box center [1365, 642] width 28 height 12
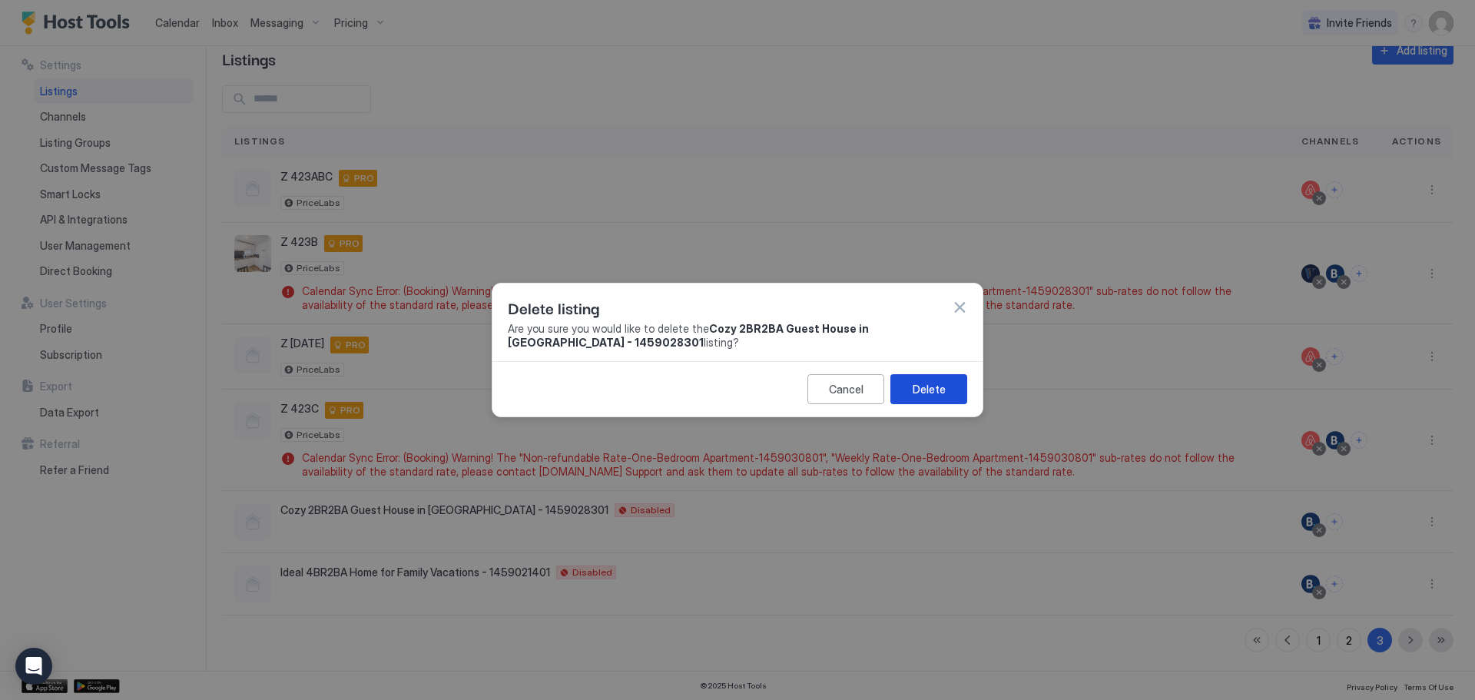
click at [937, 383] on div "Delete" at bounding box center [929, 389] width 33 height 16
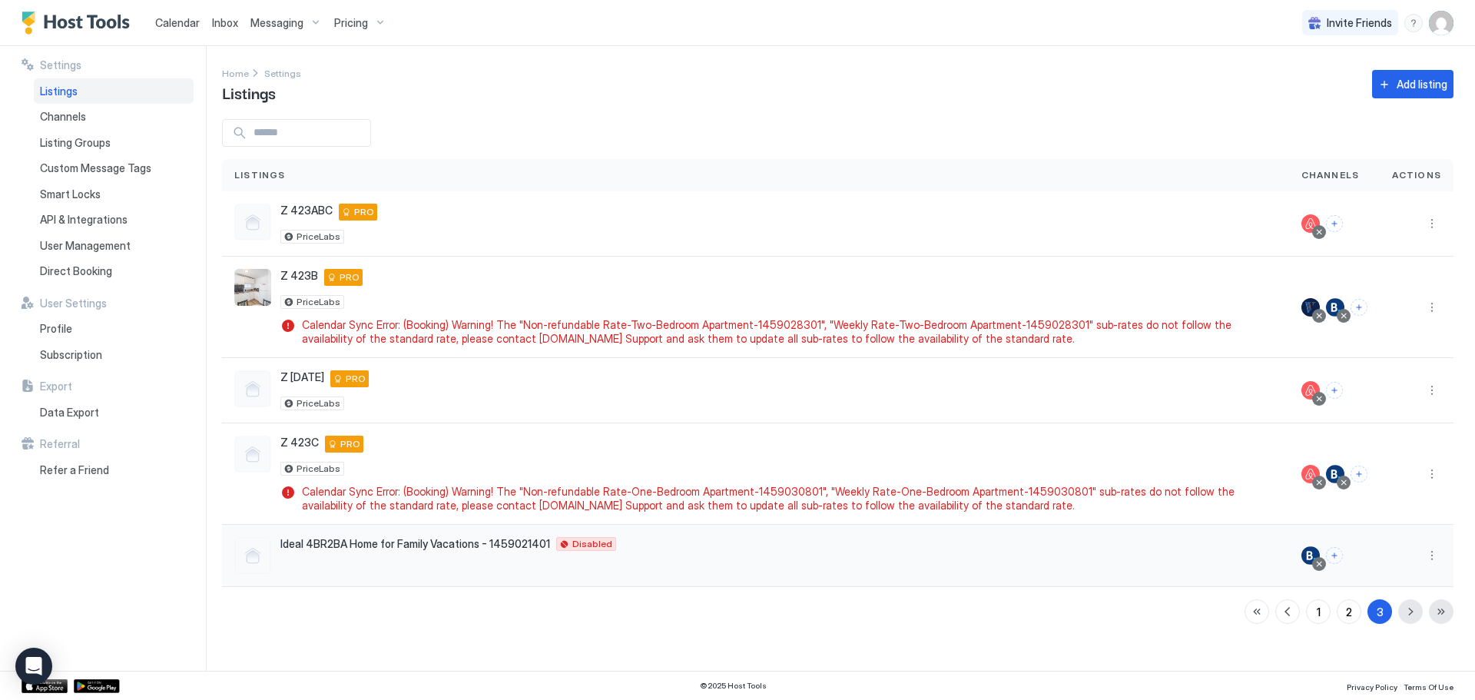
scroll to position [0, 0]
click at [1437, 562] on button "More options" at bounding box center [1432, 555] width 18 height 18
click at [1389, 671] on span "Delete" at bounding box center [1377, 676] width 28 height 12
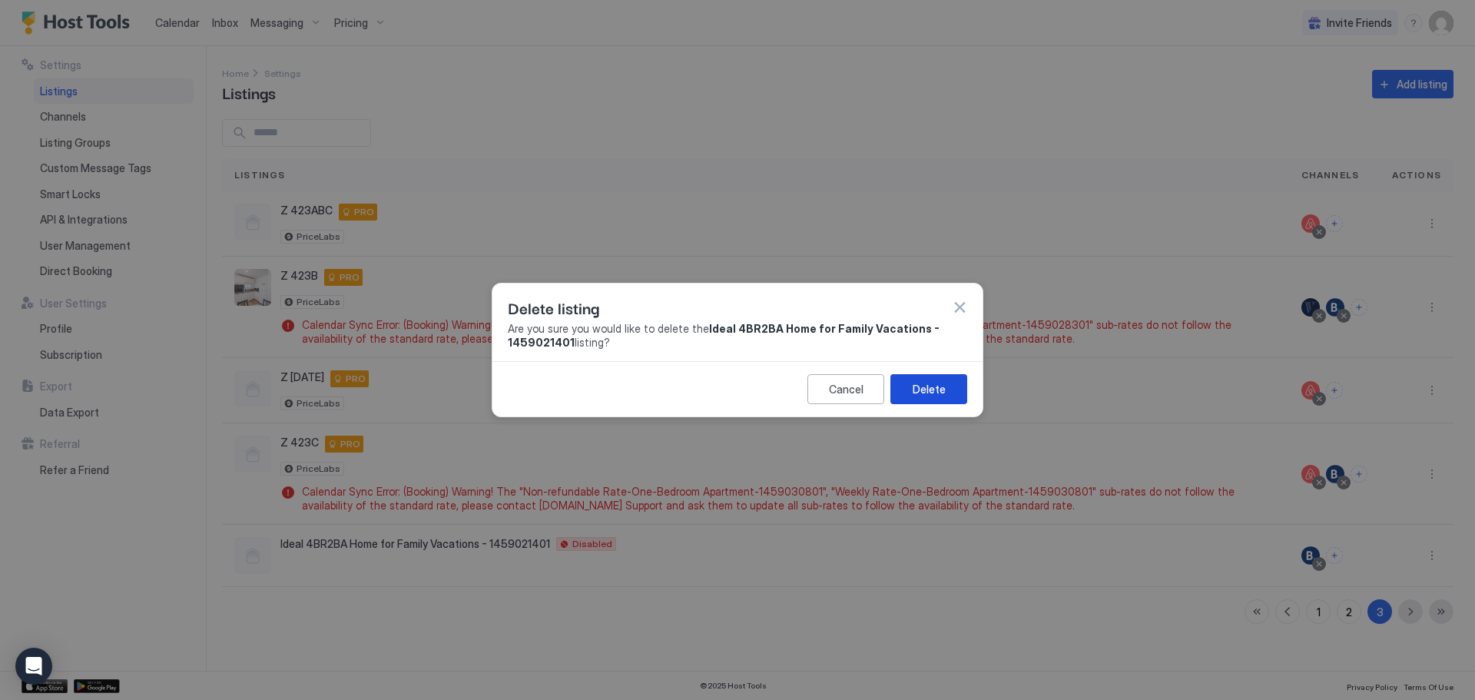
click at [943, 396] on div "Delete" at bounding box center [929, 389] width 33 height 16
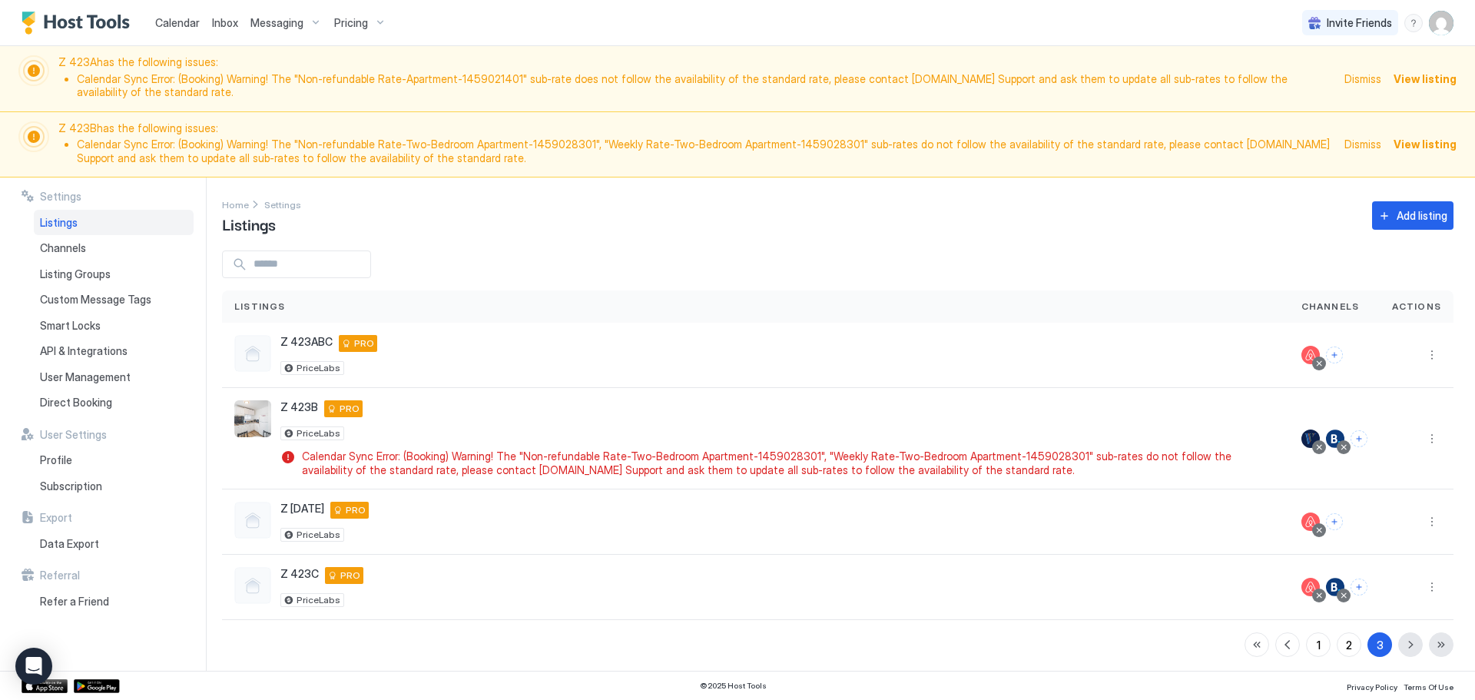
click at [1365, 145] on span "Dismiss" at bounding box center [1363, 144] width 37 height 16
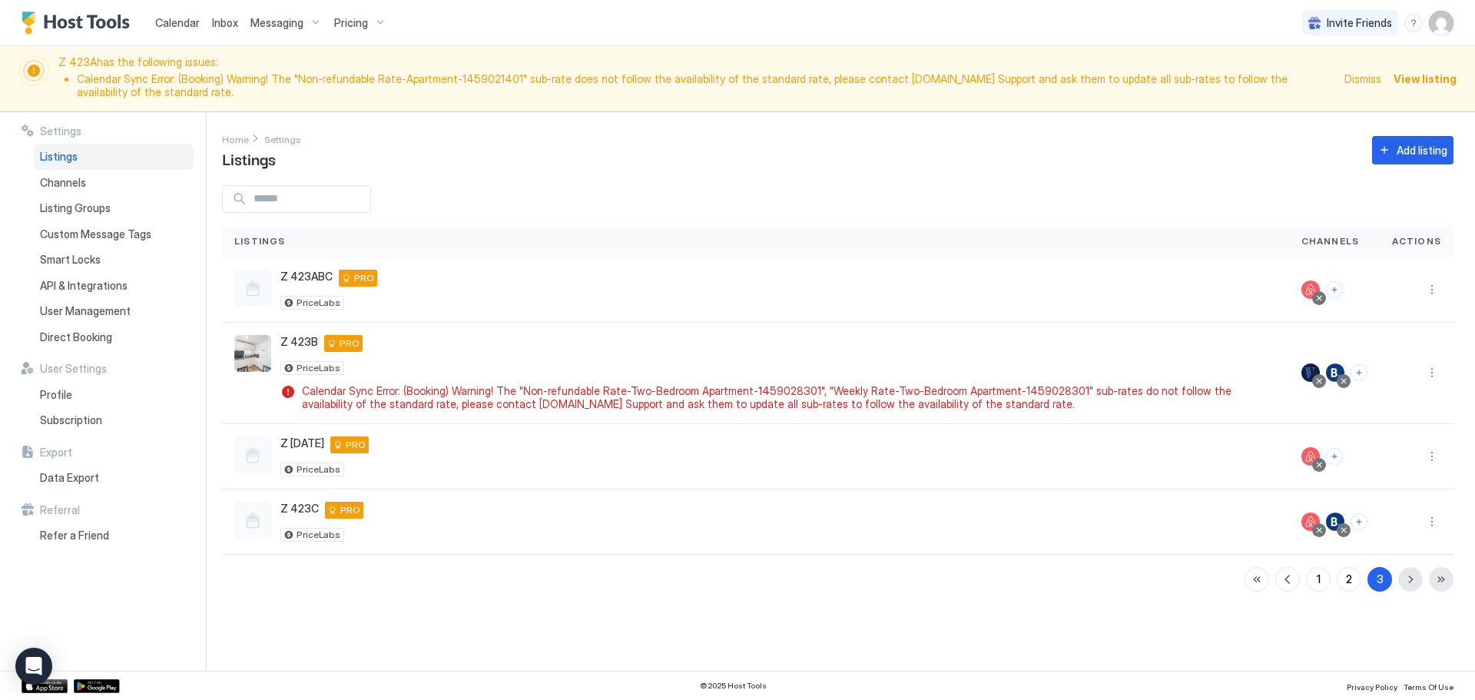
click at [1372, 88] on div "Dismiss View listing" at bounding box center [1401, 78] width 112 height 47
click at [1376, 79] on span "Dismiss" at bounding box center [1363, 79] width 37 height 16
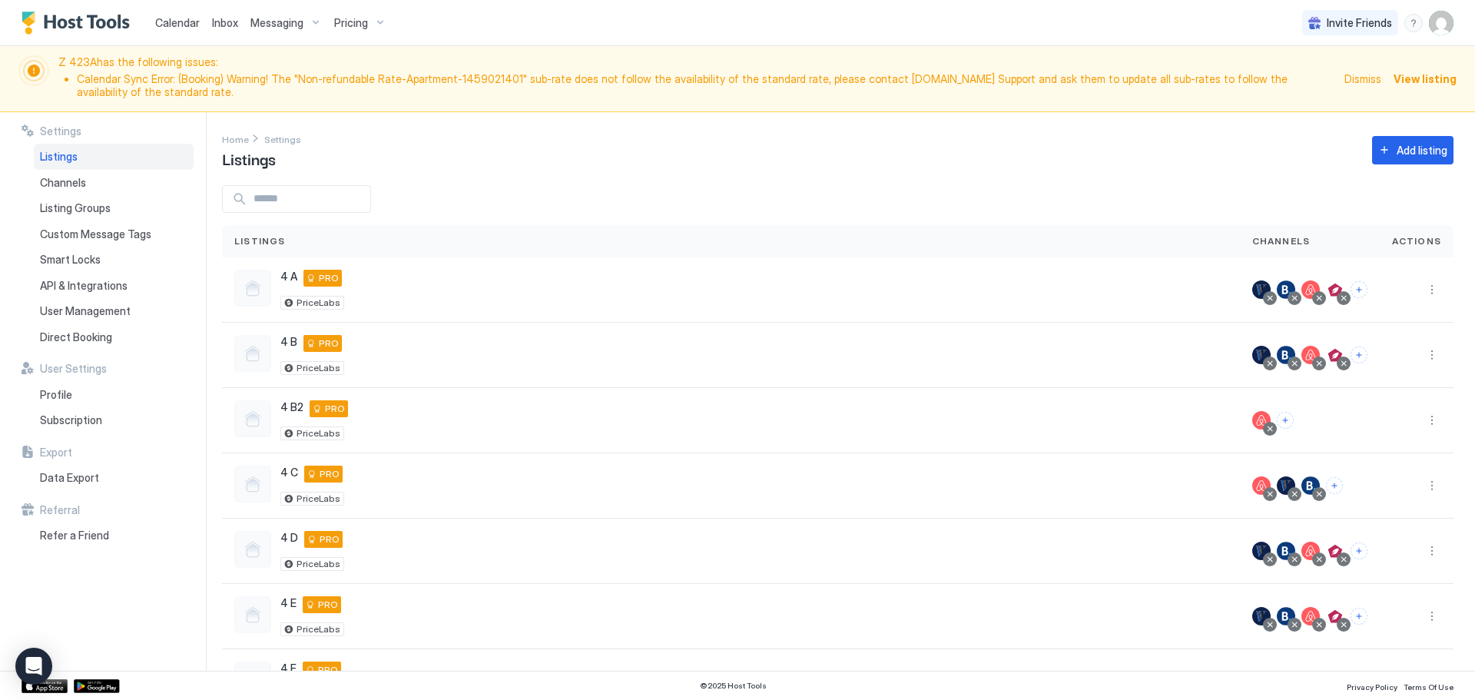
click at [1380, 84] on span "Dismiss" at bounding box center [1363, 79] width 37 height 16
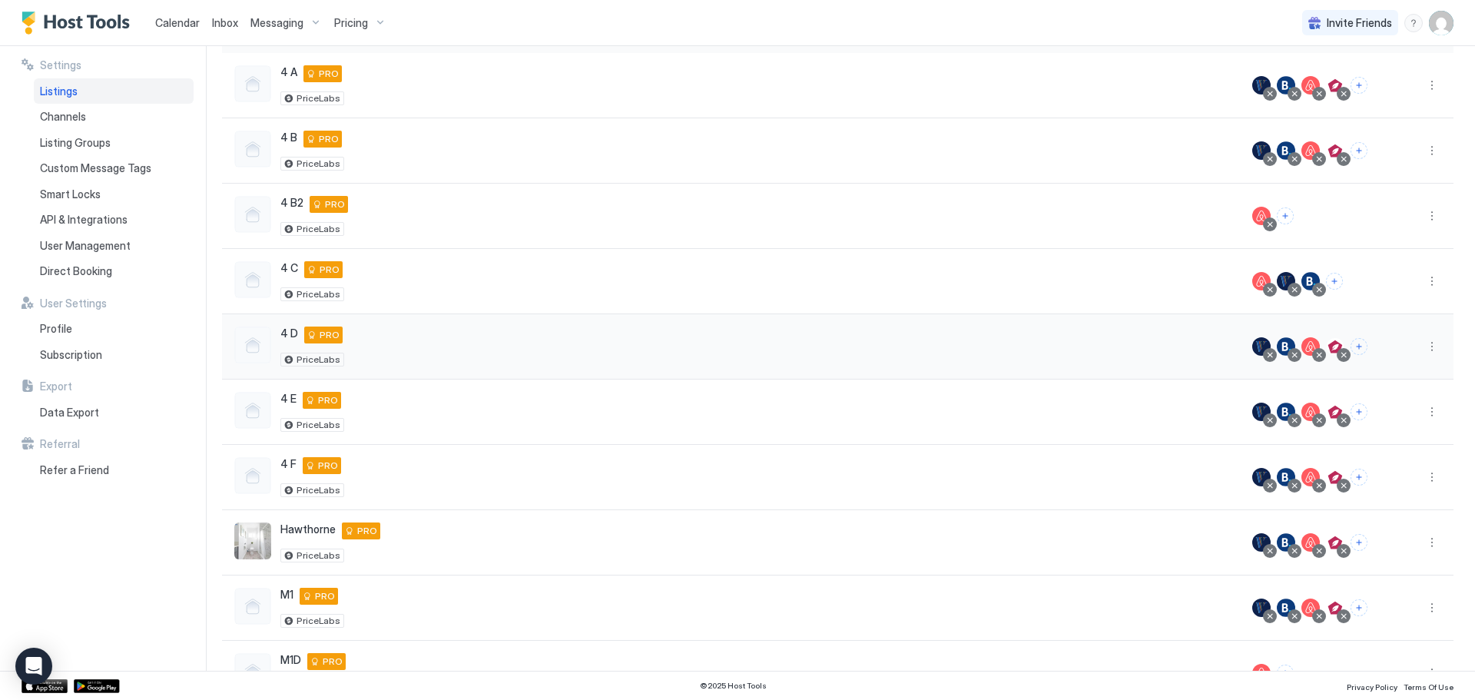
scroll to position [229, 0]
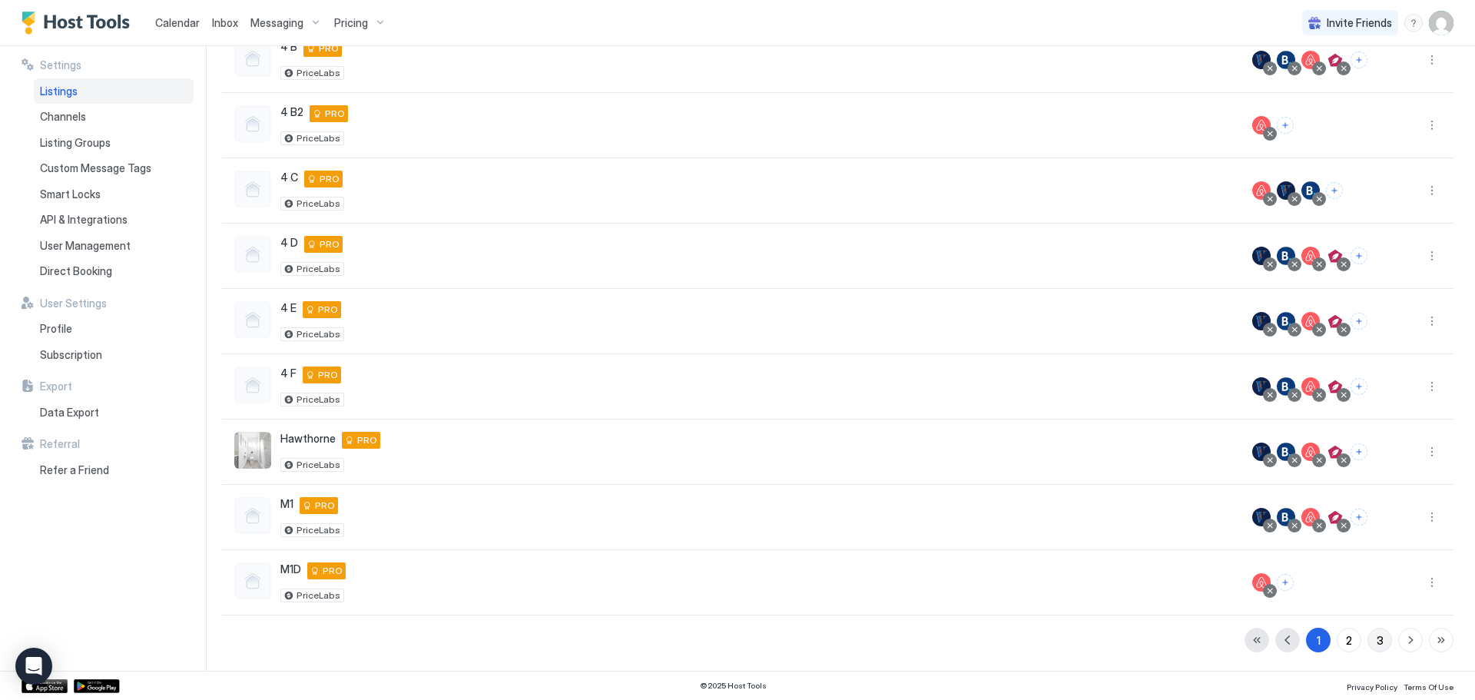
click at [1368, 643] on button "3" at bounding box center [1380, 640] width 25 height 25
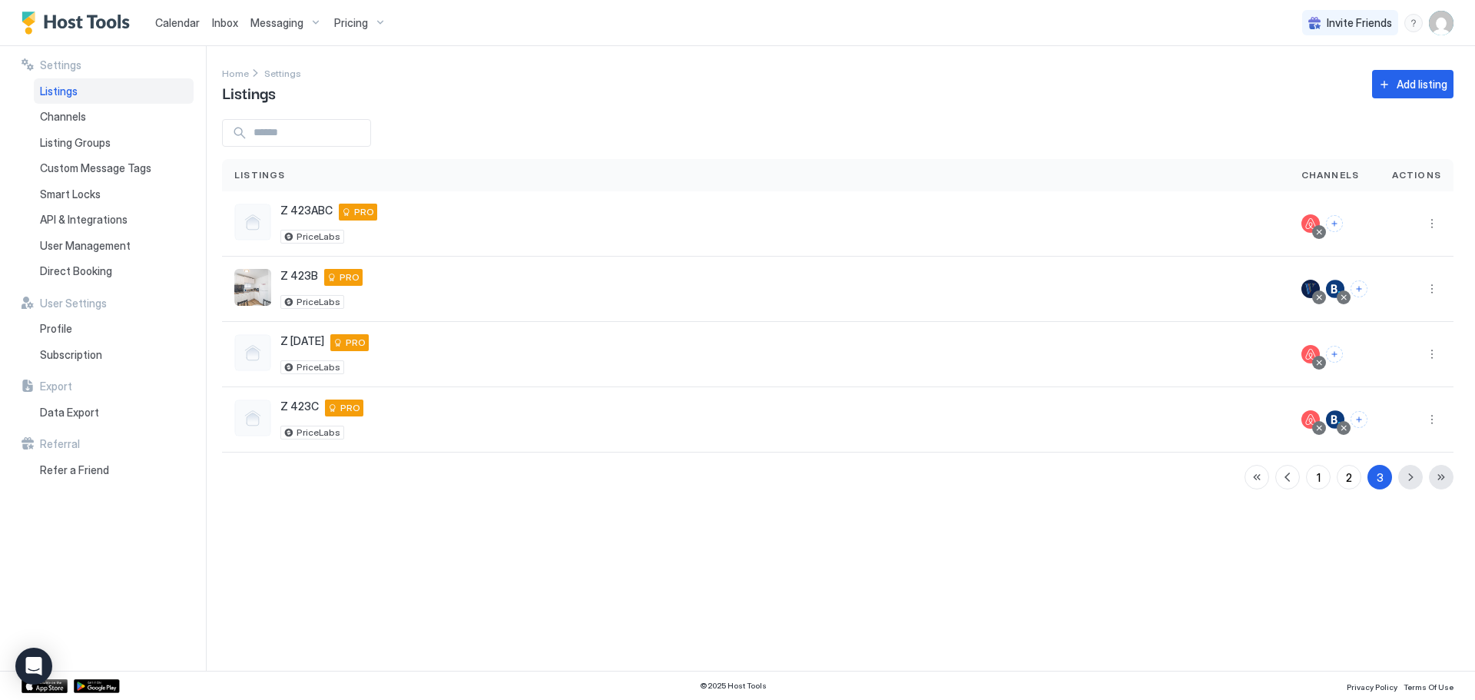
scroll to position [0, 0]
click at [1349, 487] on button "2" at bounding box center [1349, 477] width 25 height 25
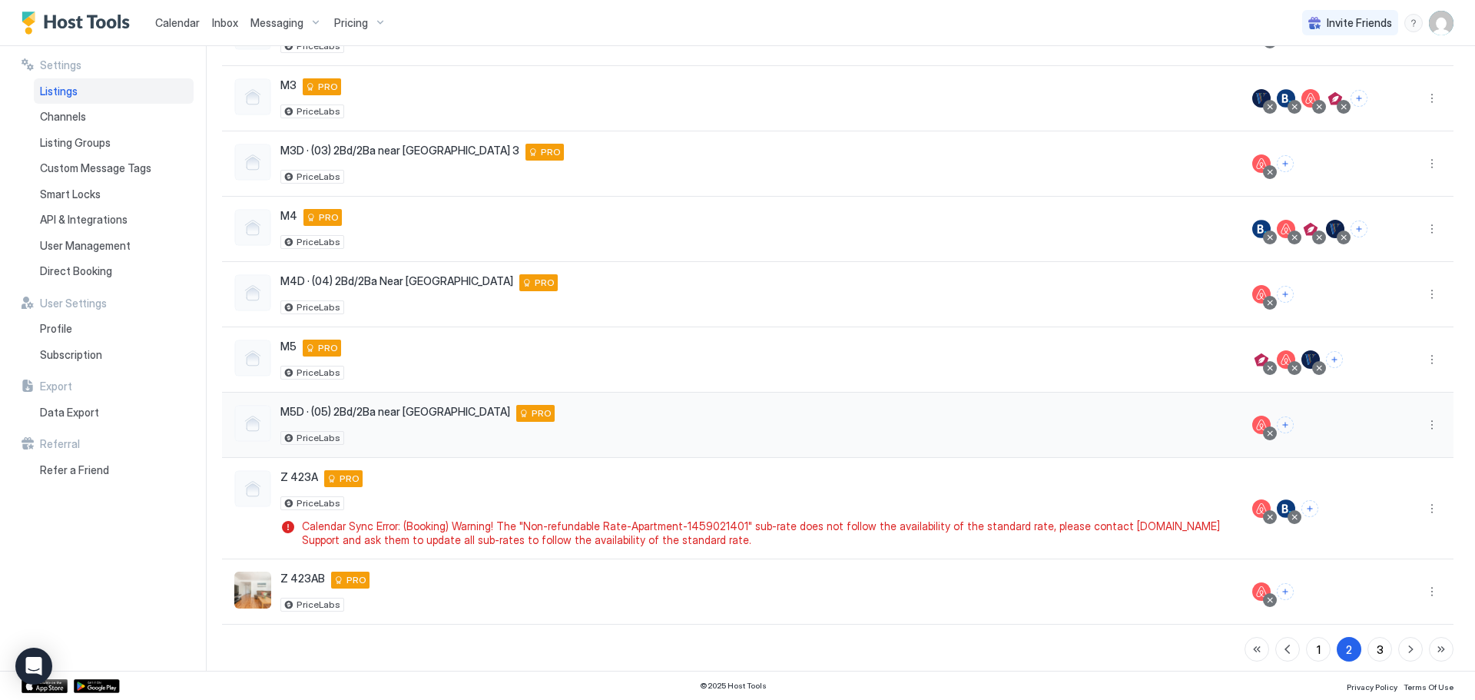
scroll to position [265, 0]
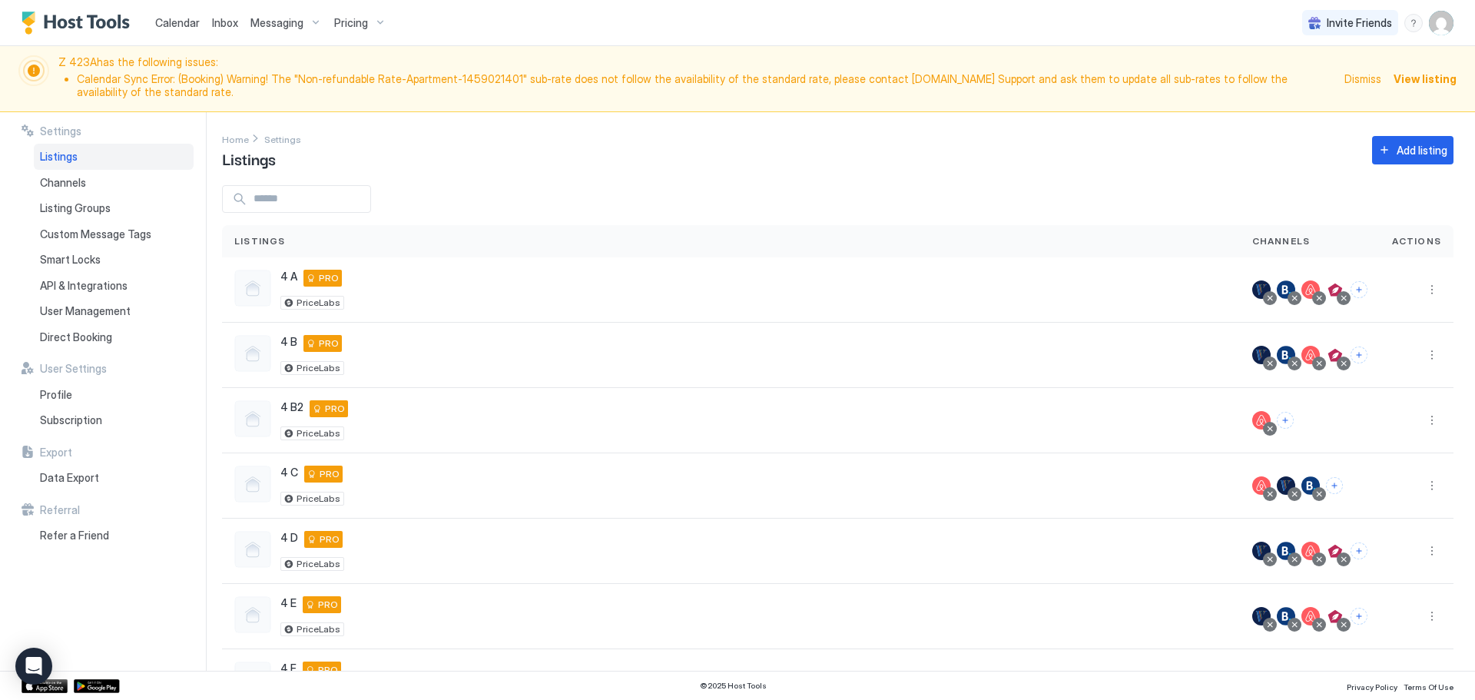
click at [1369, 78] on span "Dismiss" at bounding box center [1363, 79] width 37 height 16
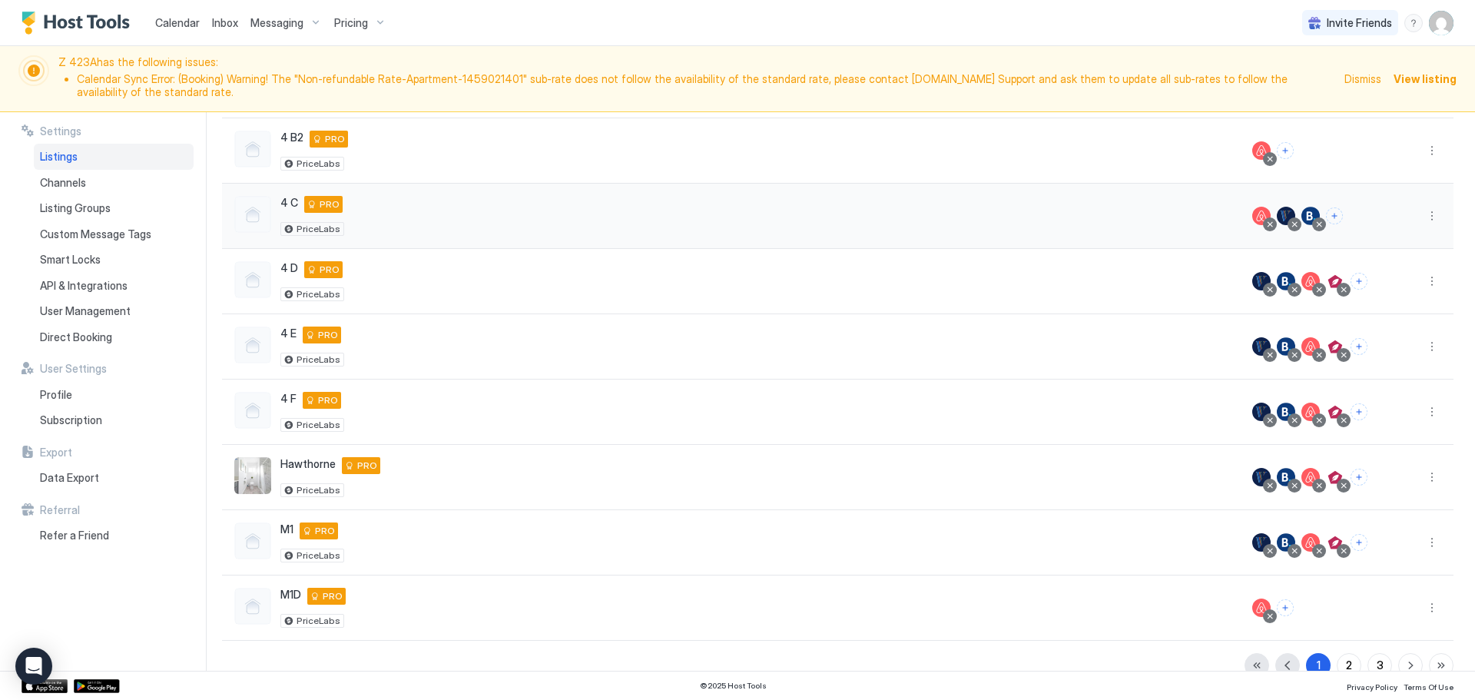
scroll to position [294, 0]
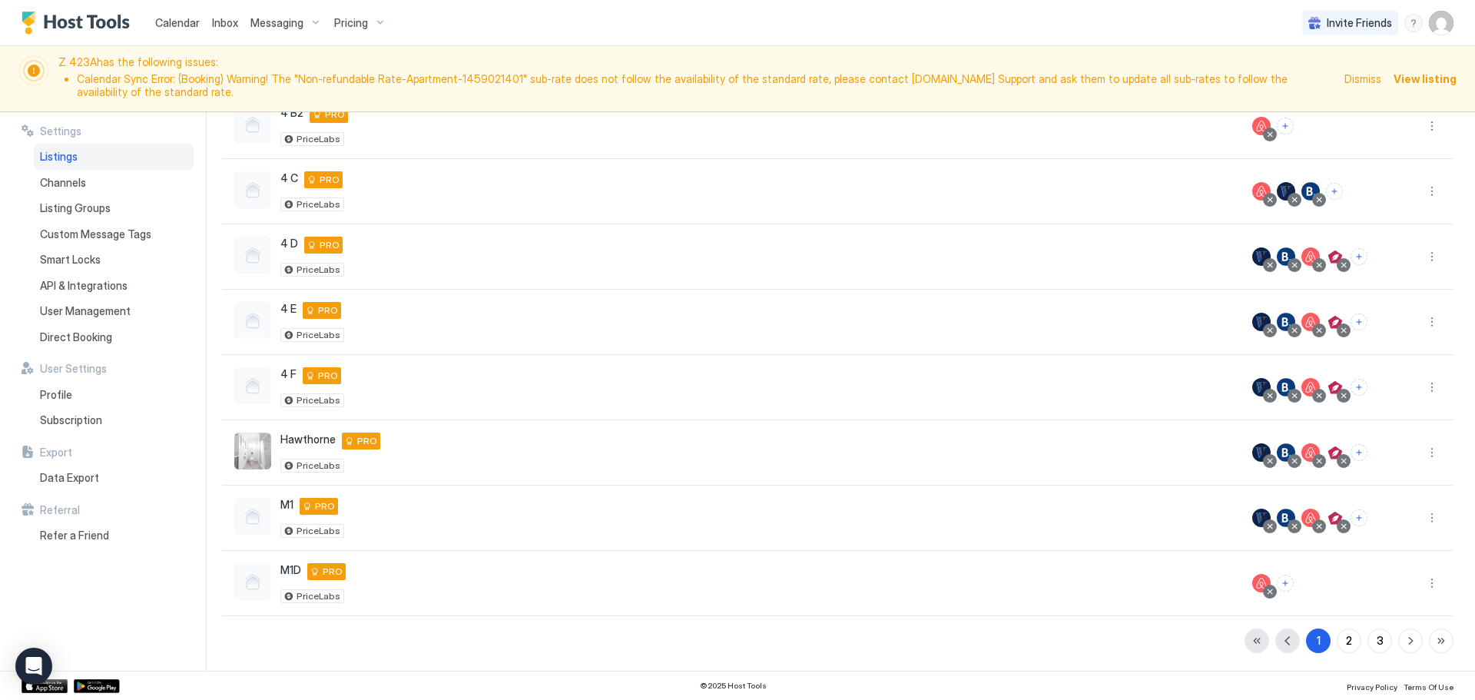
click at [182, 20] on span "Calendar" at bounding box center [177, 22] width 45 height 13
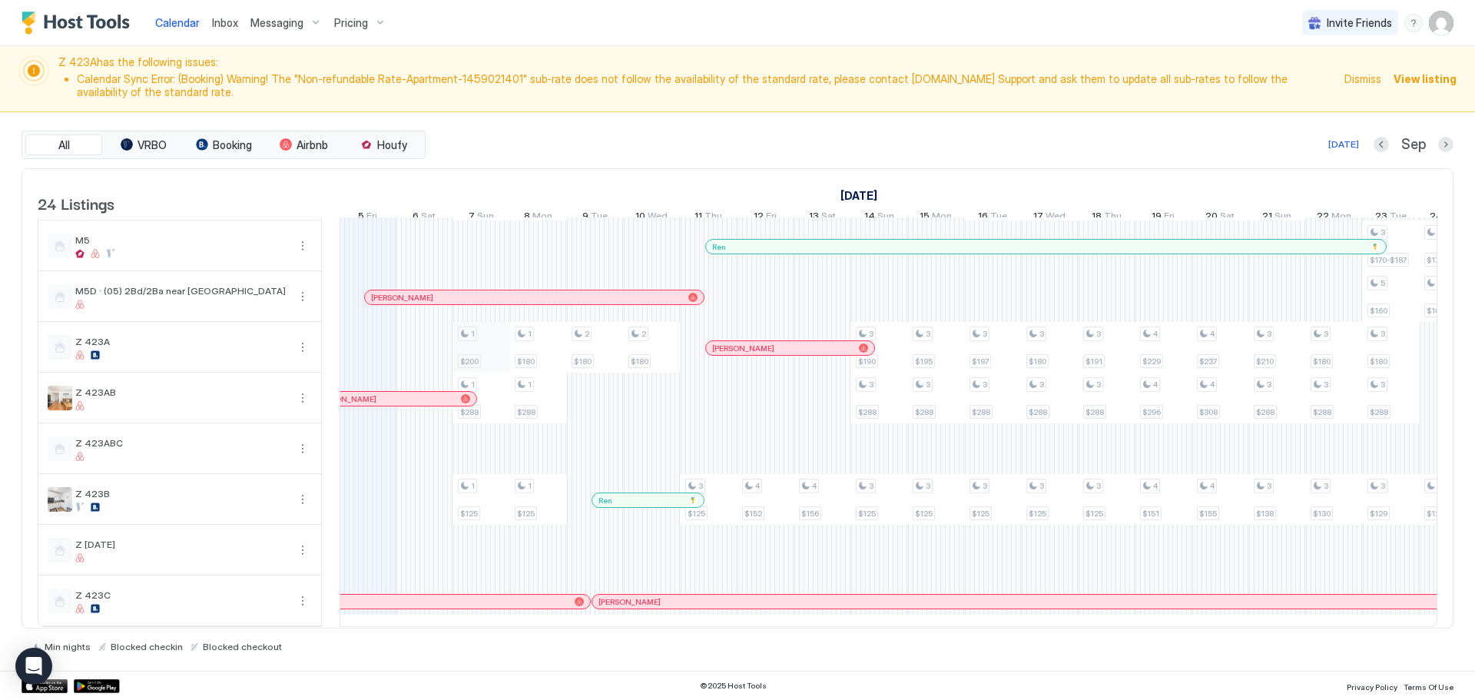
scroll to position [831, 0]
click at [1448, 148] on button "Next month" at bounding box center [1445, 144] width 15 height 15
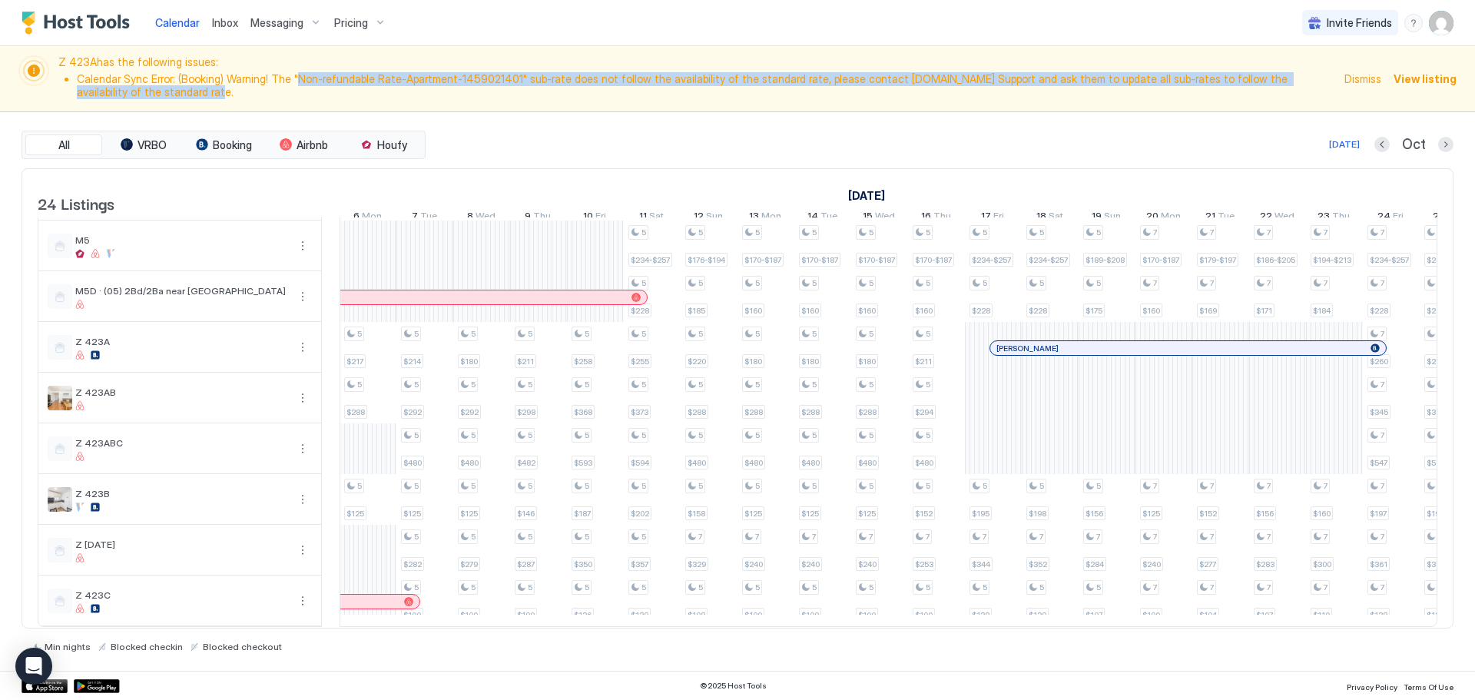
drag, startPoint x: 296, startPoint y: 80, endPoint x: 1334, endPoint y: 94, distance: 1038.1
click at [1334, 94] on li "Calendar Sync Error: (Booking) Warning! The "Non-refundable Rate-Apartment-1459…" at bounding box center [706, 85] width 1258 height 27
click at [302, 339] on button "More options" at bounding box center [302, 347] width 18 height 18
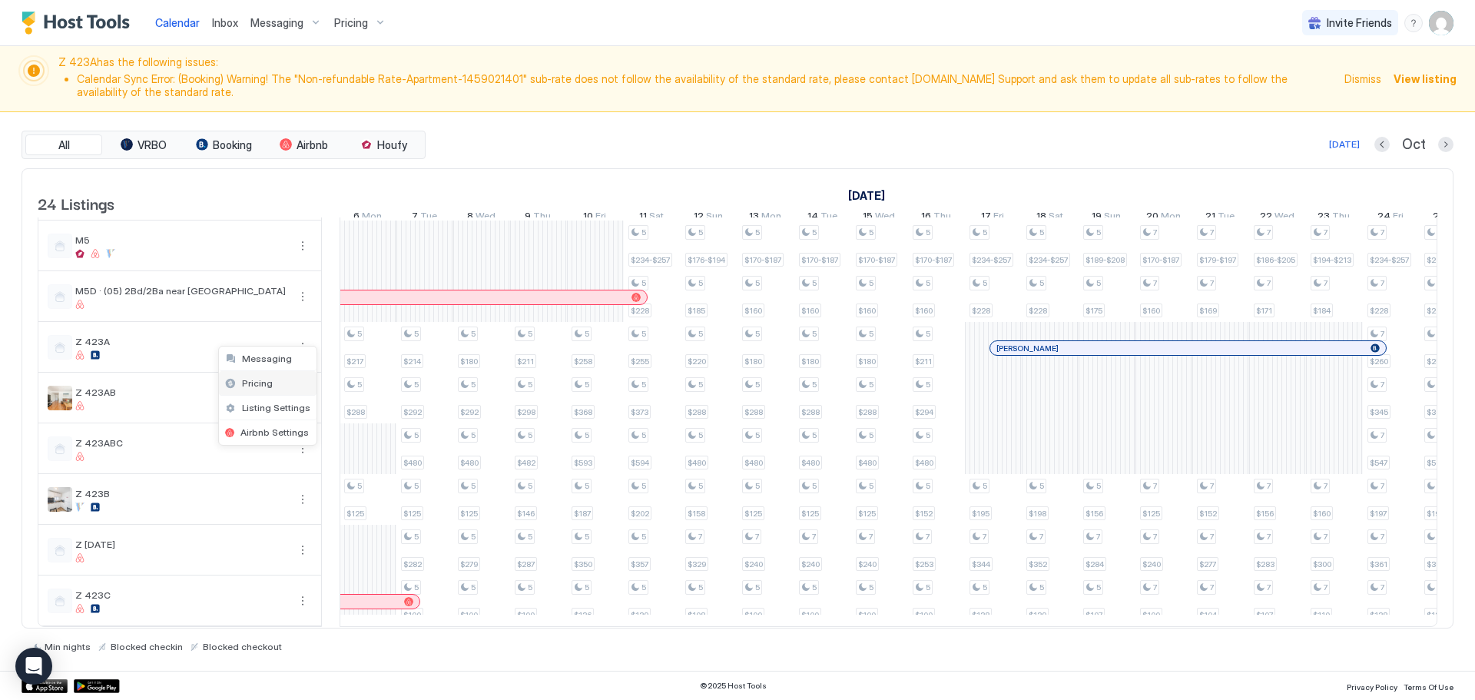
click at [297, 382] on div "Pricing" at bounding box center [268, 383] width 98 height 25
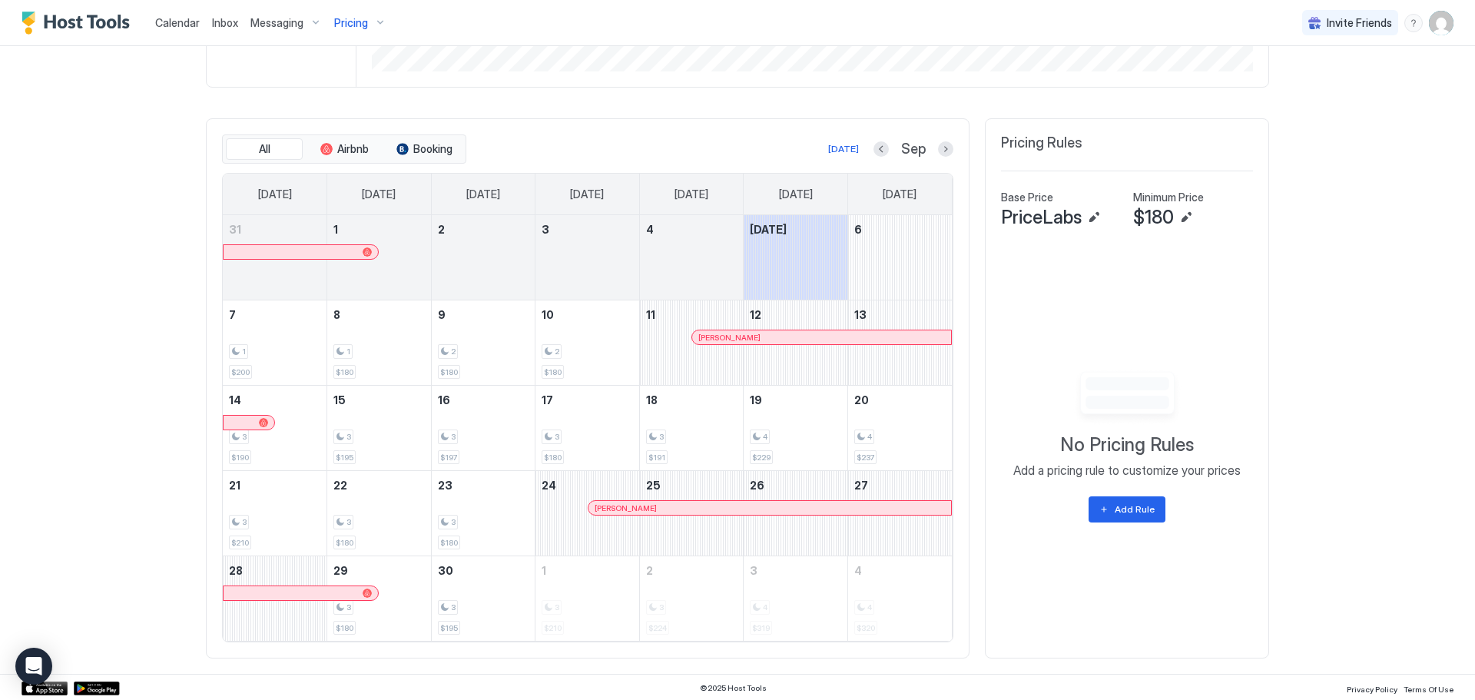
scroll to position [464, 0]
click at [405, 148] on button "Booking" at bounding box center [424, 148] width 77 height 22
click at [439, 149] on span "Booking" at bounding box center [432, 148] width 39 height 14
click at [1134, 499] on button "Add Rule" at bounding box center [1127, 508] width 77 height 26
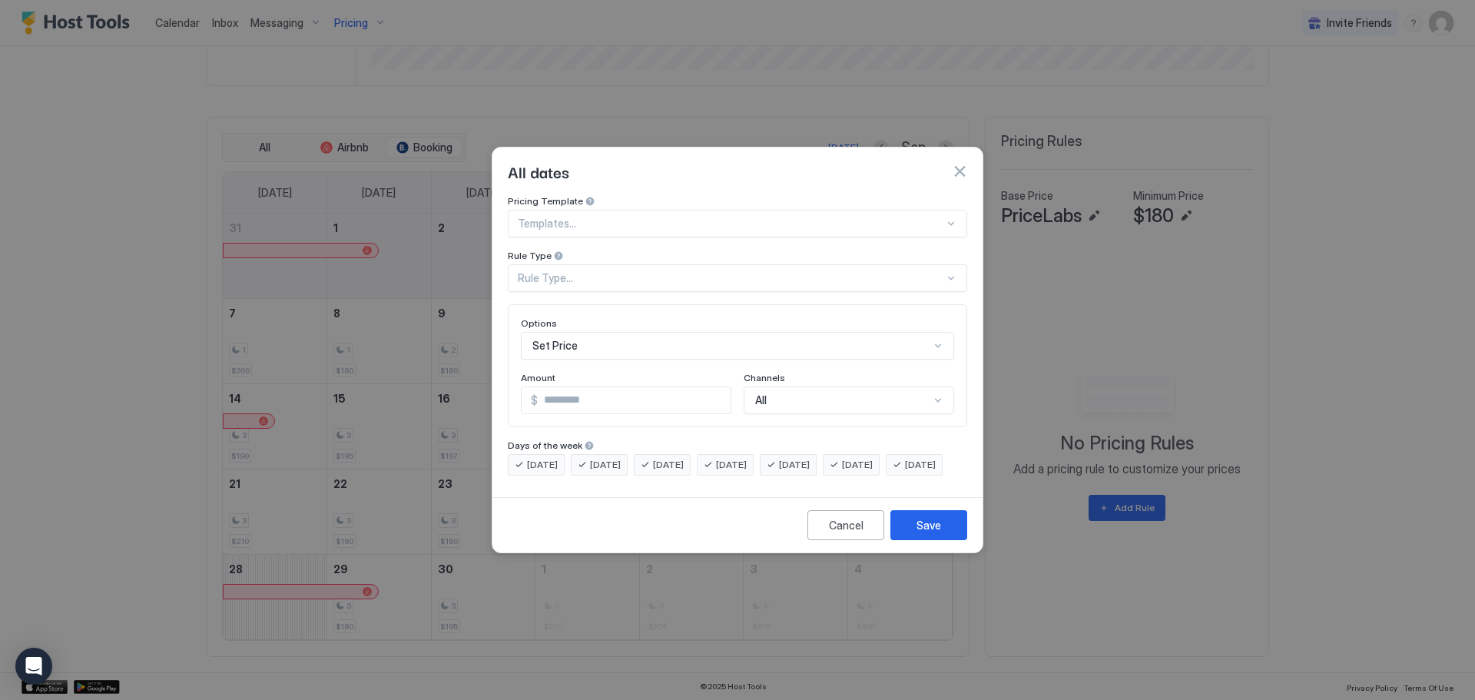
click at [749, 271] on div "Rule Type..." at bounding box center [731, 278] width 426 height 14
click at [756, 264] on div "Rule Type..." at bounding box center [737, 278] width 459 height 28
click at [781, 217] on div at bounding box center [731, 224] width 426 height 14
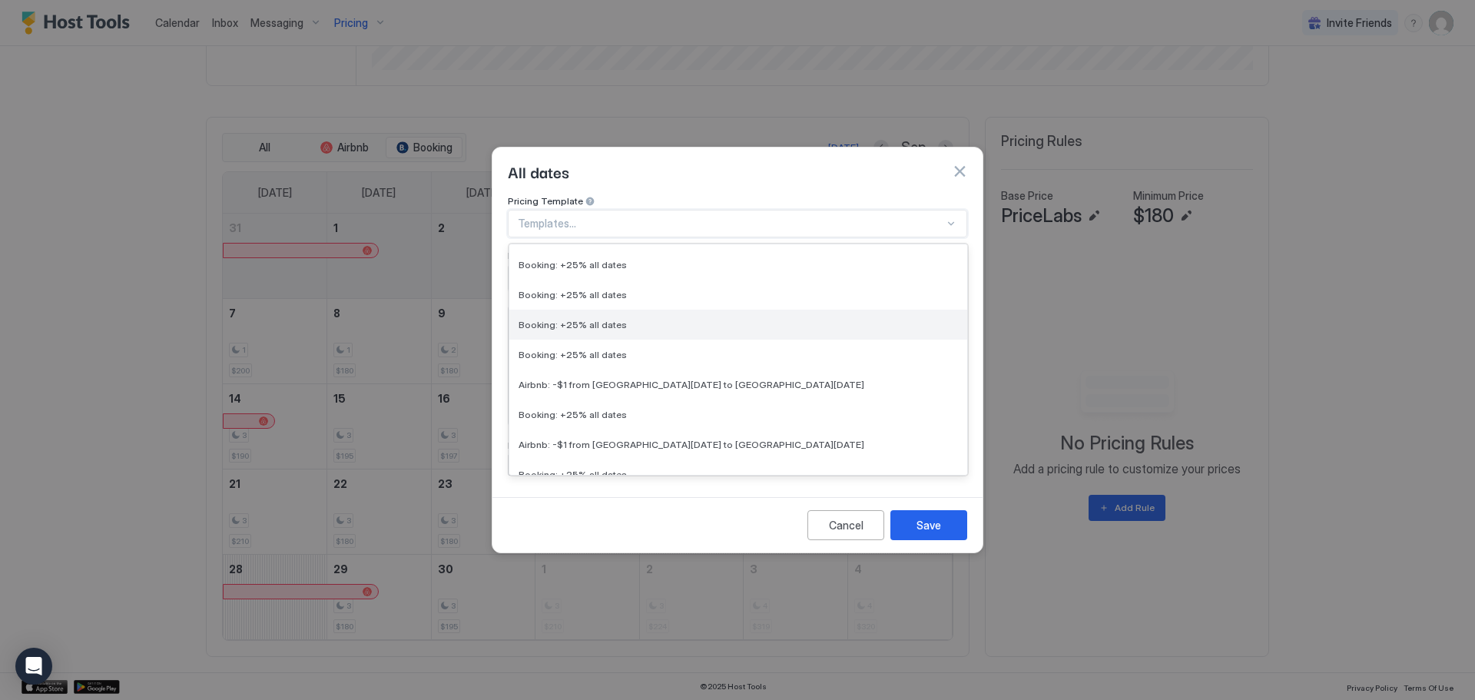
scroll to position [257, 0]
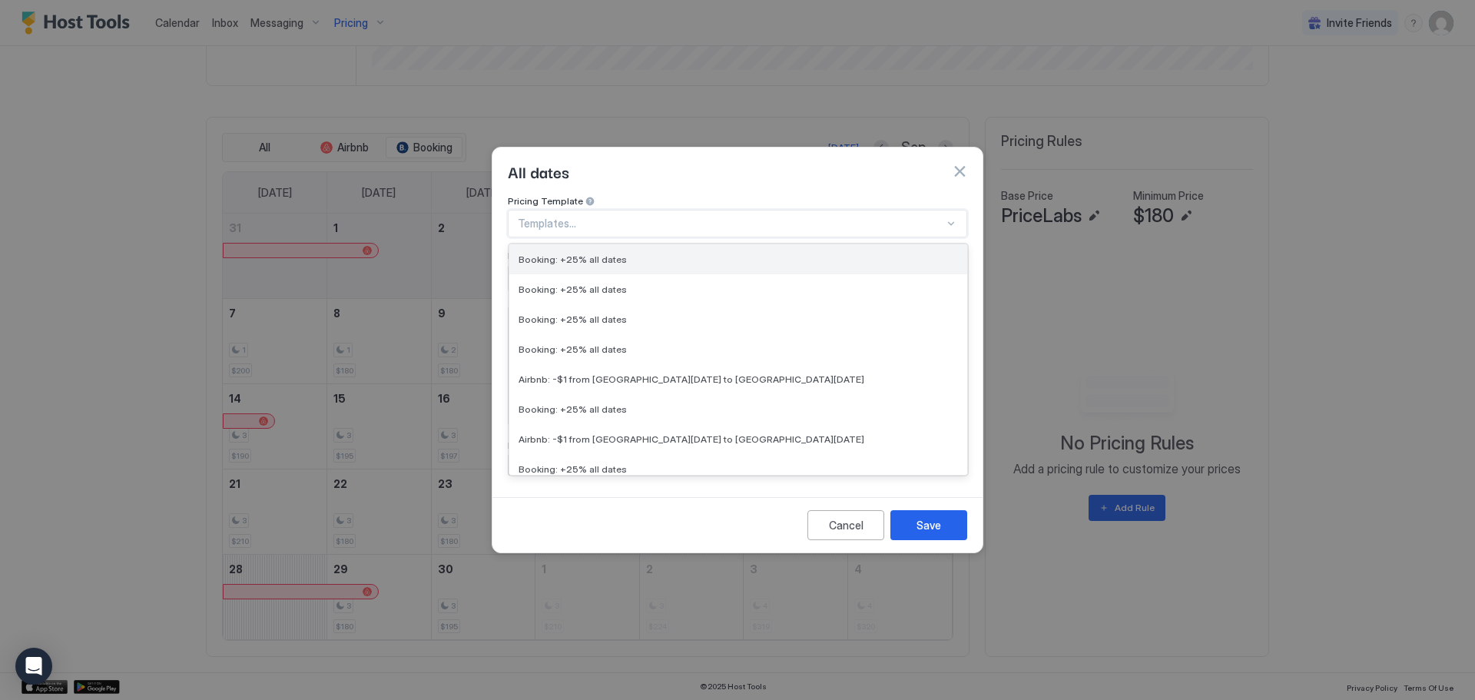
click at [767, 257] on div "Booking: +25% all dates" at bounding box center [738, 259] width 458 height 30
type input "**"
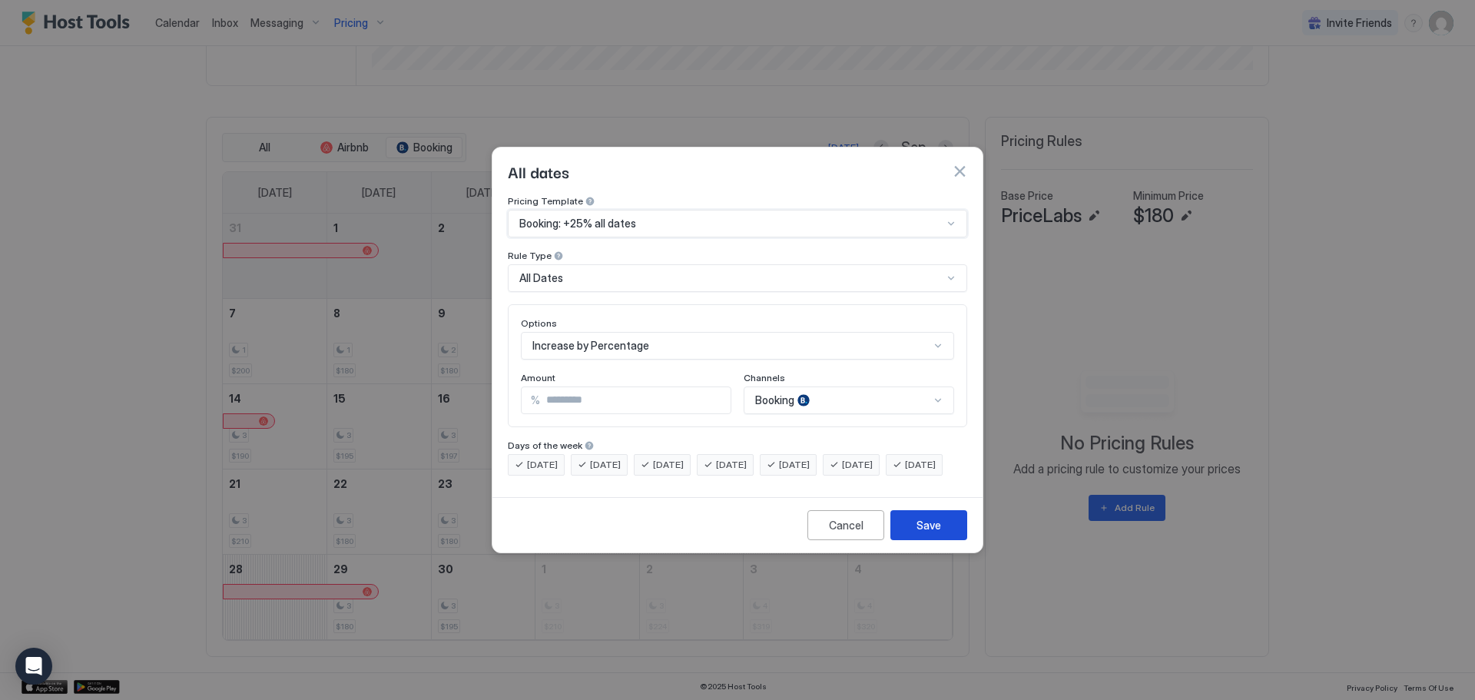
click at [945, 540] on button "Save" at bounding box center [928, 525] width 77 height 30
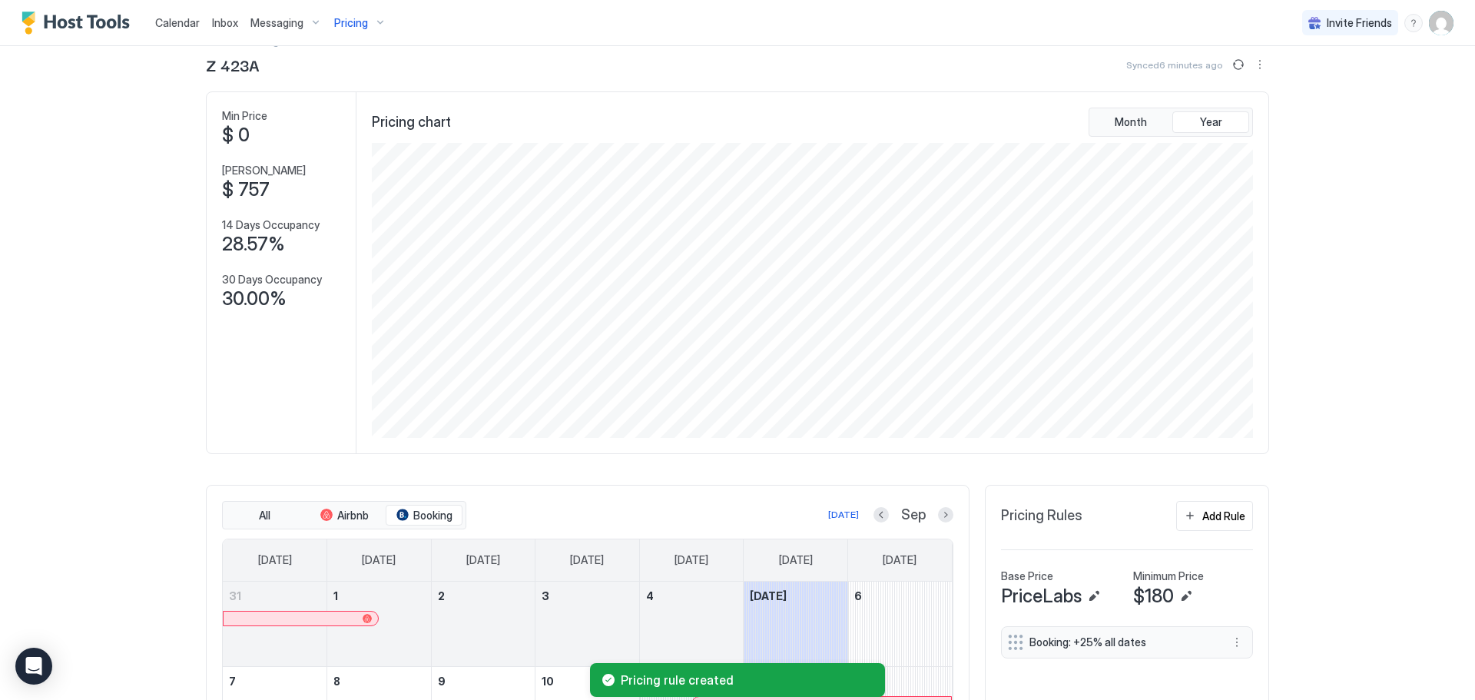
scroll to position [0, 0]
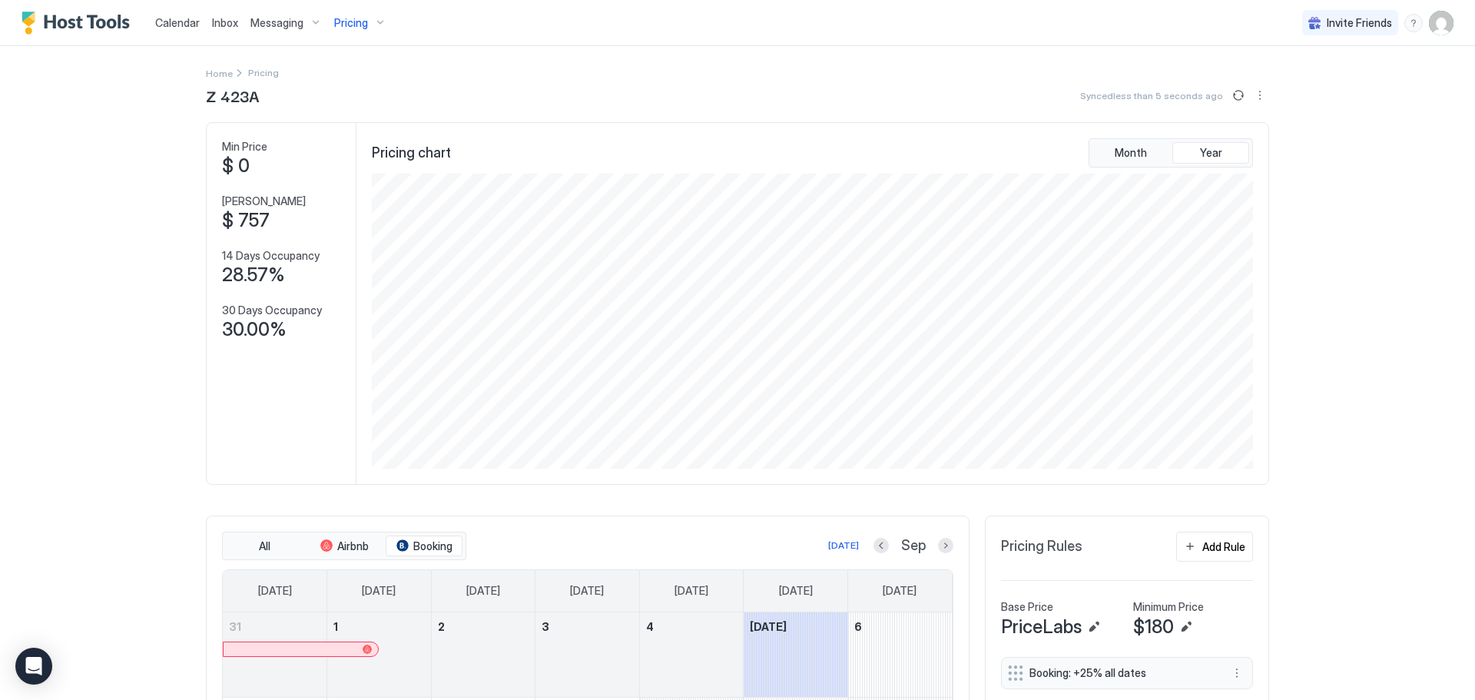
click at [189, 22] on span "Calendar" at bounding box center [177, 22] width 45 height 13
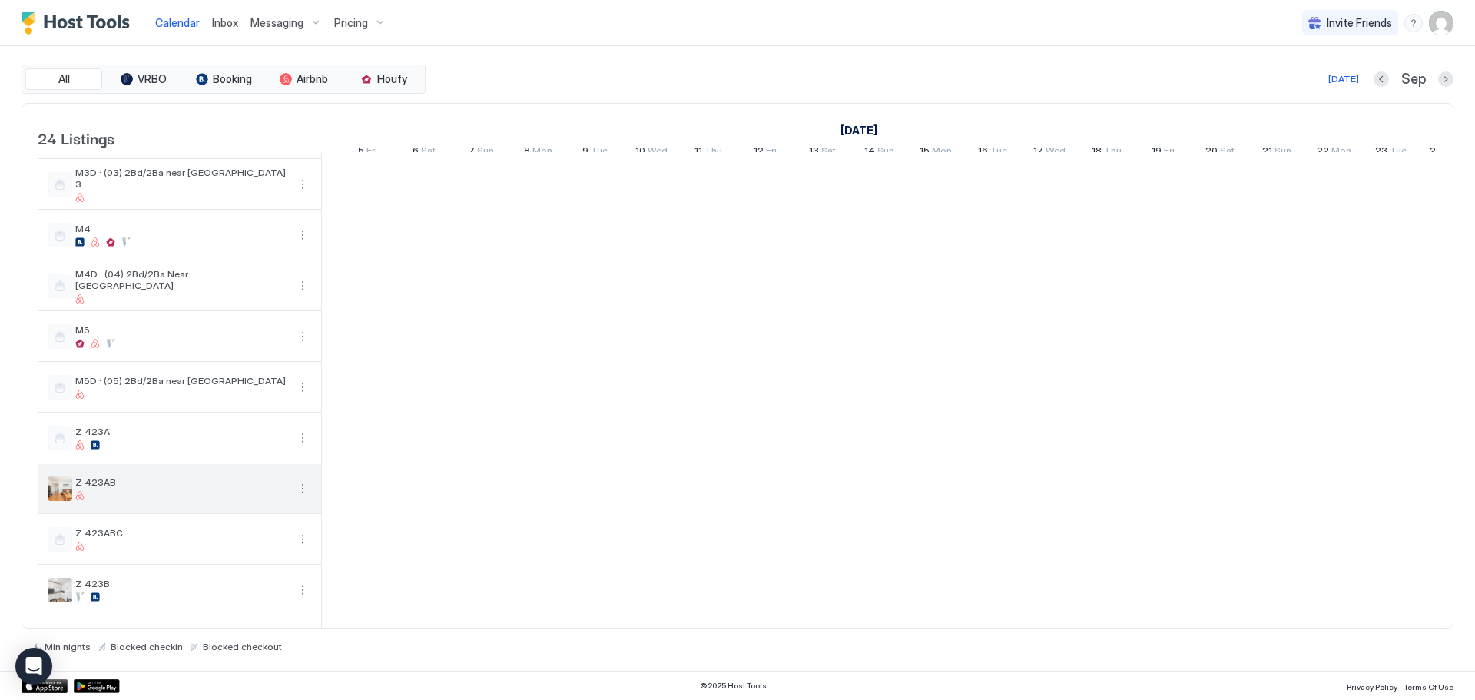
scroll to position [764, 0]
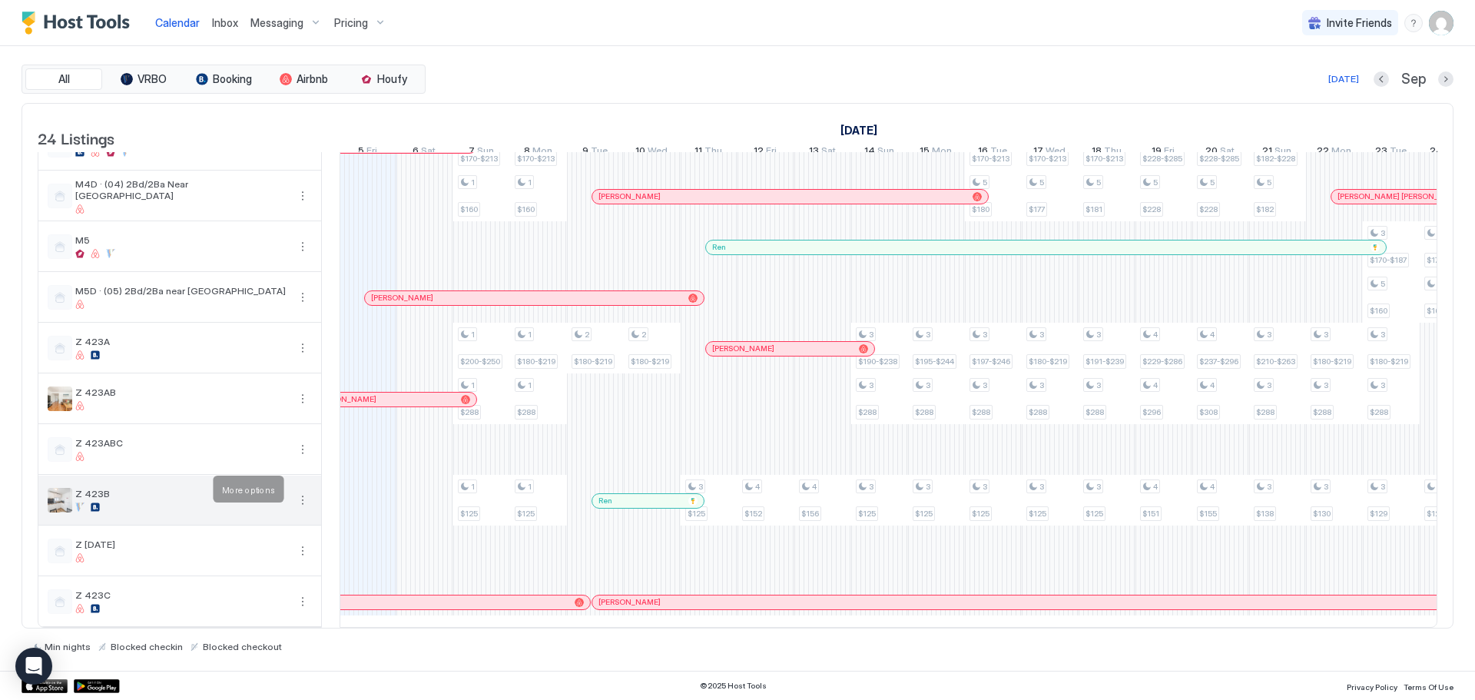
click at [306, 491] on button "More options" at bounding box center [302, 500] width 18 height 18
click at [278, 527] on div "Pricing" at bounding box center [268, 535] width 98 height 25
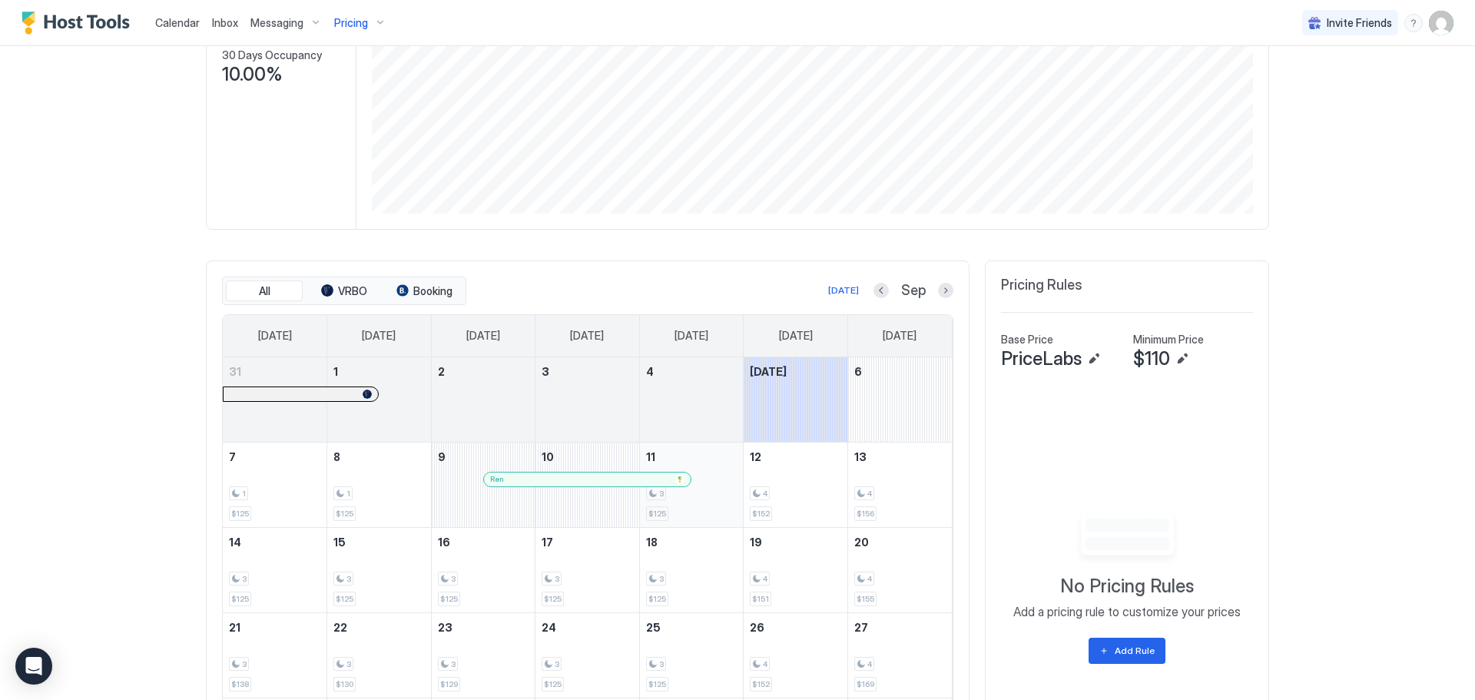
scroll to position [256, 0]
click at [1122, 652] on div "Add Rule" at bounding box center [1135, 650] width 40 height 14
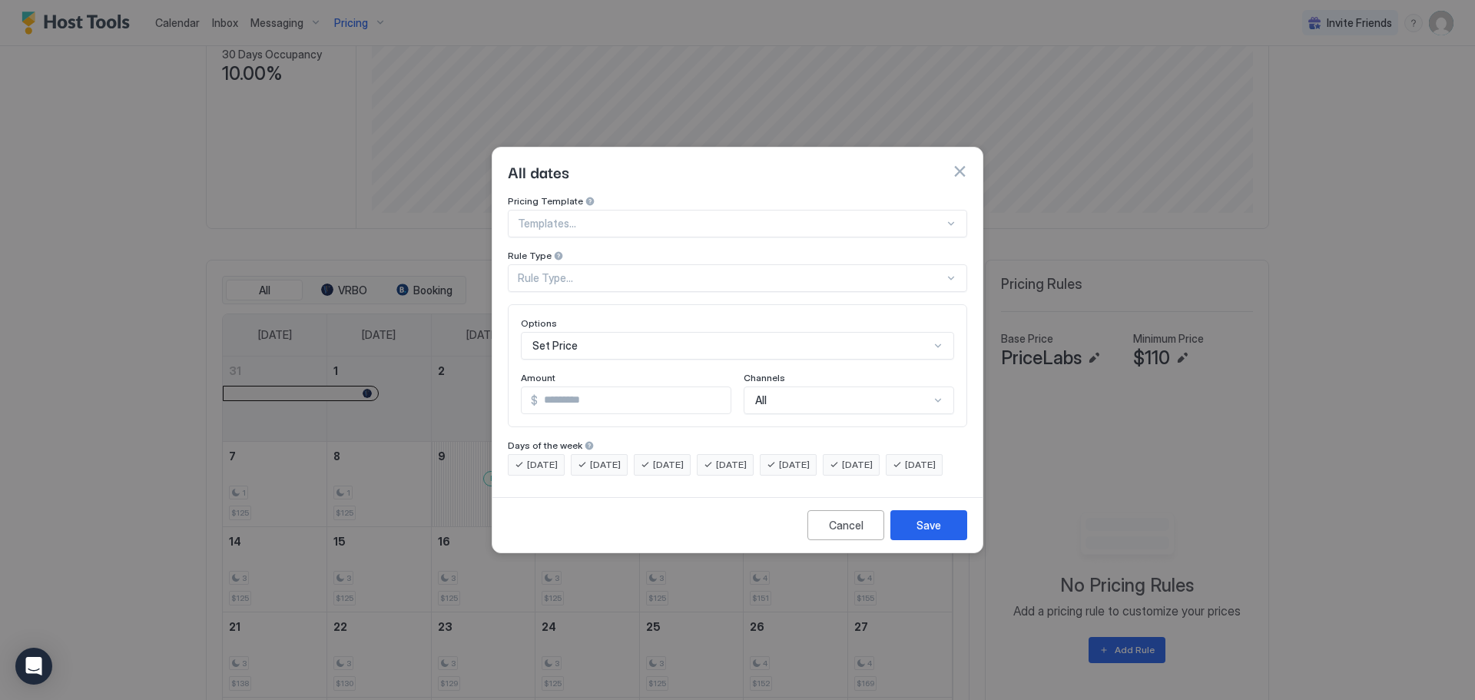
click at [739, 217] on div at bounding box center [731, 224] width 426 height 14
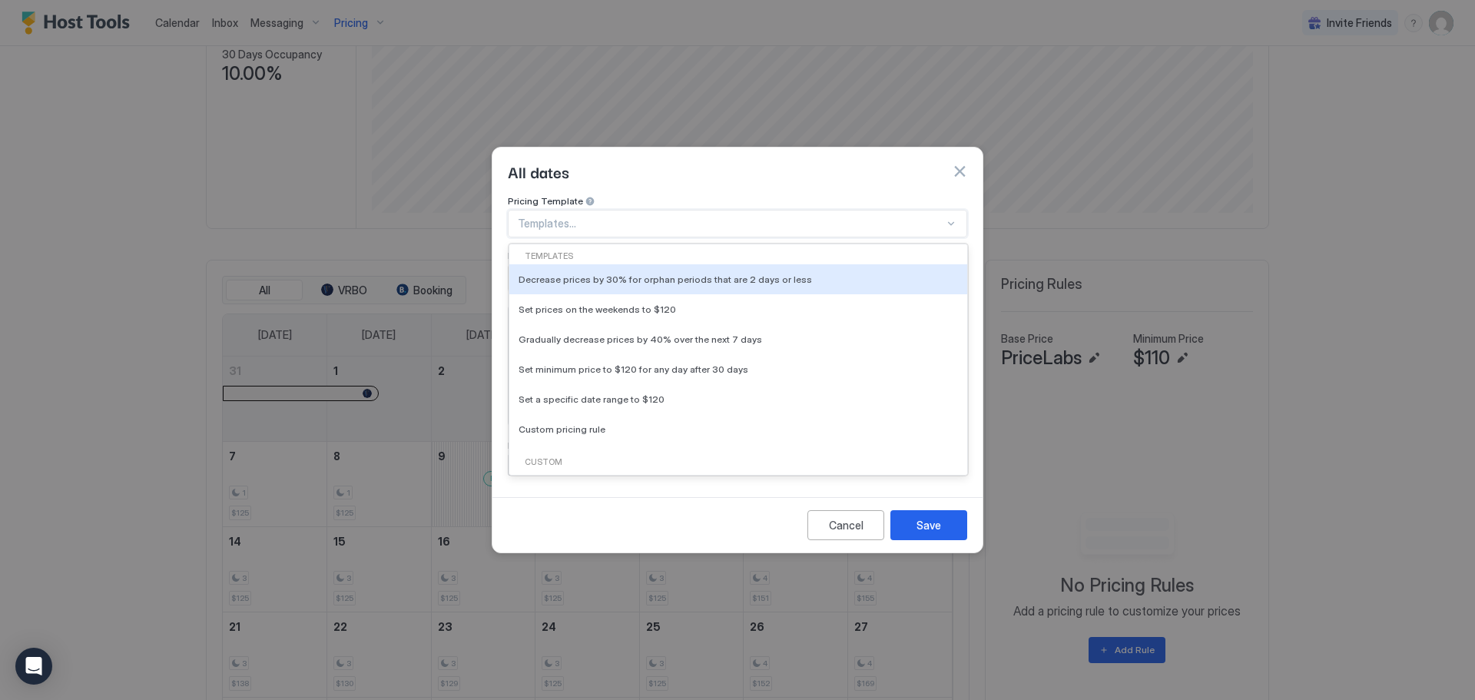
click at [739, 217] on div at bounding box center [731, 224] width 426 height 14
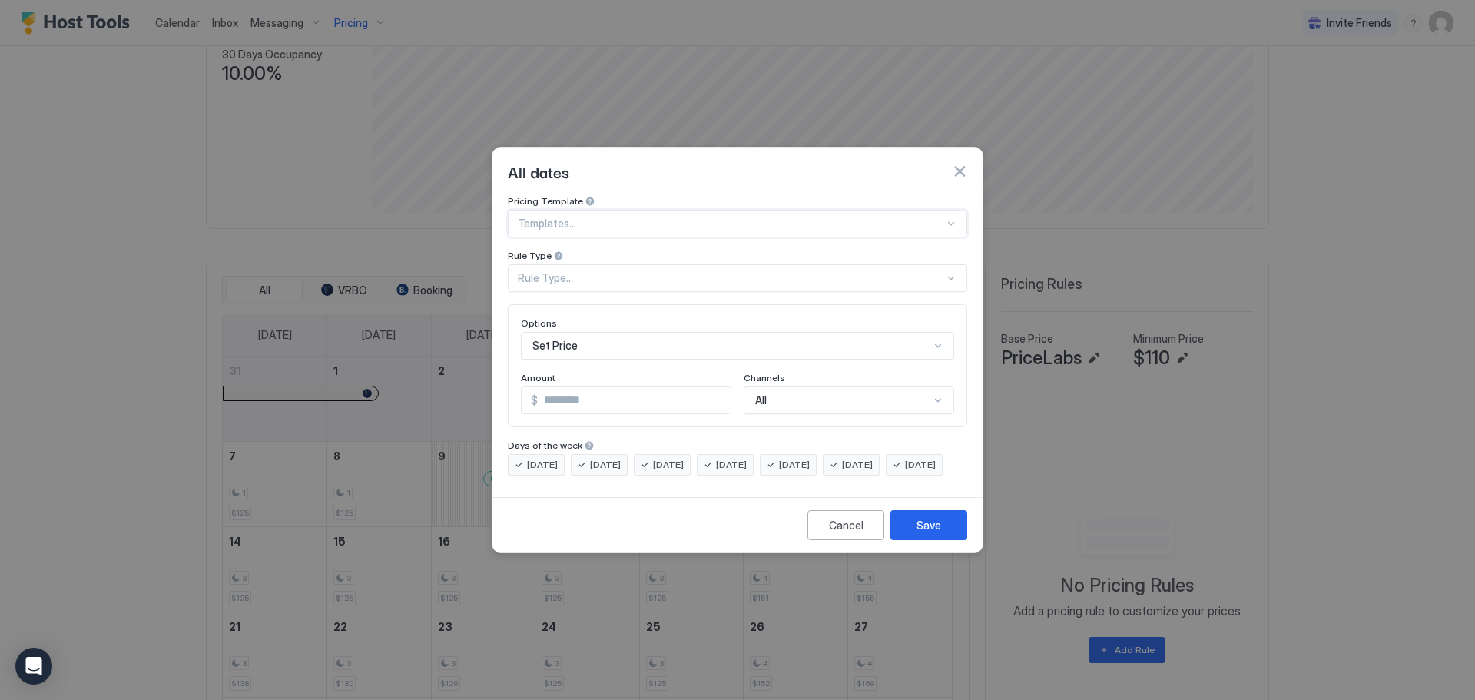
click at [739, 217] on div at bounding box center [731, 224] width 426 height 14
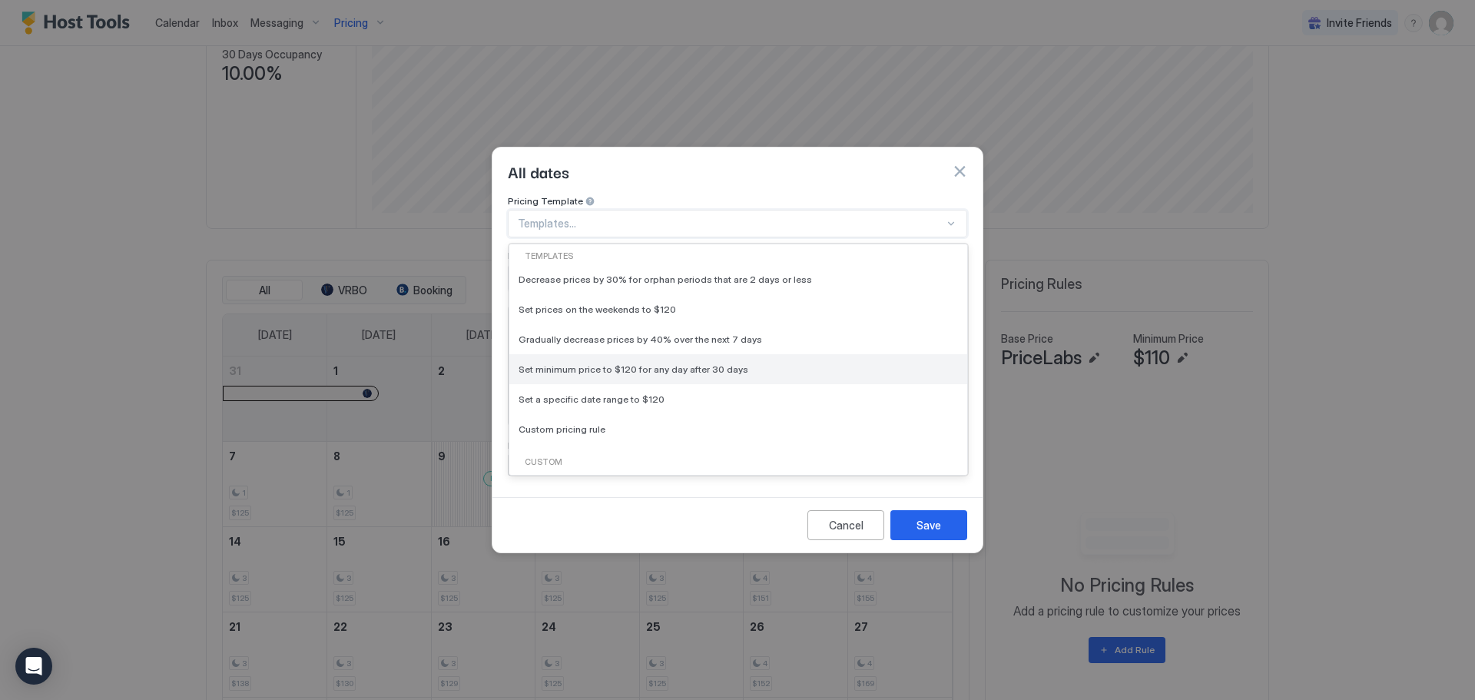
scroll to position [257, 0]
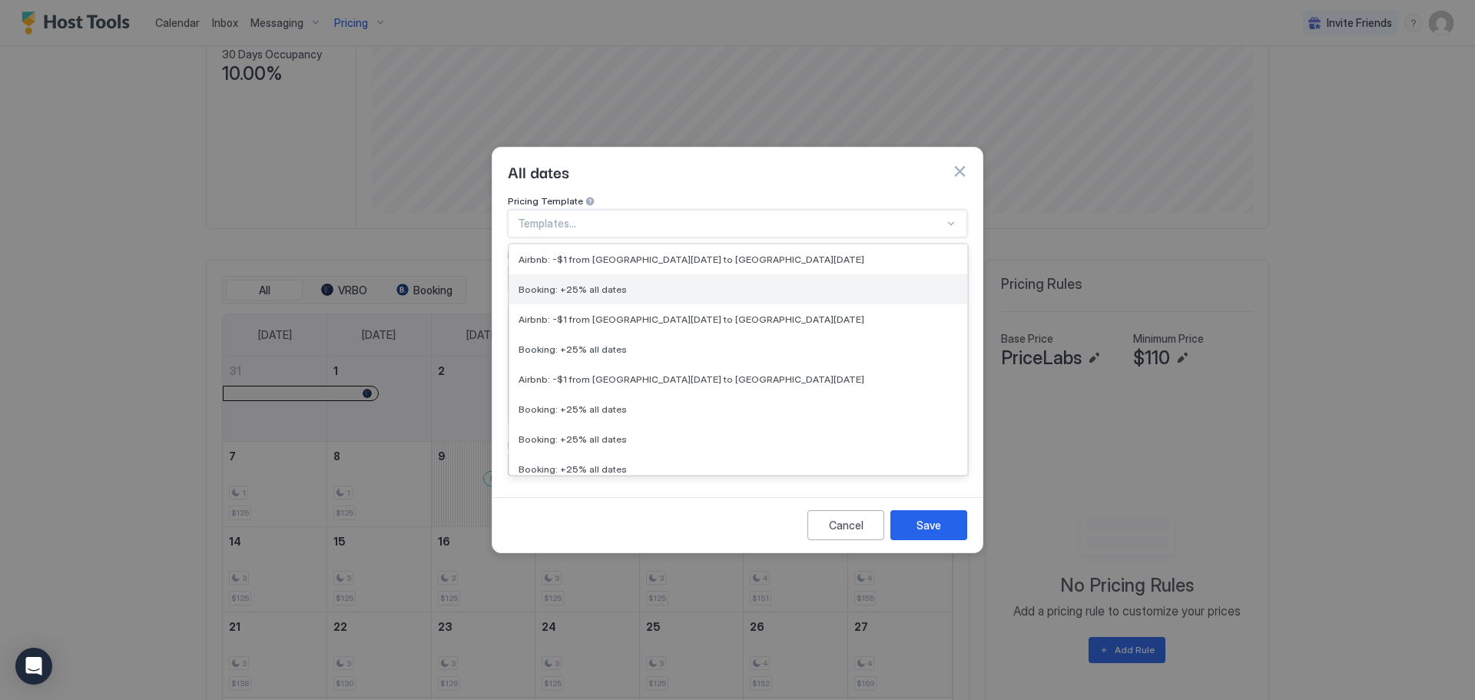
click at [631, 284] on div "Booking: +25% all dates" at bounding box center [738, 290] width 439 height 12
type input "**"
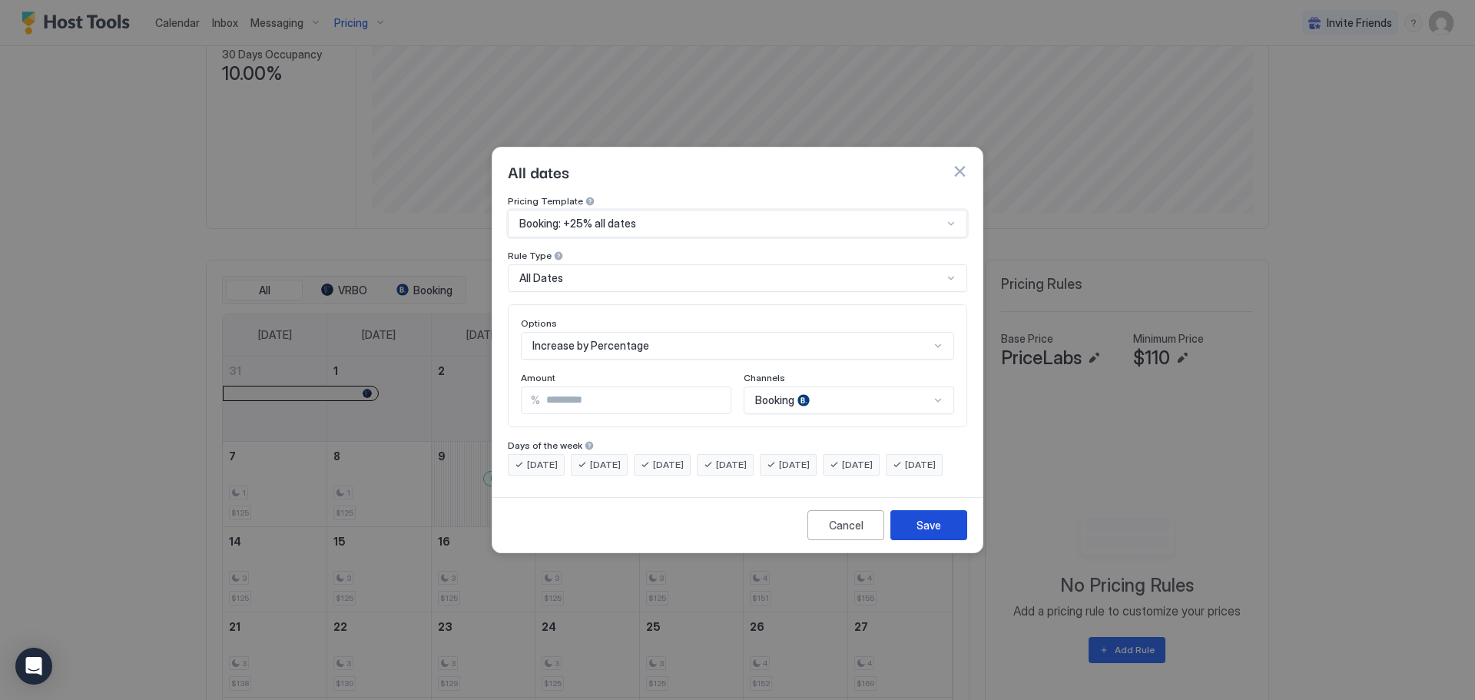
click at [926, 533] on div "Save" at bounding box center [929, 525] width 25 height 16
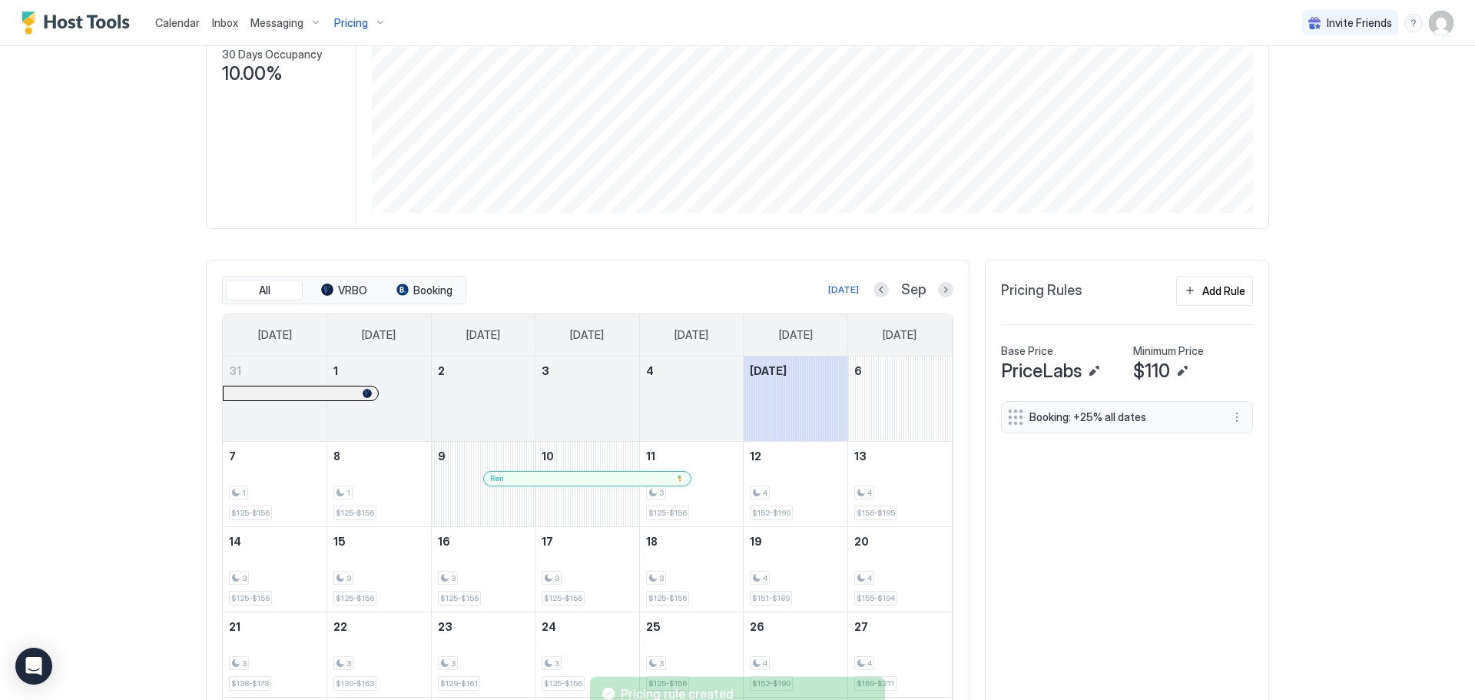
scroll to position [0, 0]
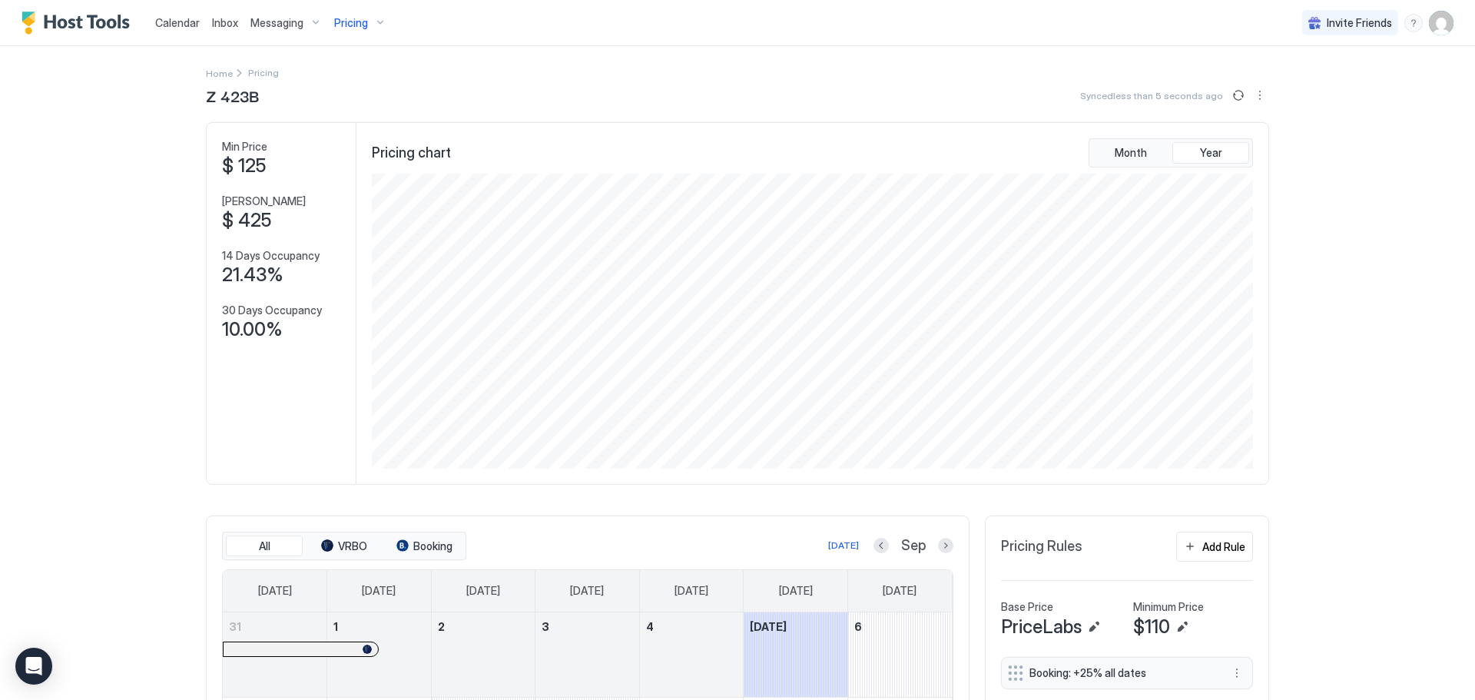
click at [165, 19] on span "Calendar" at bounding box center [177, 22] width 45 height 13
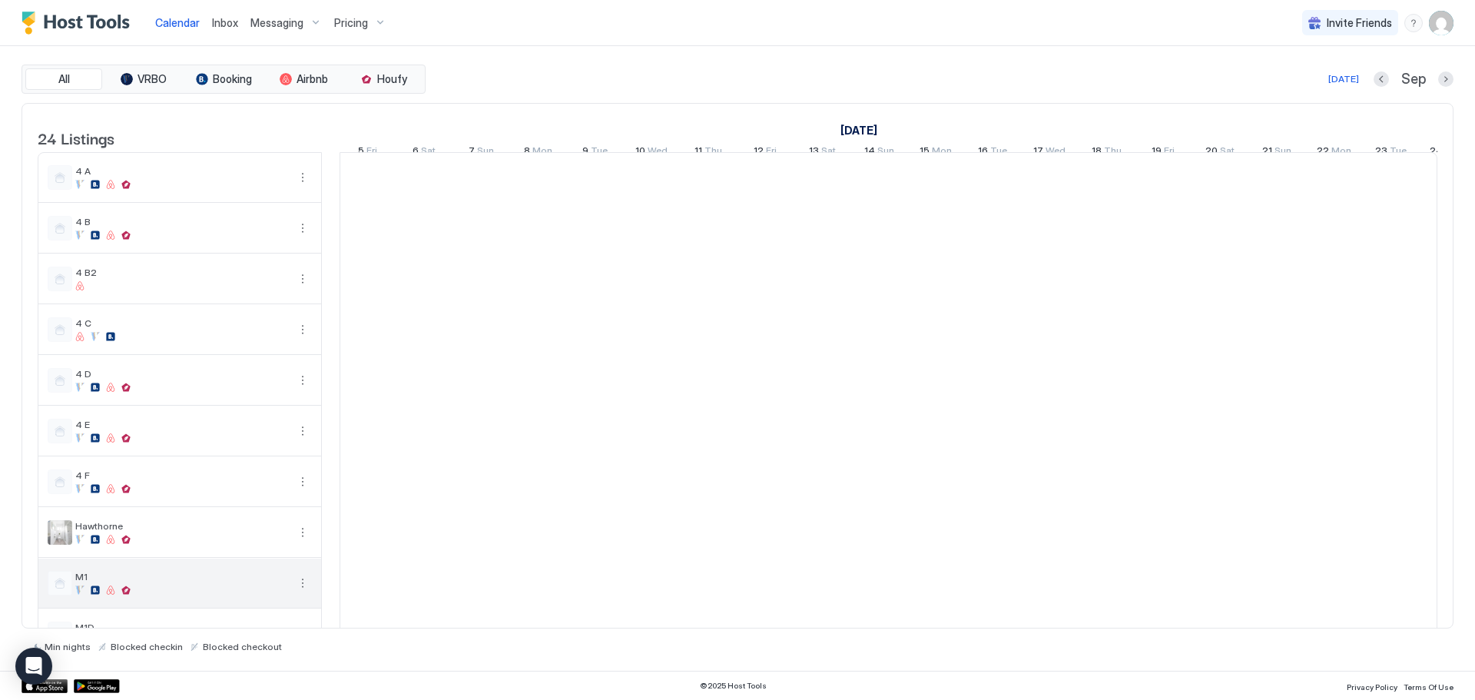
scroll to position [764, 0]
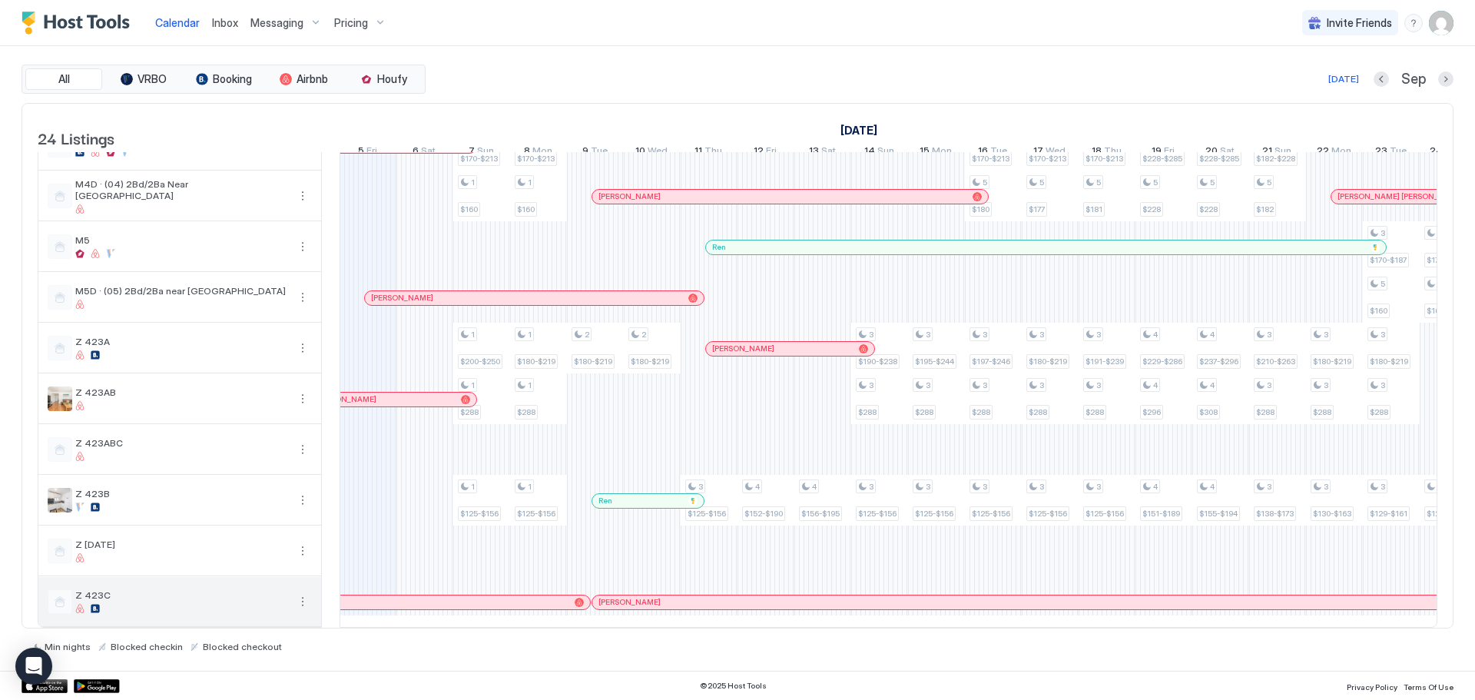
click at [310, 592] on button "More options" at bounding box center [302, 601] width 18 height 18
click at [267, 643] on div "Pricing" at bounding box center [268, 637] width 98 height 25
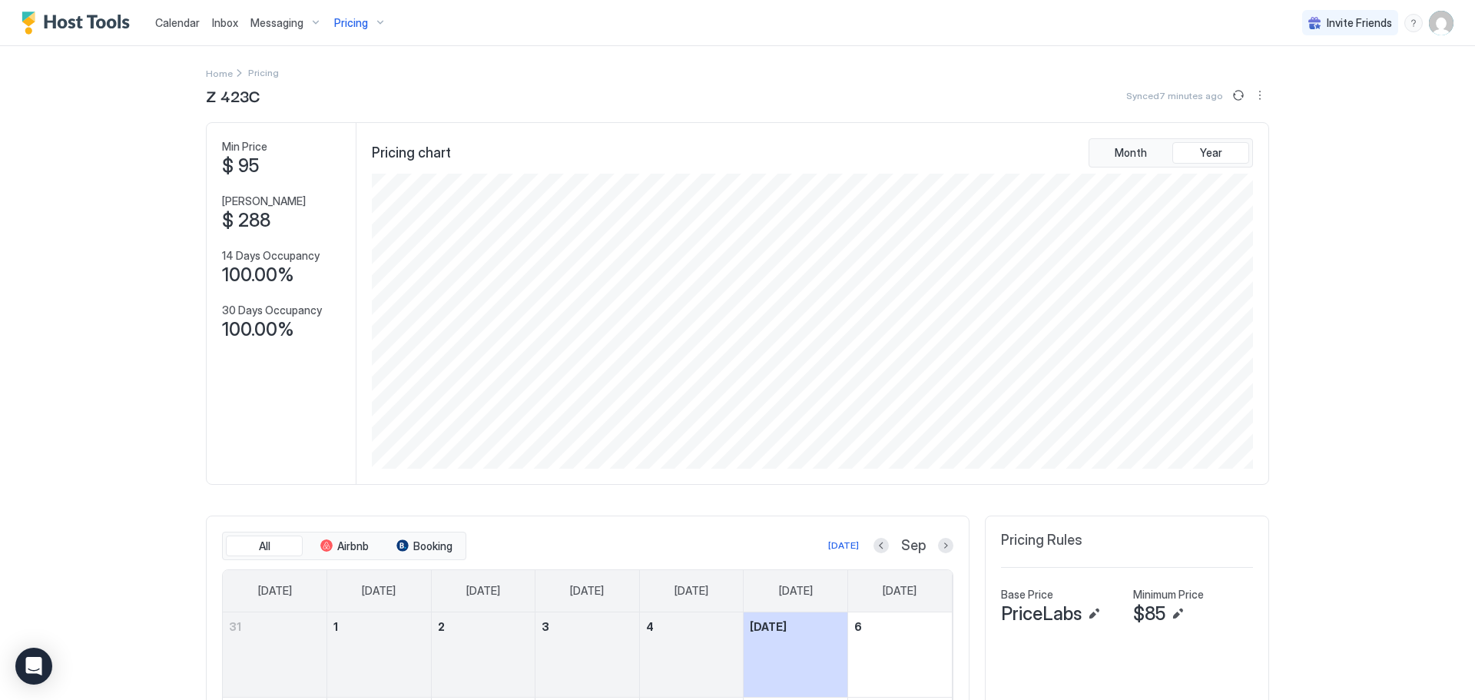
scroll to position [399, 0]
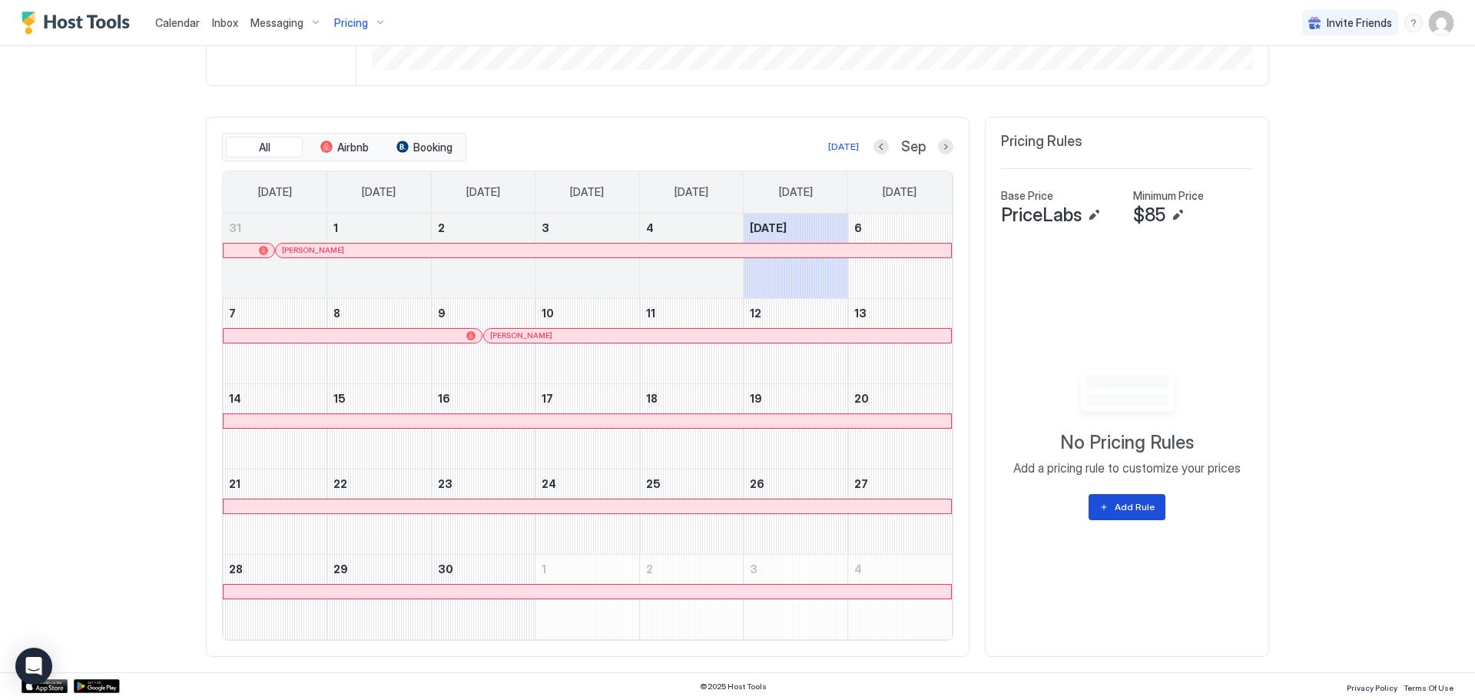
click at [1128, 509] on div "Add Rule" at bounding box center [1135, 507] width 40 height 14
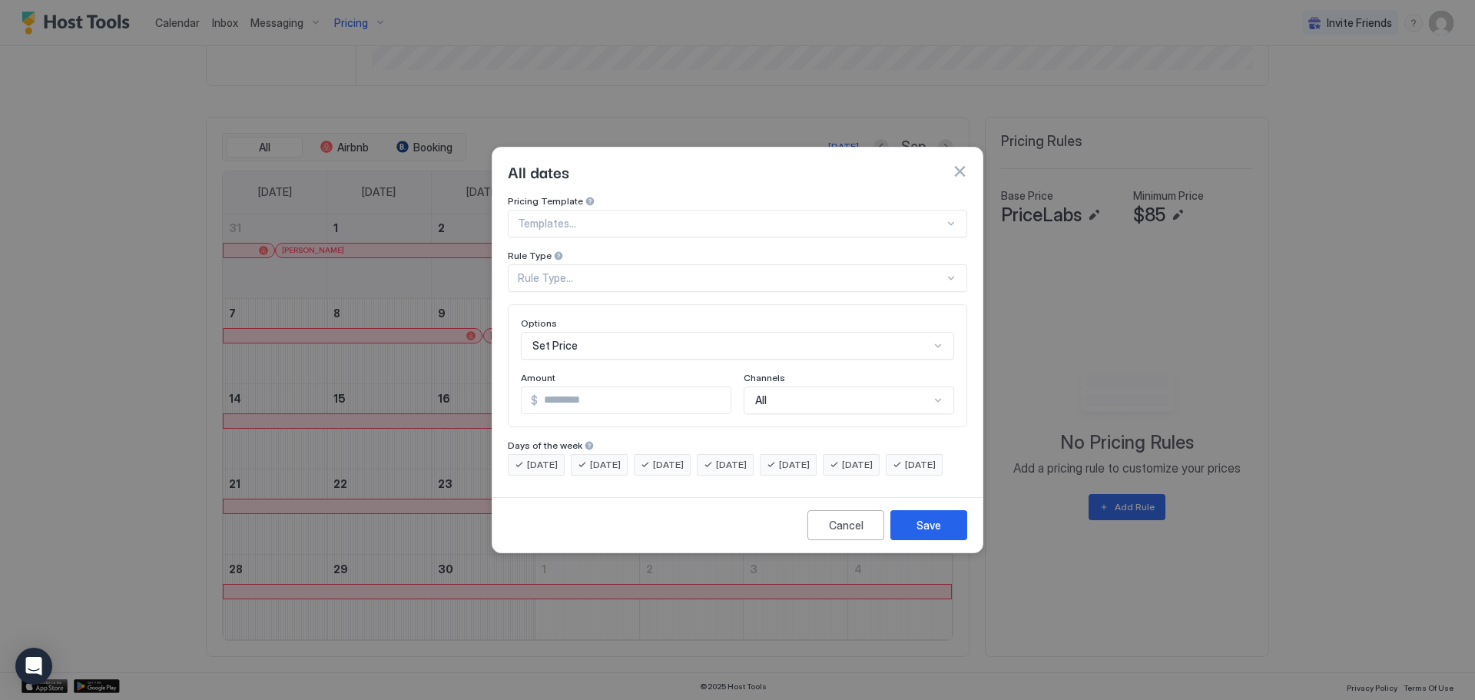
click at [718, 217] on div at bounding box center [731, 224] width 426 height 14
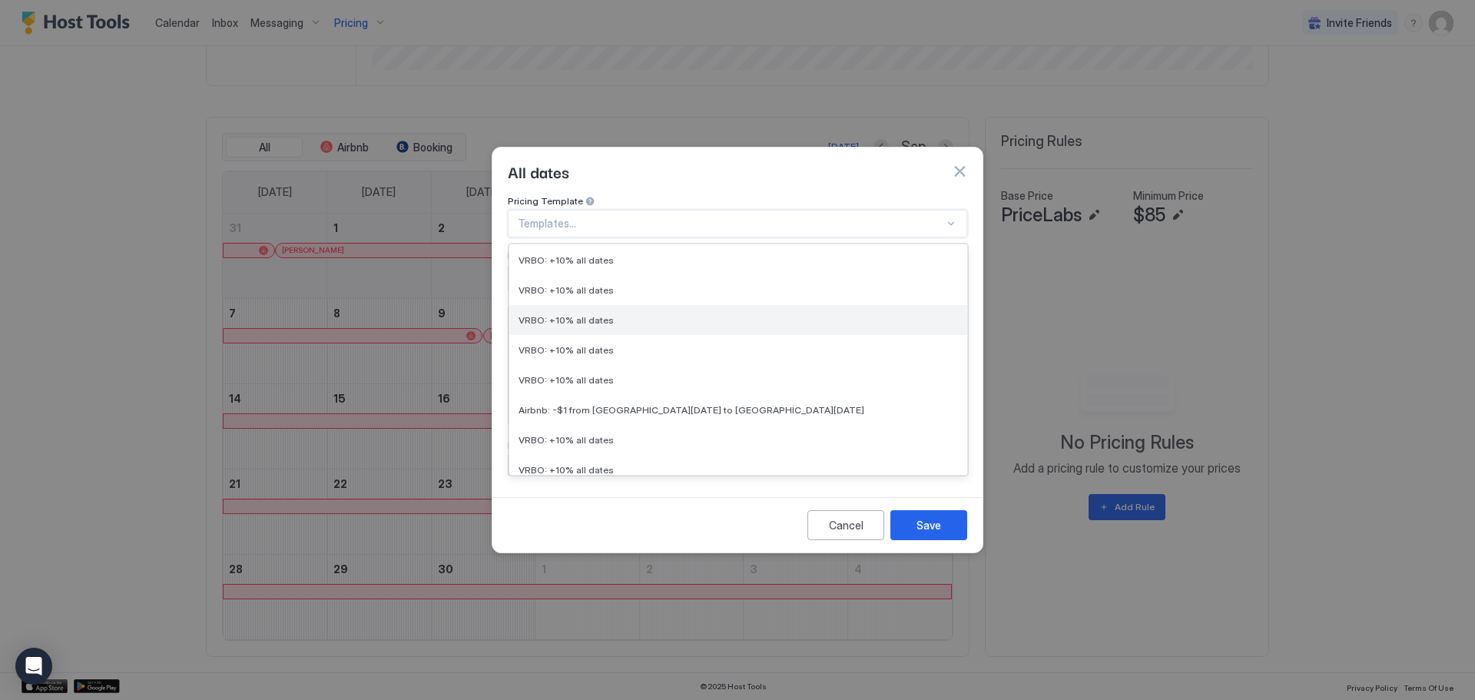
scroll to position [628, 0]
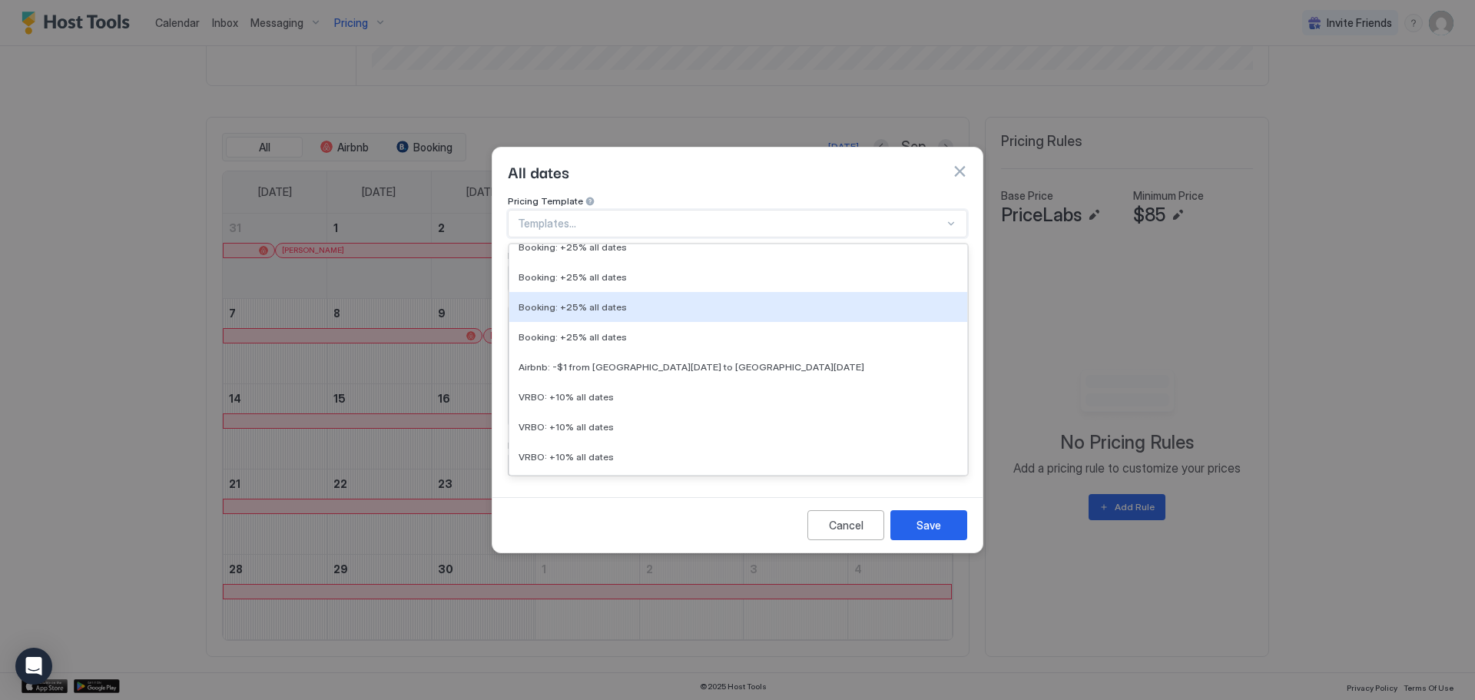
click at [670, 301] on div "Booking: +25% all dates" at bounding box center [738, 307] width 439 height 12
type input "**"
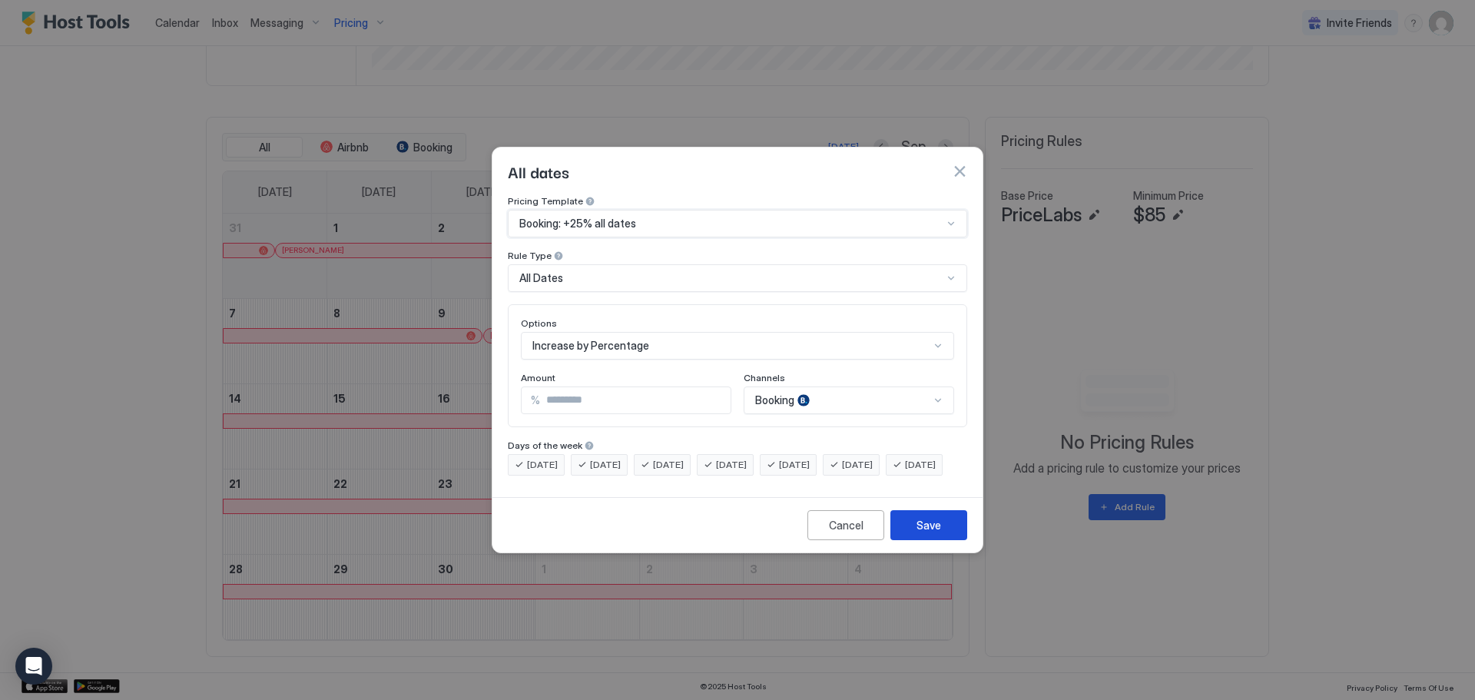
click at [925, 533] on div "Save" at bounding box center [929, 525] width 25 height 16
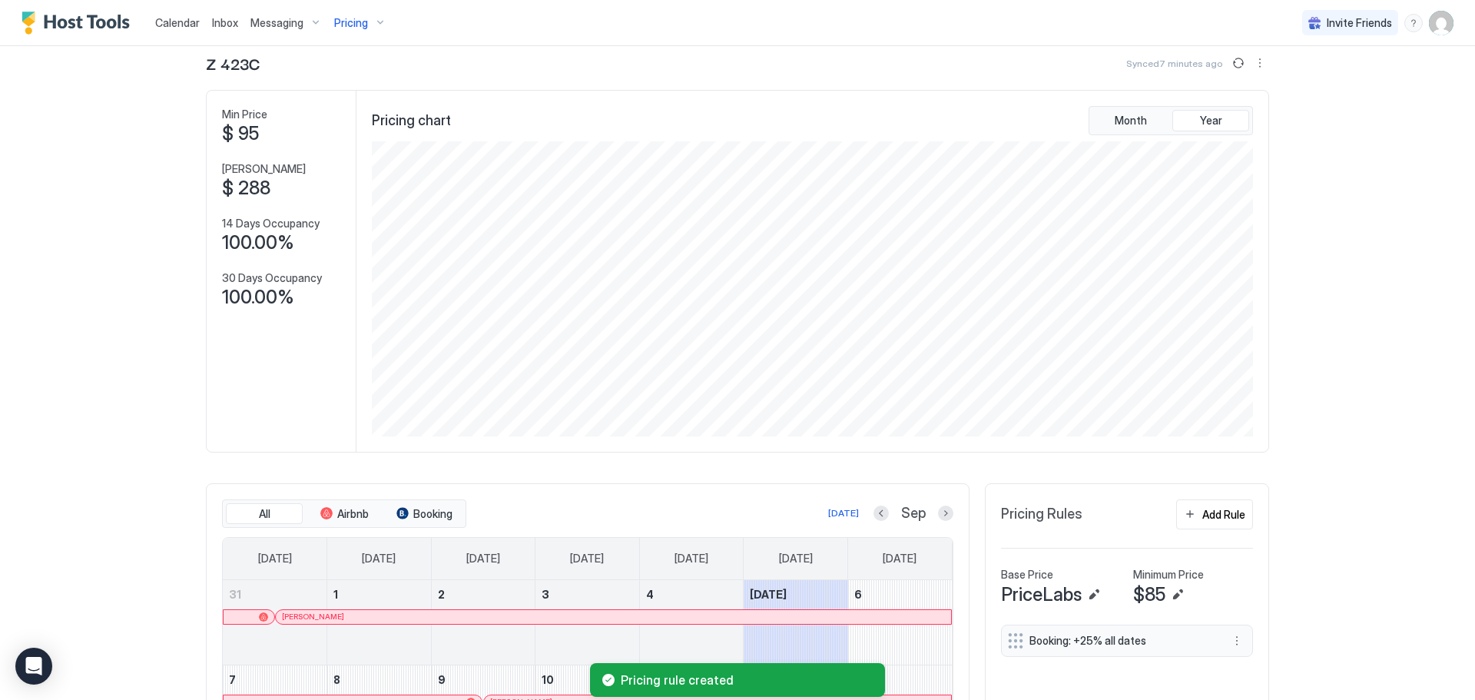
scroll to position [0, 0]
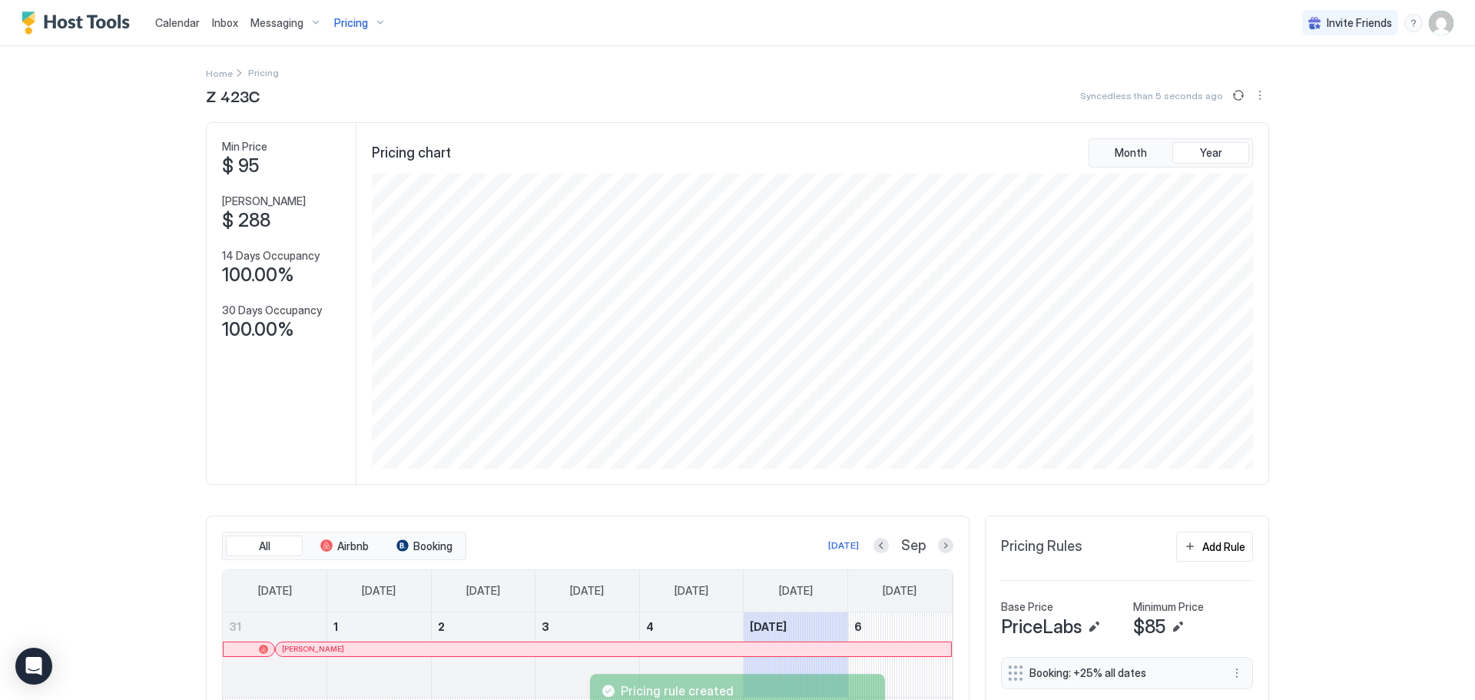
click at [190, 22] on span "Calendar" at bounding box center [177, 22] width 45 height 13
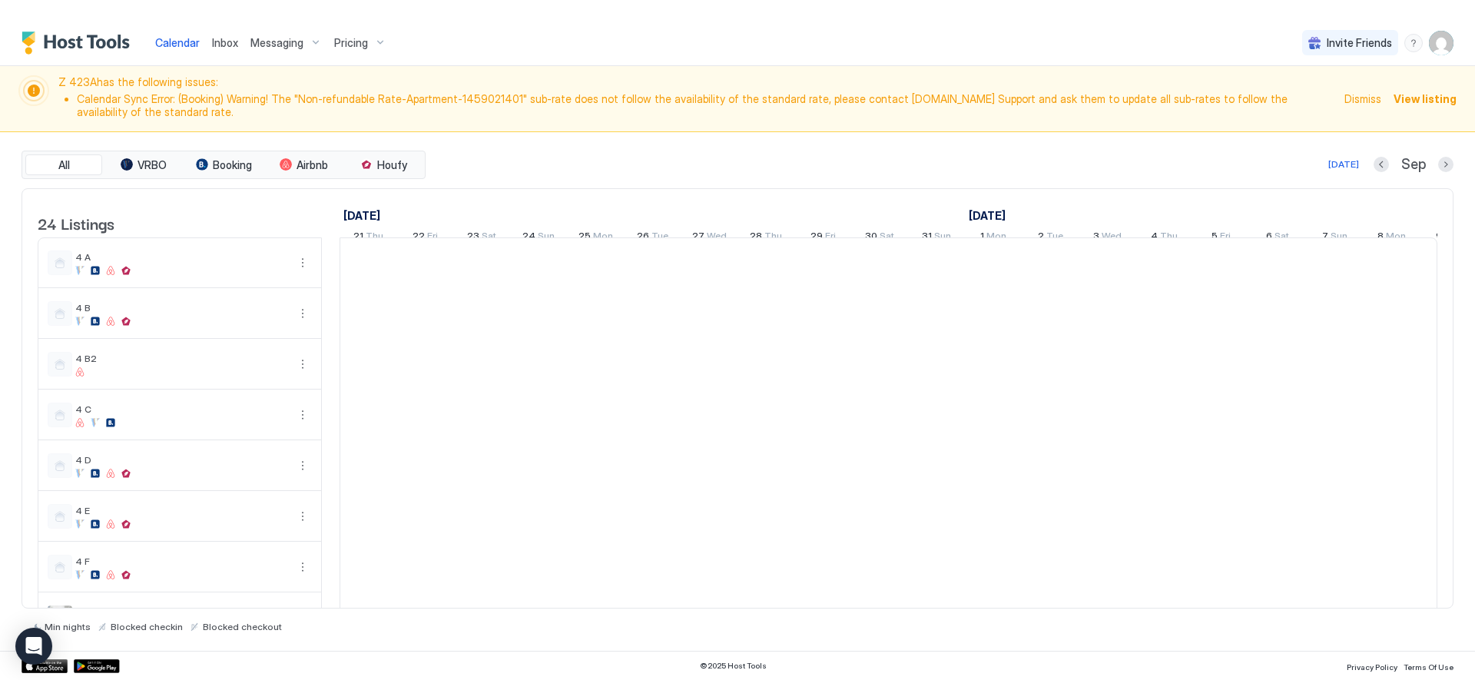
scroll to position [0, 854]
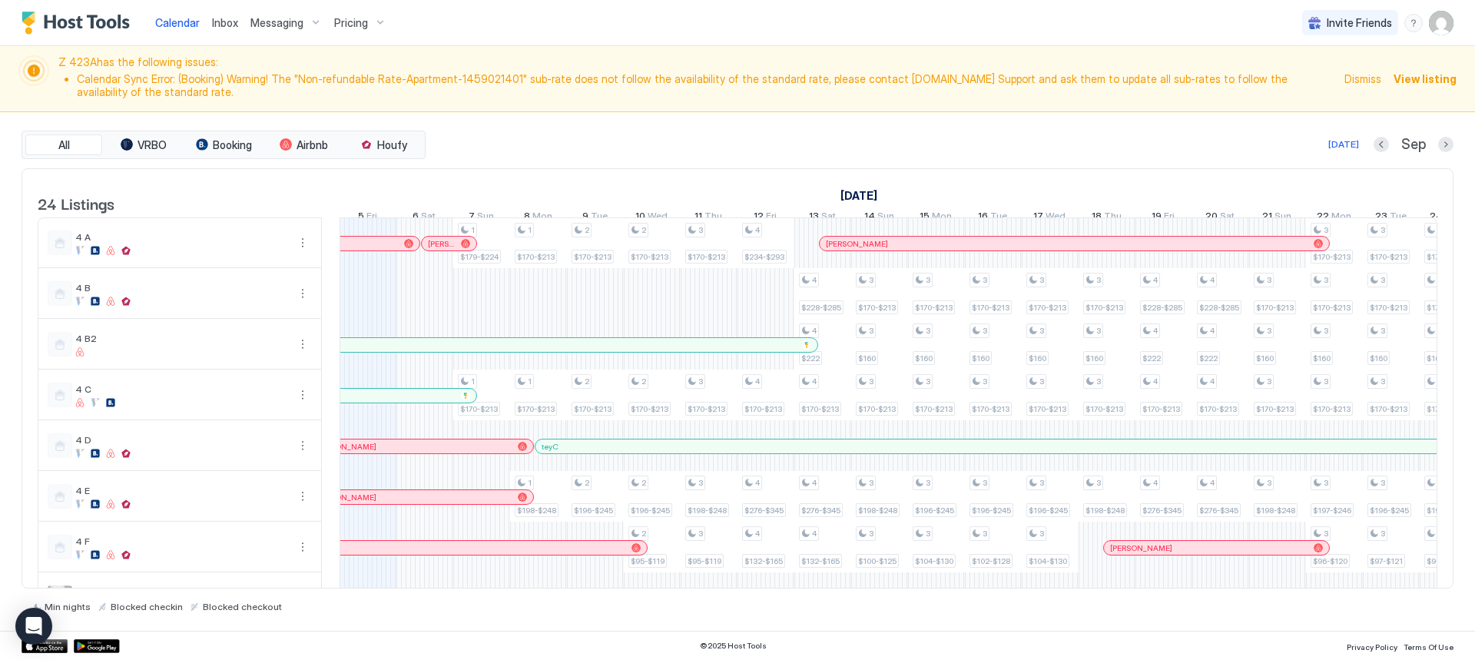
drag, startPoint x: 446, startPoint y: 69, endPoint x: 621, endPoint y: 58, distance: 174.7
click at [446, 69] on span "Z 423A has the following issues: Calendar Sync Error: (Booking) Warning! The "N…" at bounding box center [696, 78] width 1277 height 47
